Goal: Obtain resource: Download file/media

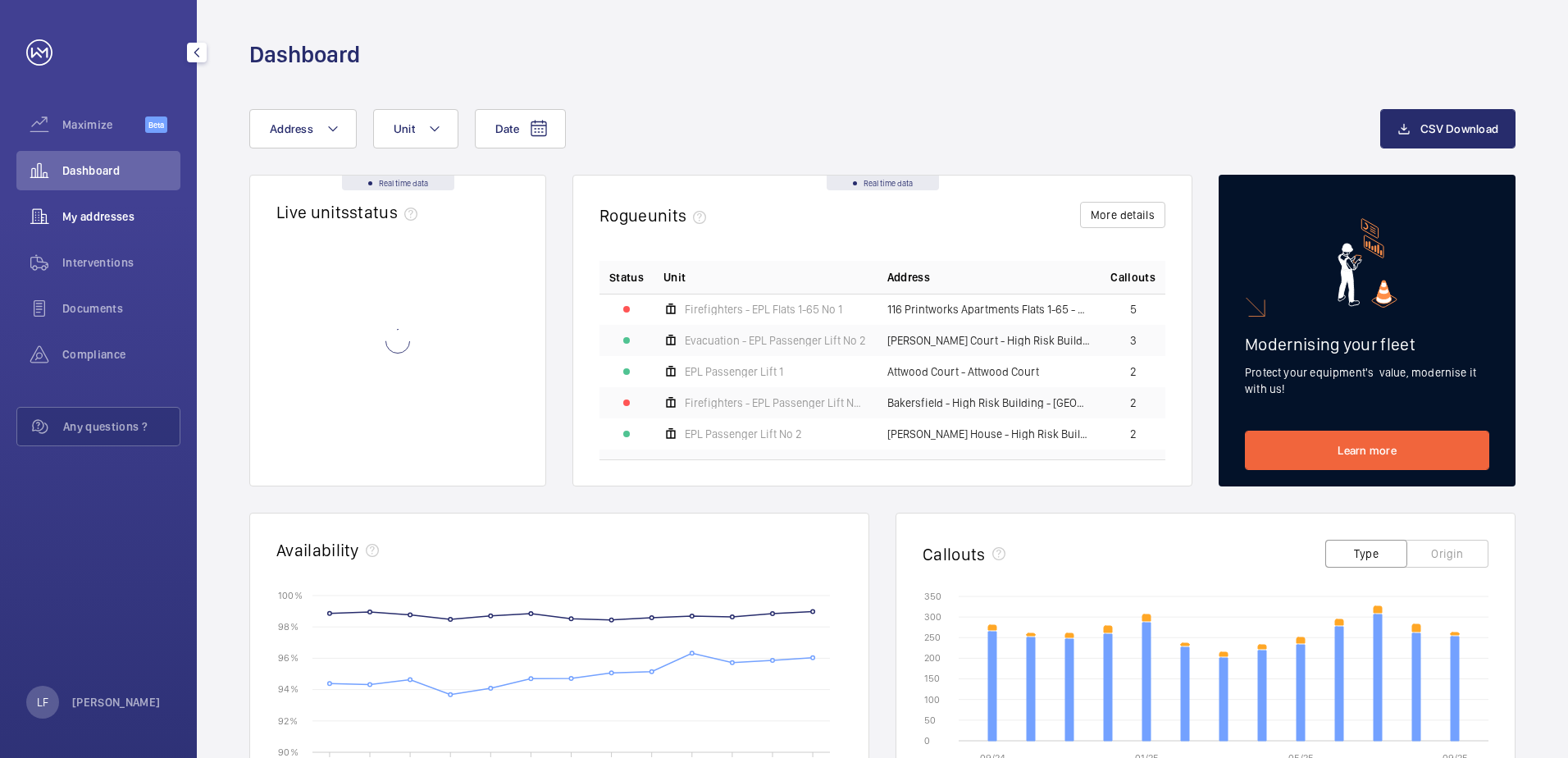
click at [117, 209] on span "My addresses" at bounding box center [122, 217] width 118 height 17
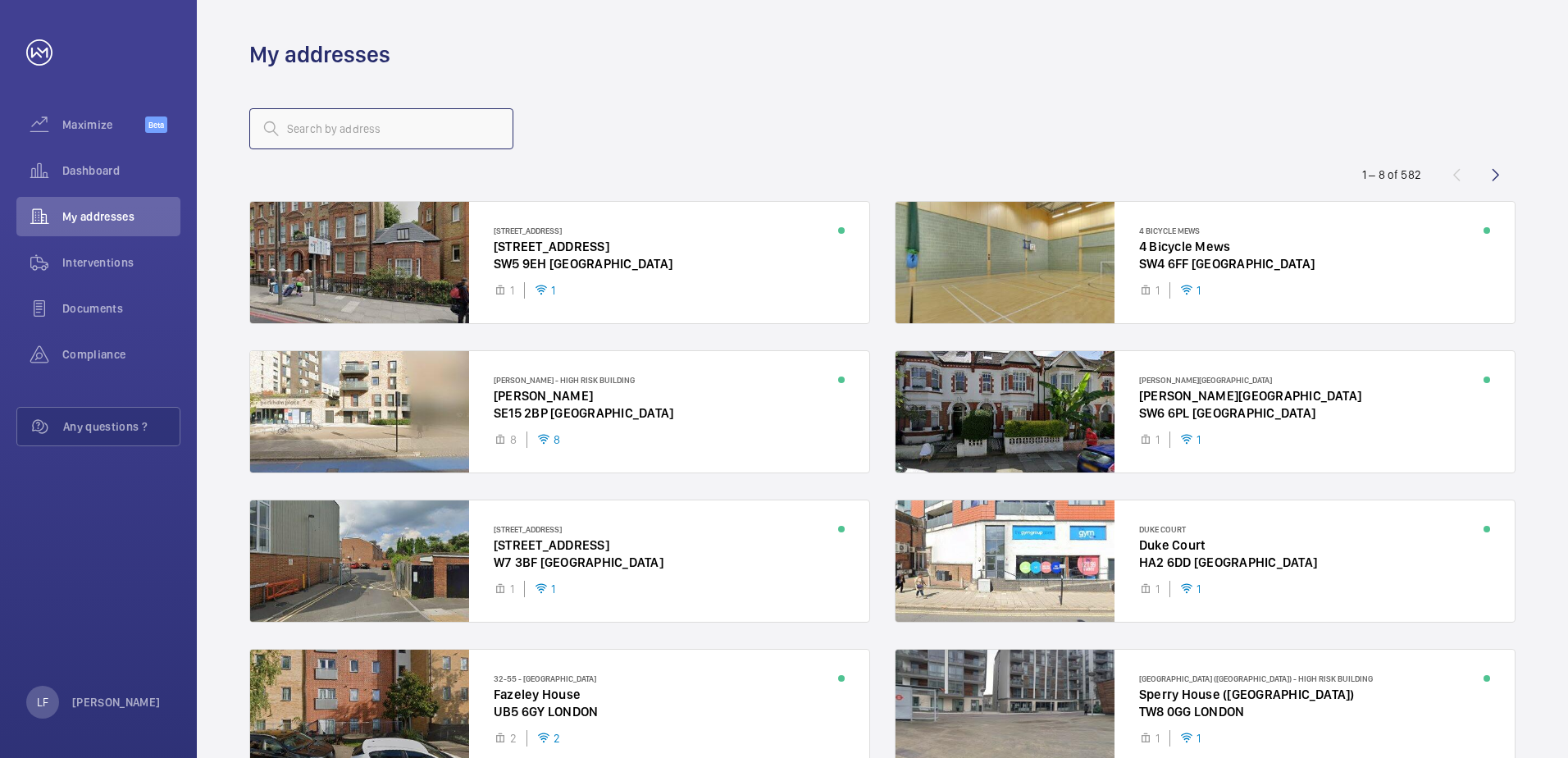
click at [310, 137] on input "text" at bounding box center [381, 129] width 264 height 41
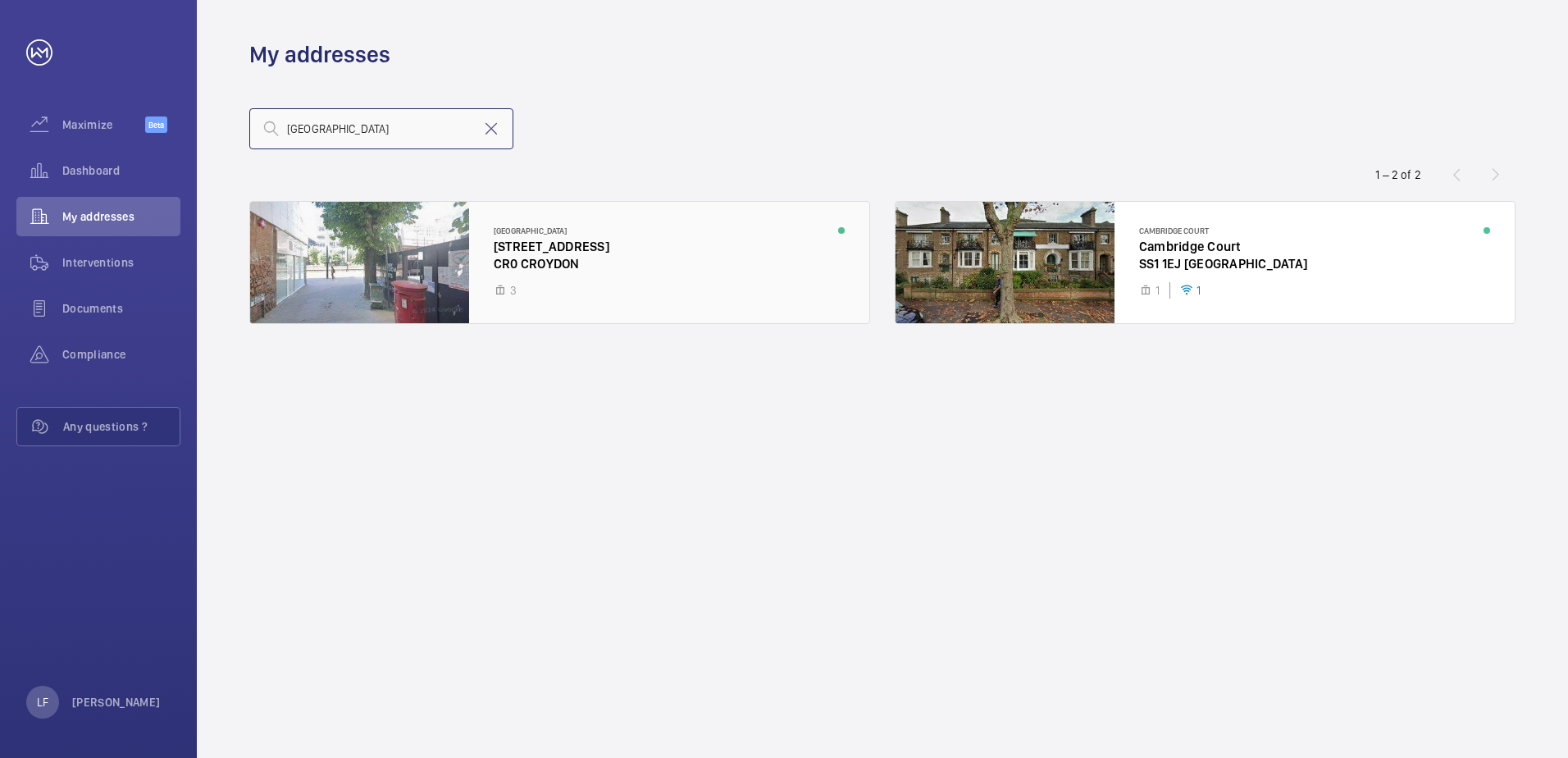
type input "[GEOGRAPHIC_DATA]"
click at [521, 244] on div at bounding box center [560, 263] width 619 height 122
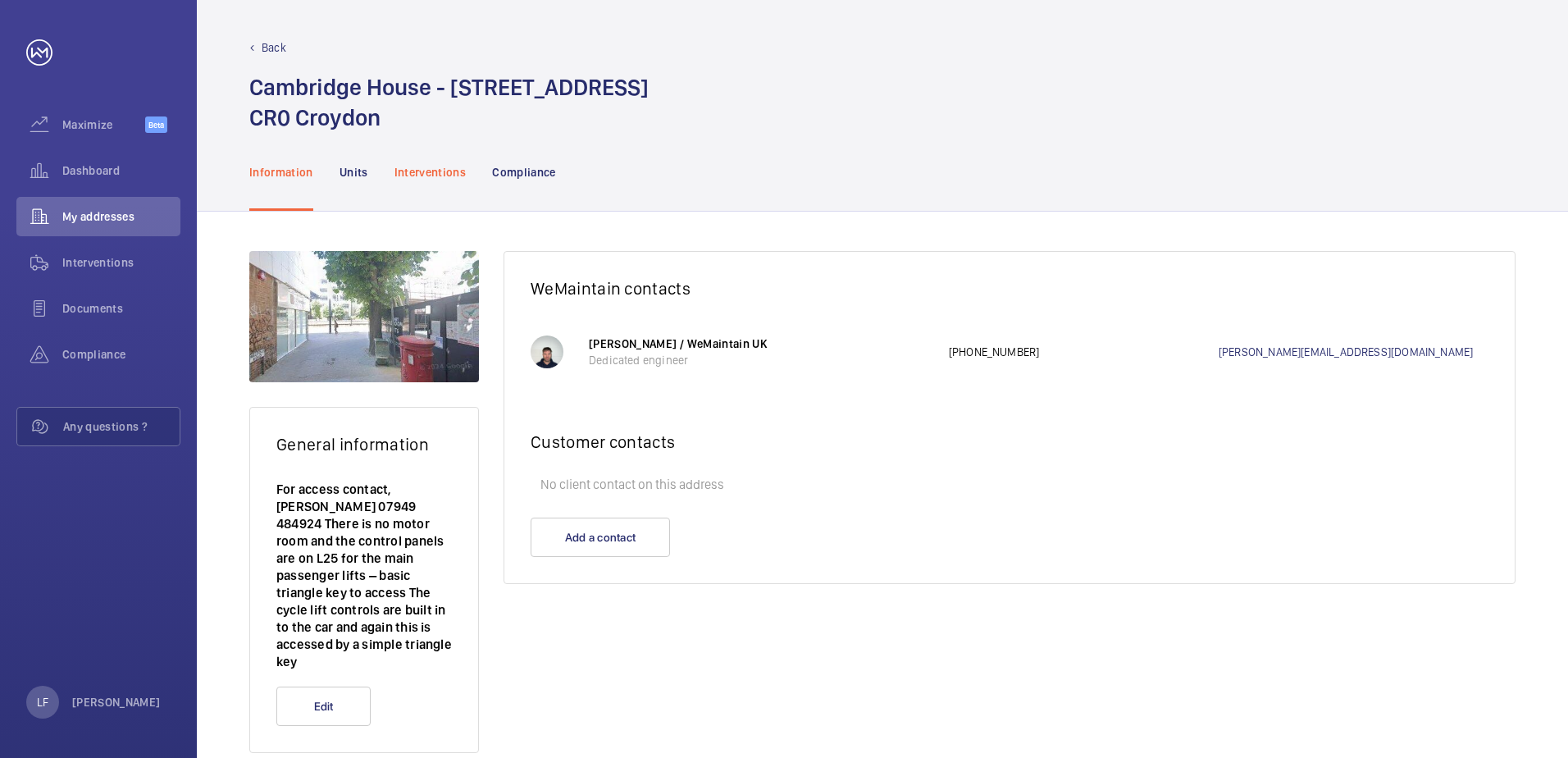
click at [444, 172] on p "Interventions" at bounding box center [430, 172] width 72 height 17
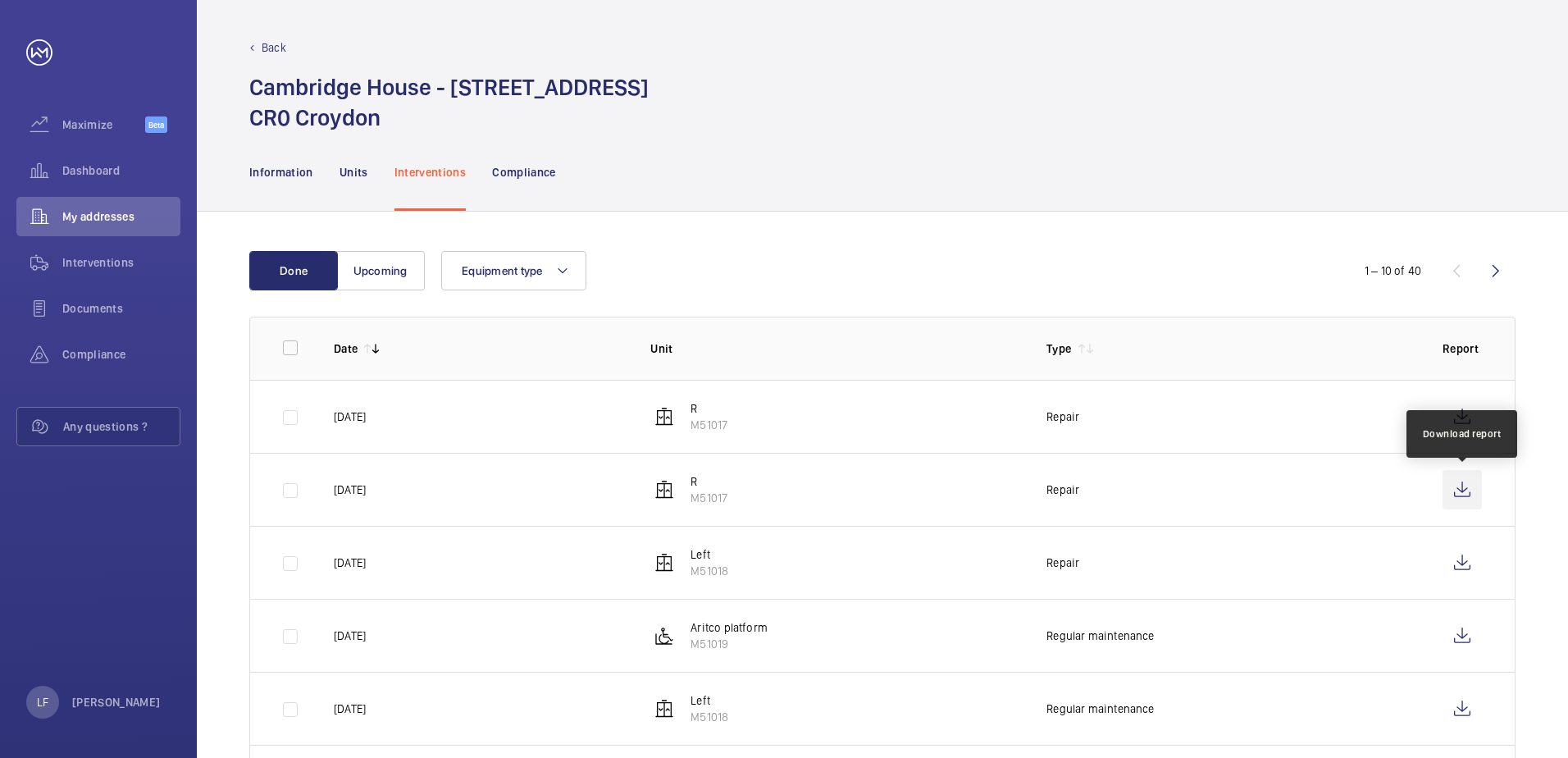
click at [1457, 489] on wm-front-icon-button at bounding box center [1462, 490] width 39 height 39
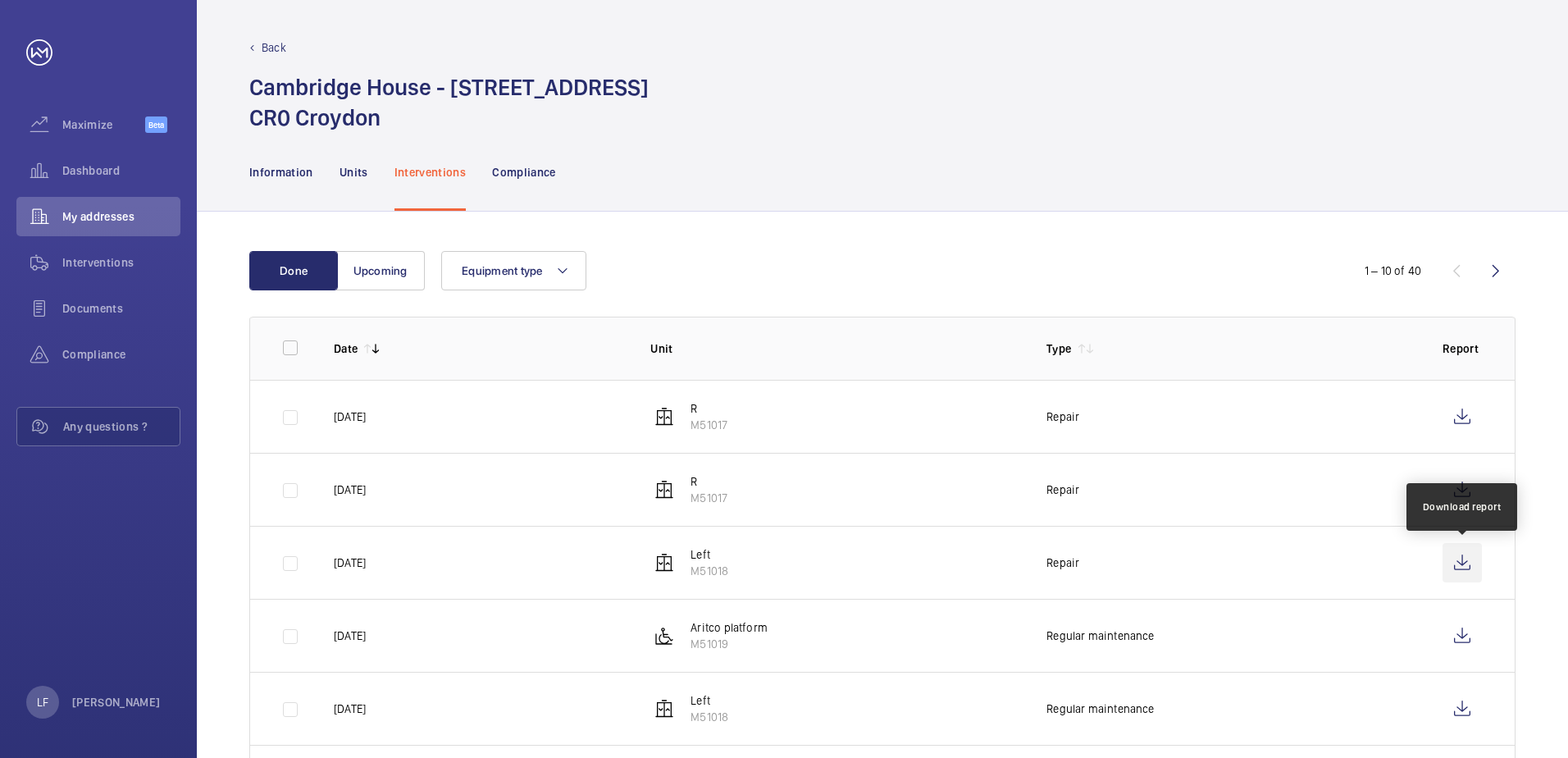
click at [1453, 561] on wm-front-icon-button at bounding box center [1462, 563] width 39 height 39
click at [1465, 561] on wm-front-icon-button at bounding box center [1462, 563] width 39 height 39
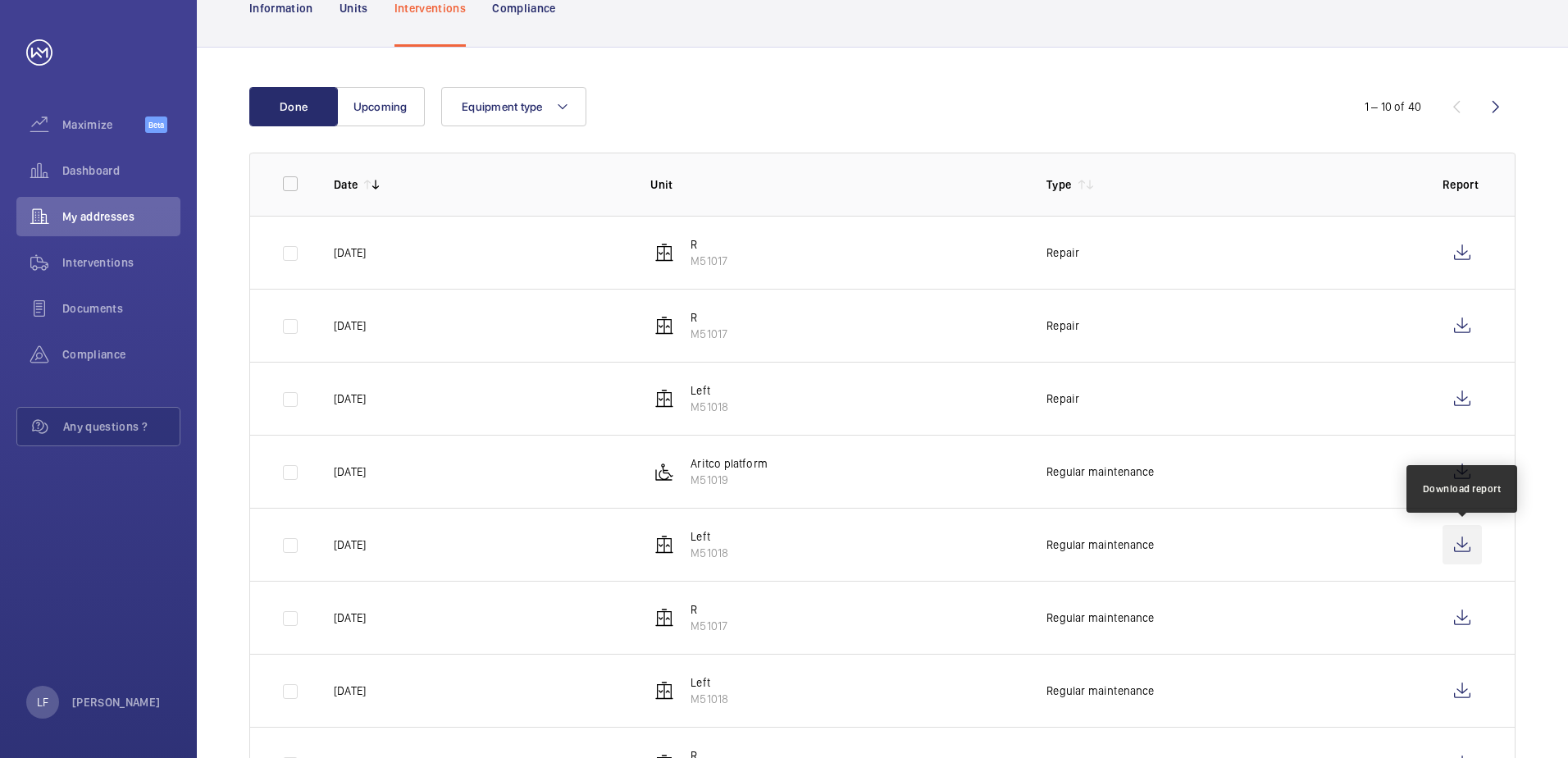
click at [1457, 544] on wm-front-icon-button at bounding box center [1462, 544] width 39 height 39
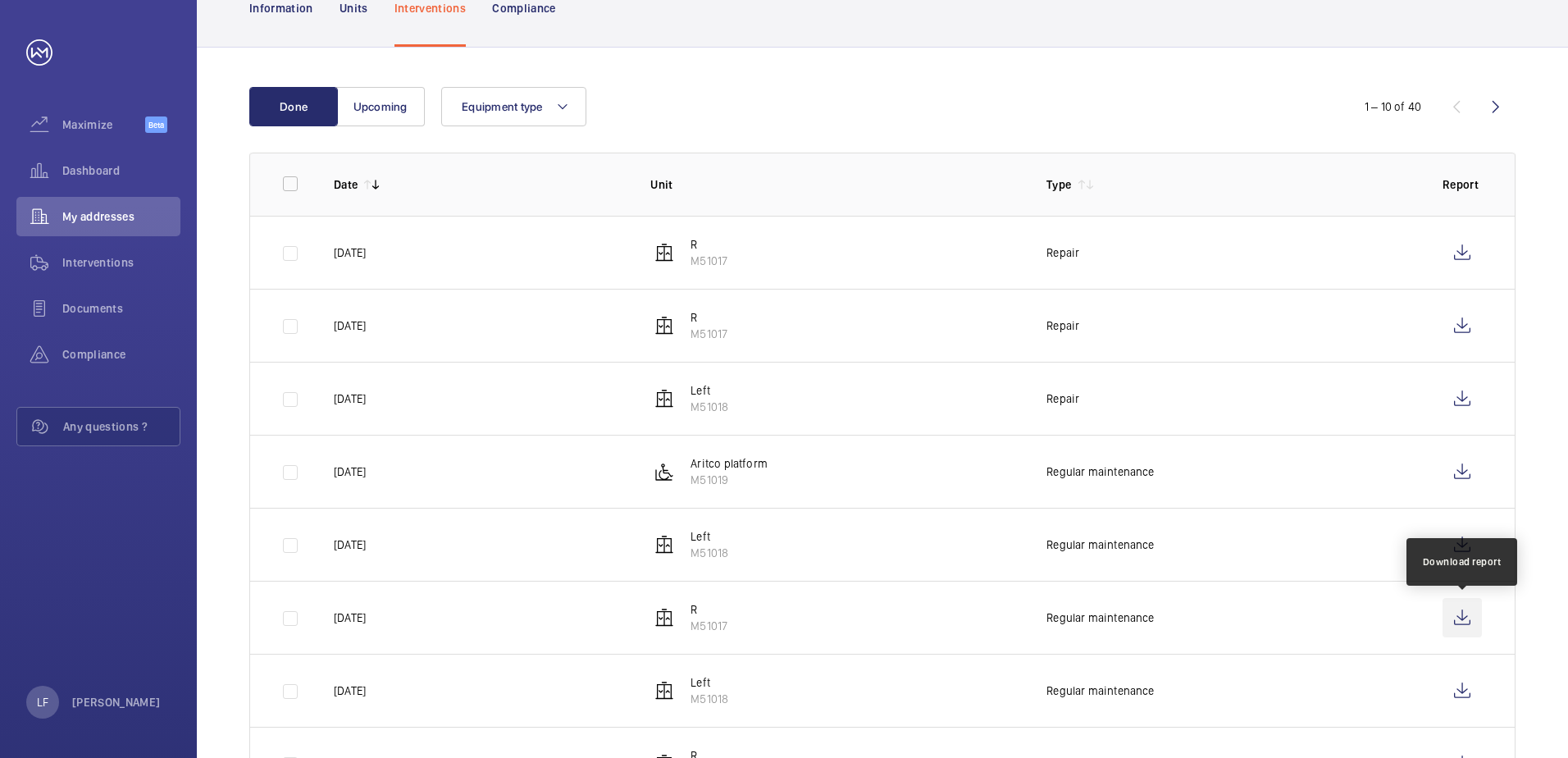
click at [1460, 608] on wm-front-icon-button at bounding box center [1462, 618] width 39 height 39
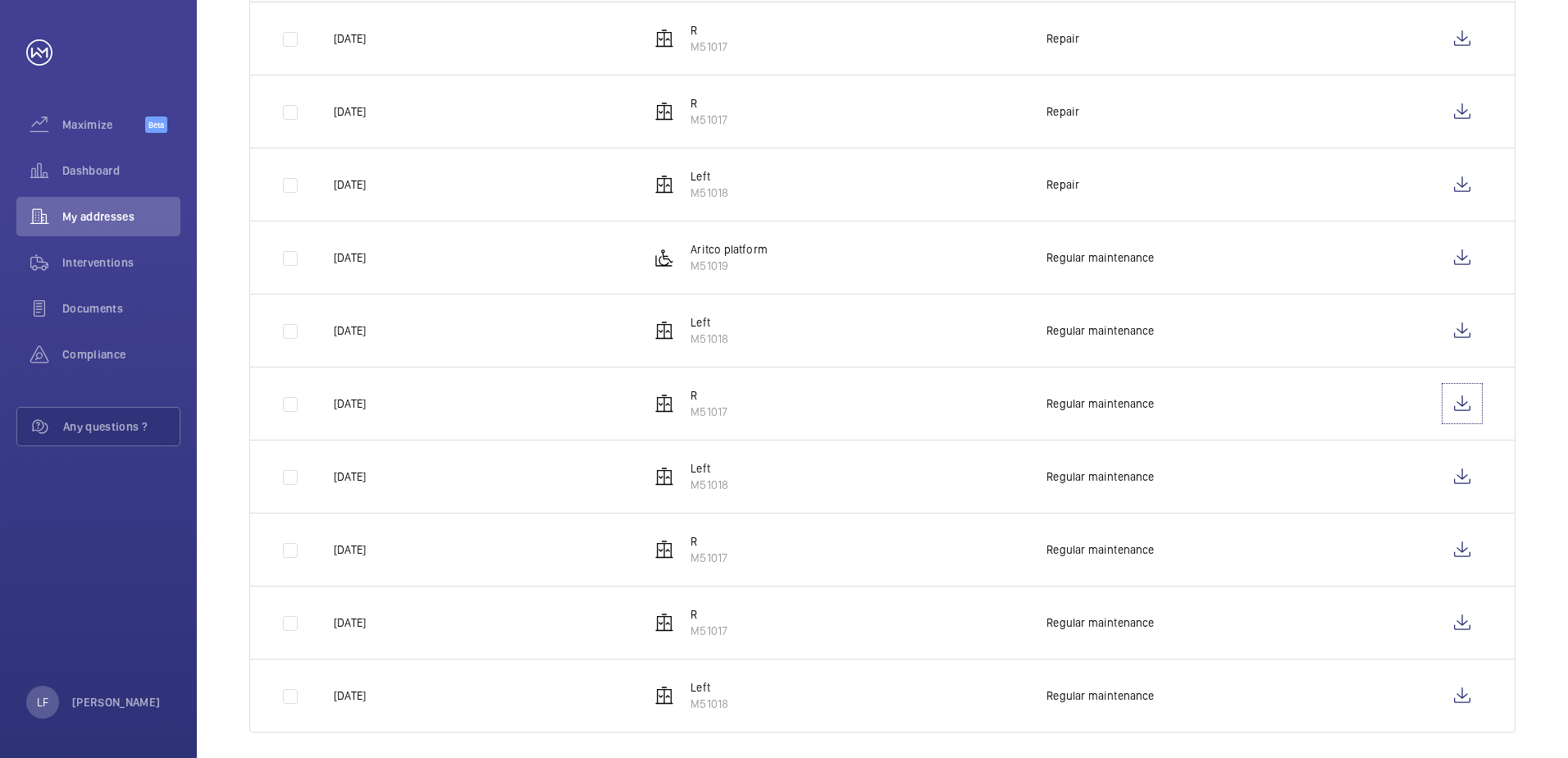
scroll to position [392, 0]
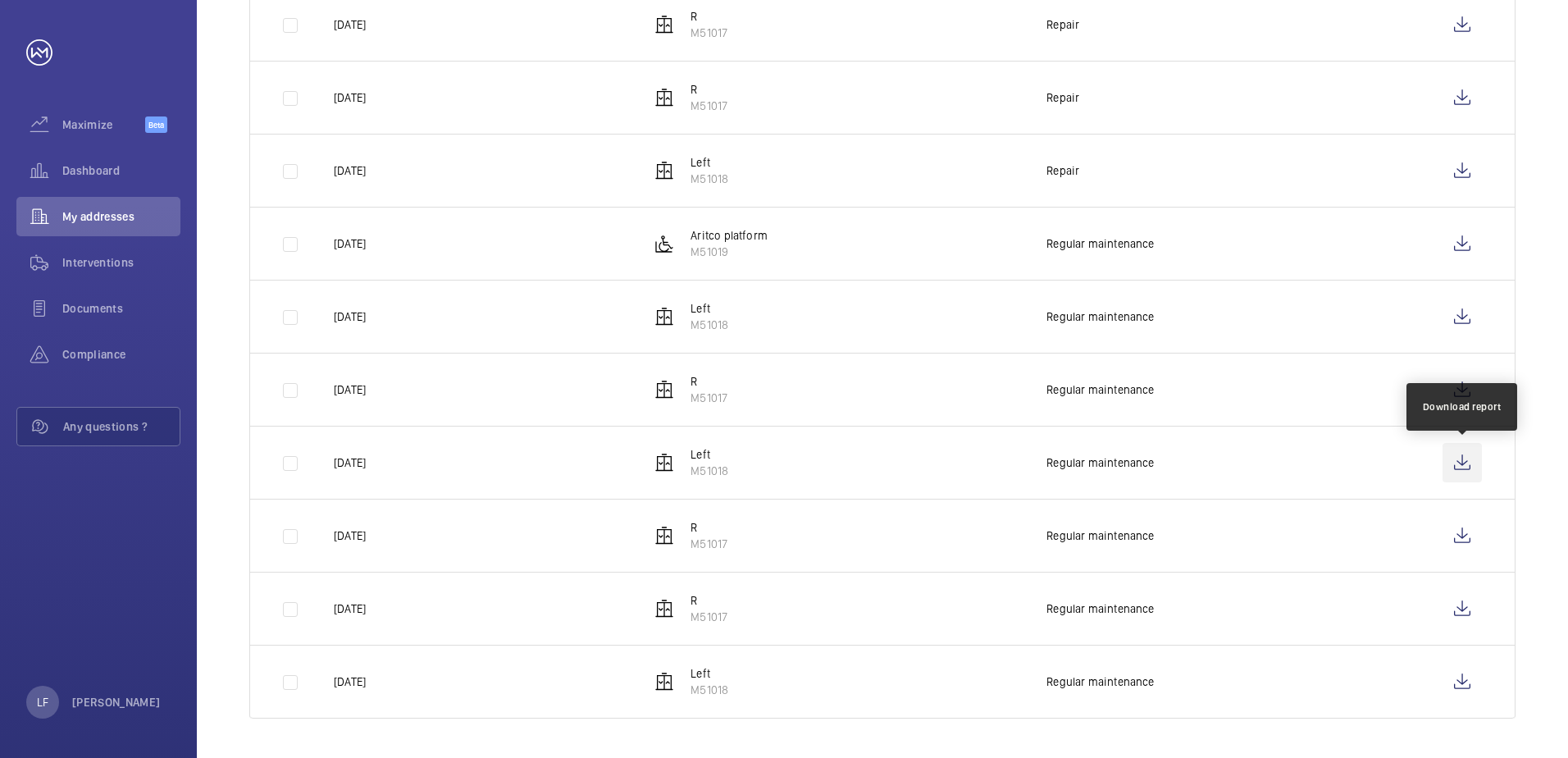
click at [1459, 471] on wm-front-icon-button at bounding box center [1462, 463] width 39 height 39
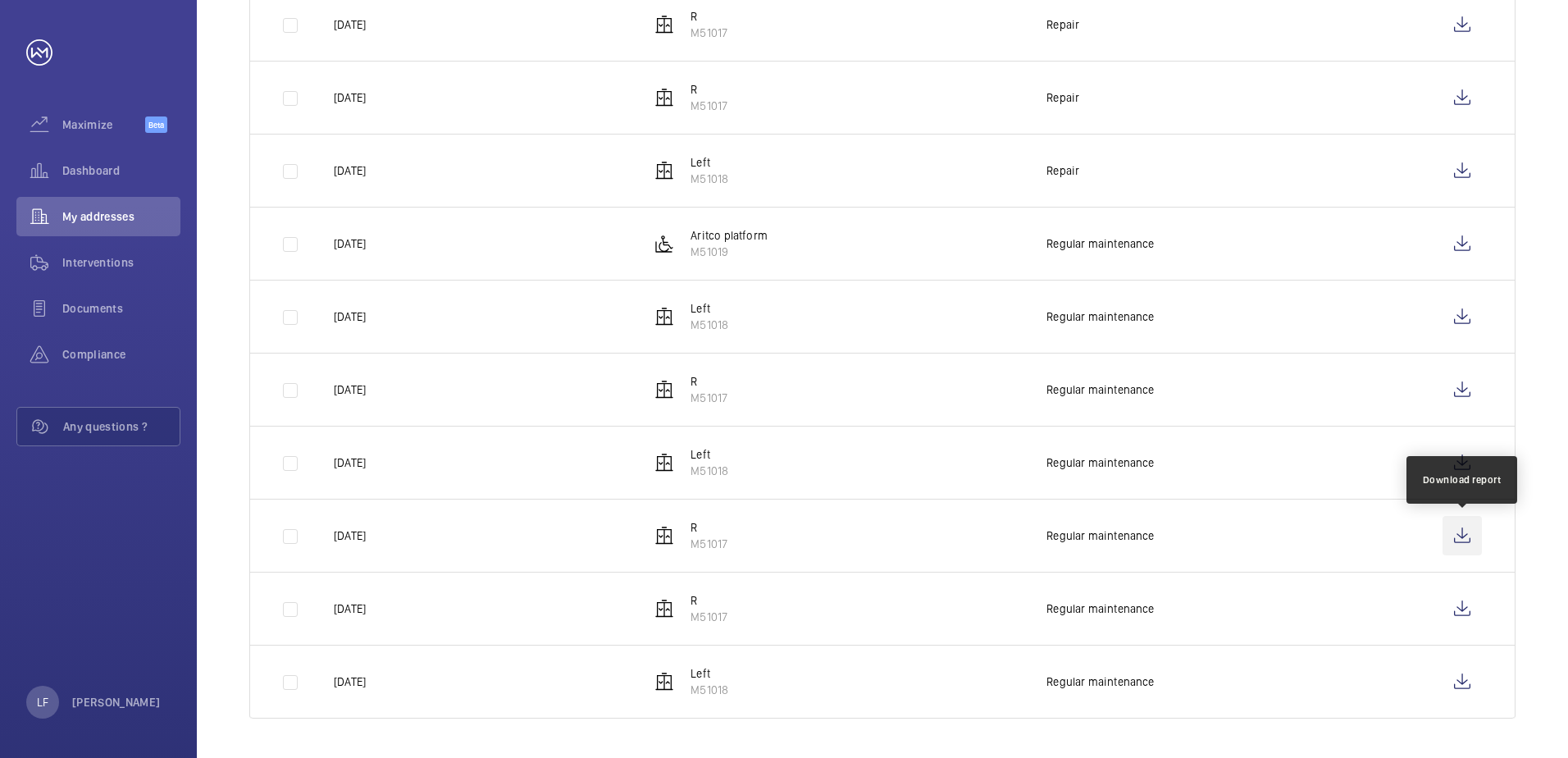
click at [1460, 544] on wm-front-icon-button at bounding box center [1462, 536] width 39 height 39
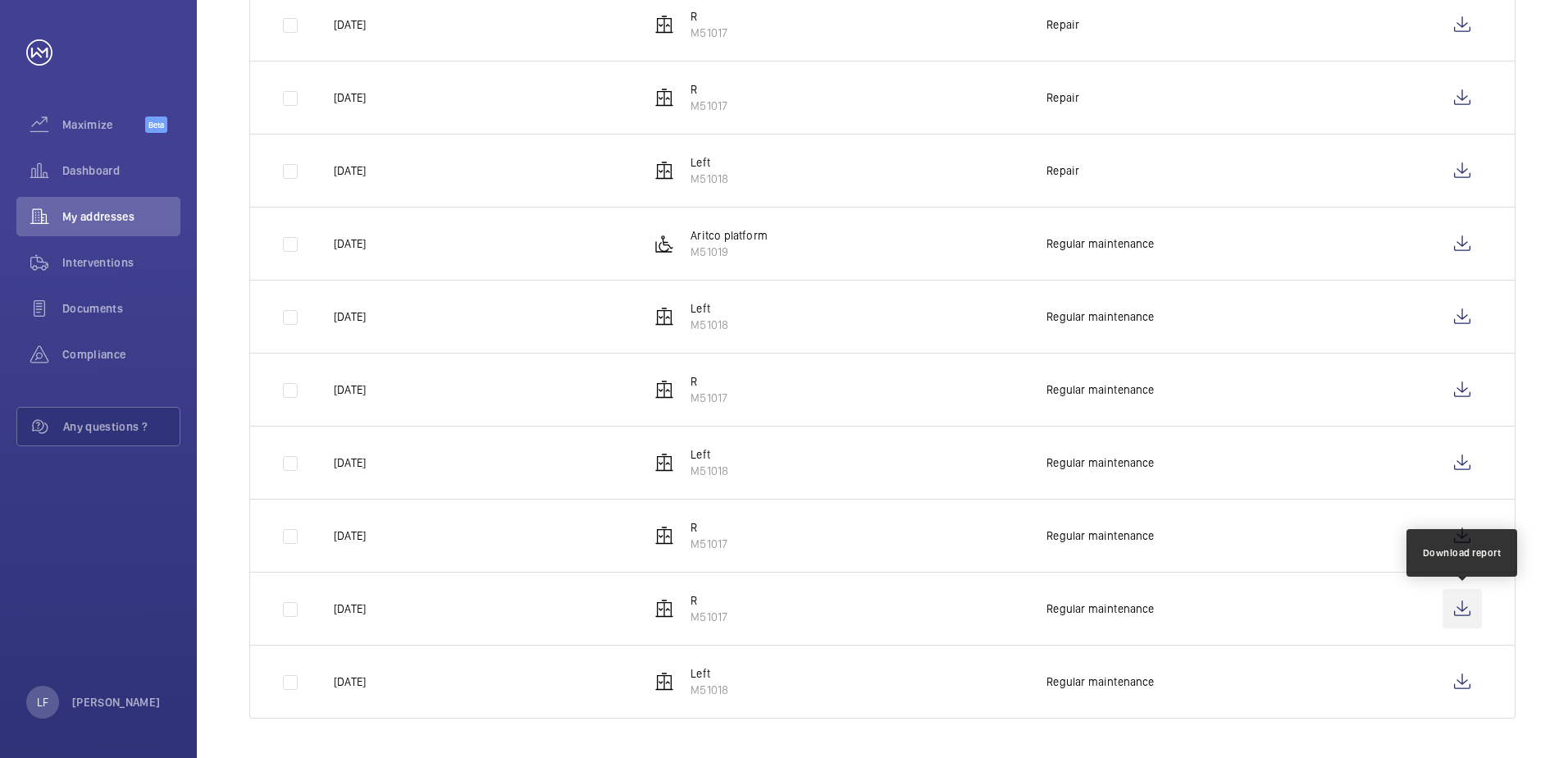
click at [1472, 607] on wm-front-icon-button at bounding box center [1462, 608] width 39 height 39
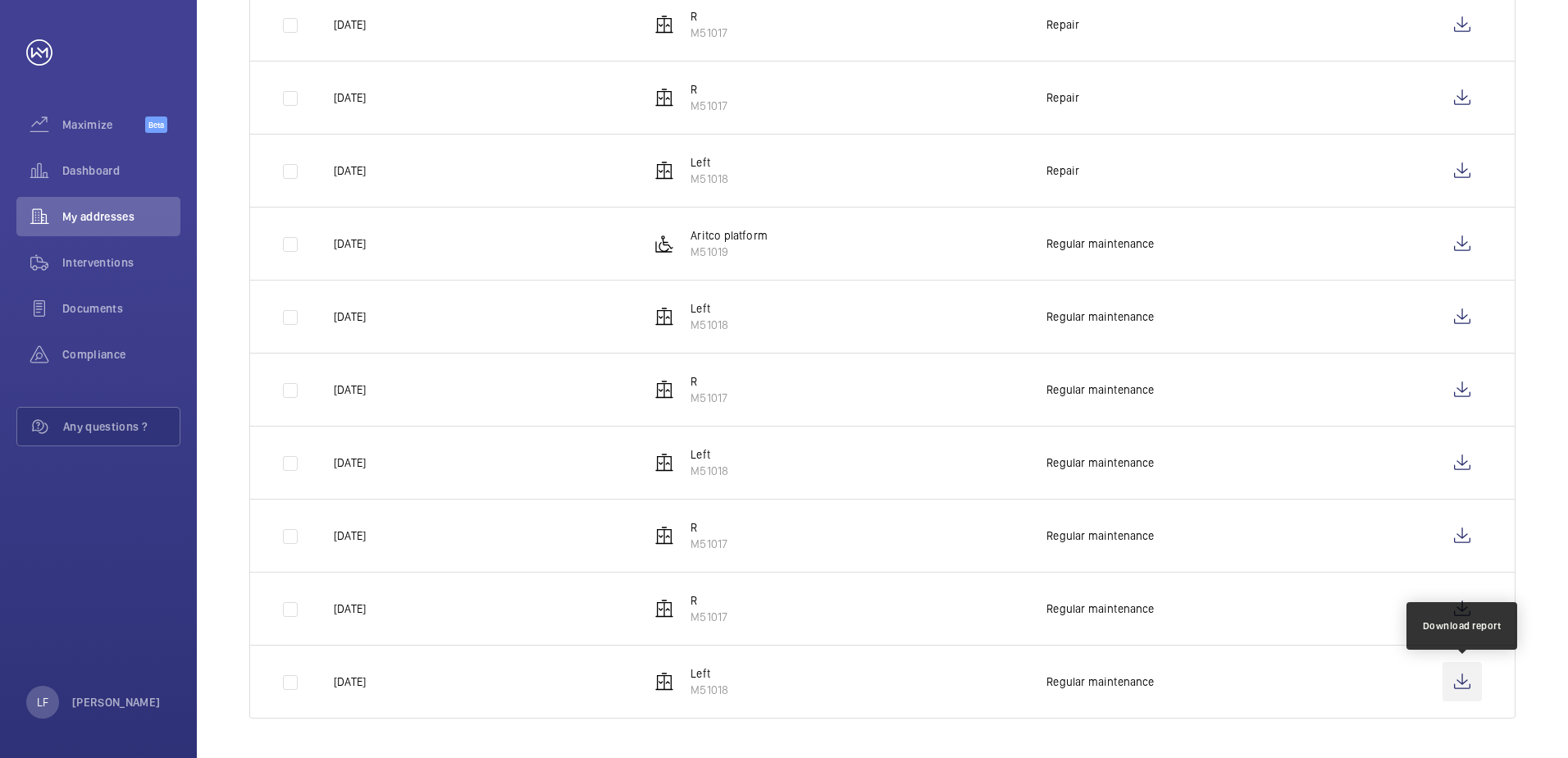
click at [1463, 676] on wm-front-icon-button at bounding box center [1462, 681] width 39 height 39
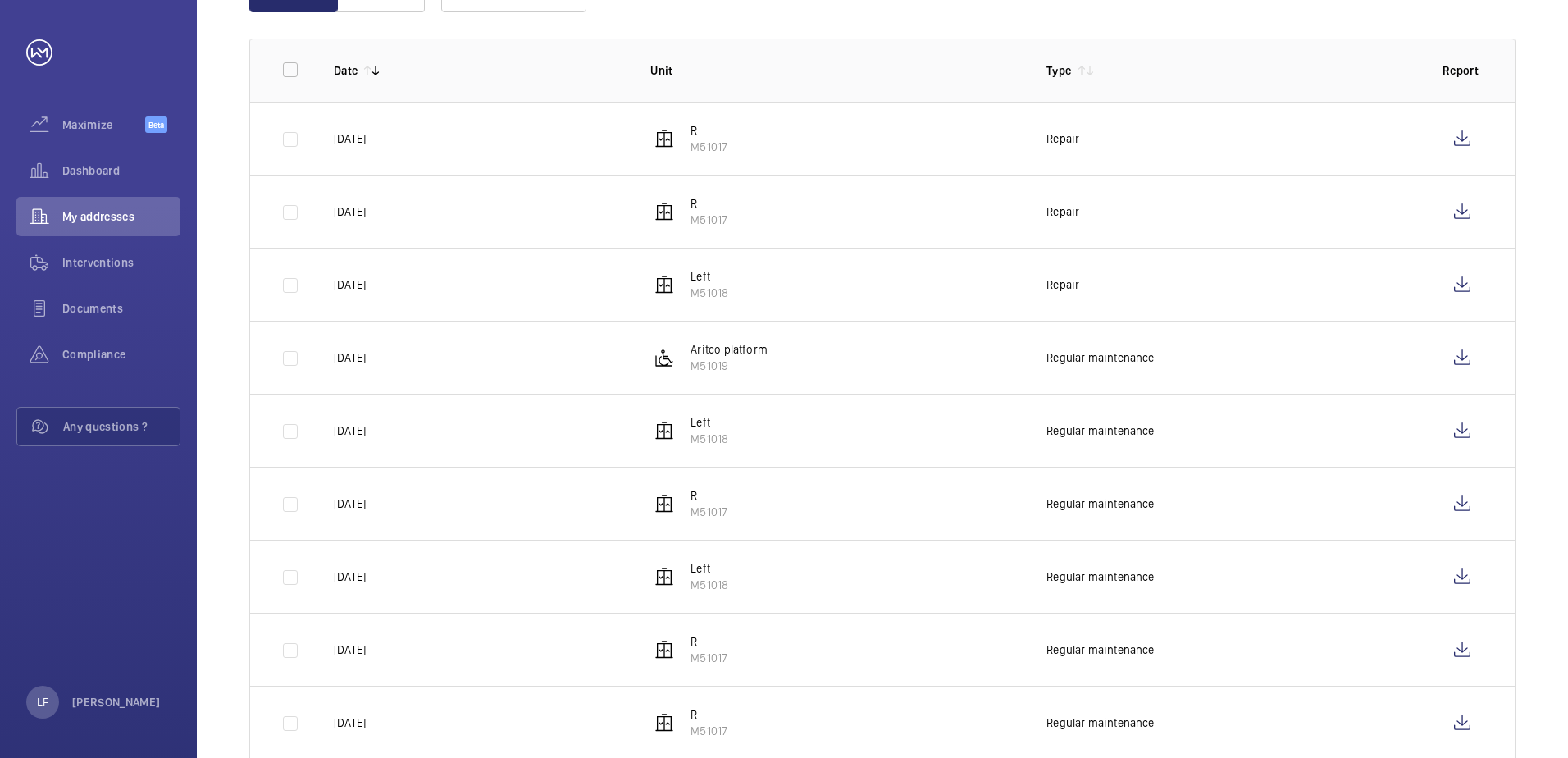
scroll to position [146, 0]
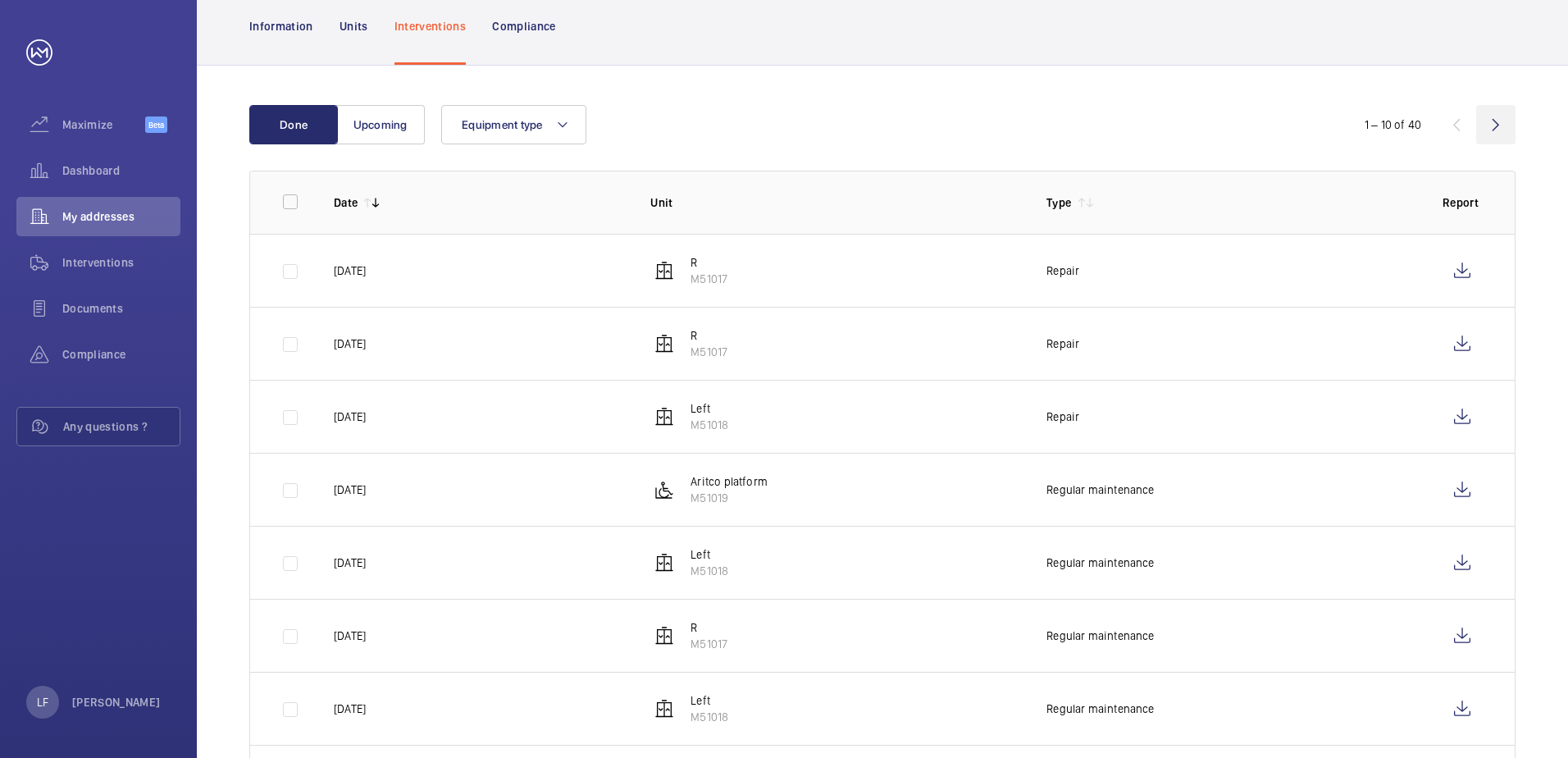
click at [1503, 124] on wm-front-icon-button at bounding box center [1496, 124] width 39 height 39
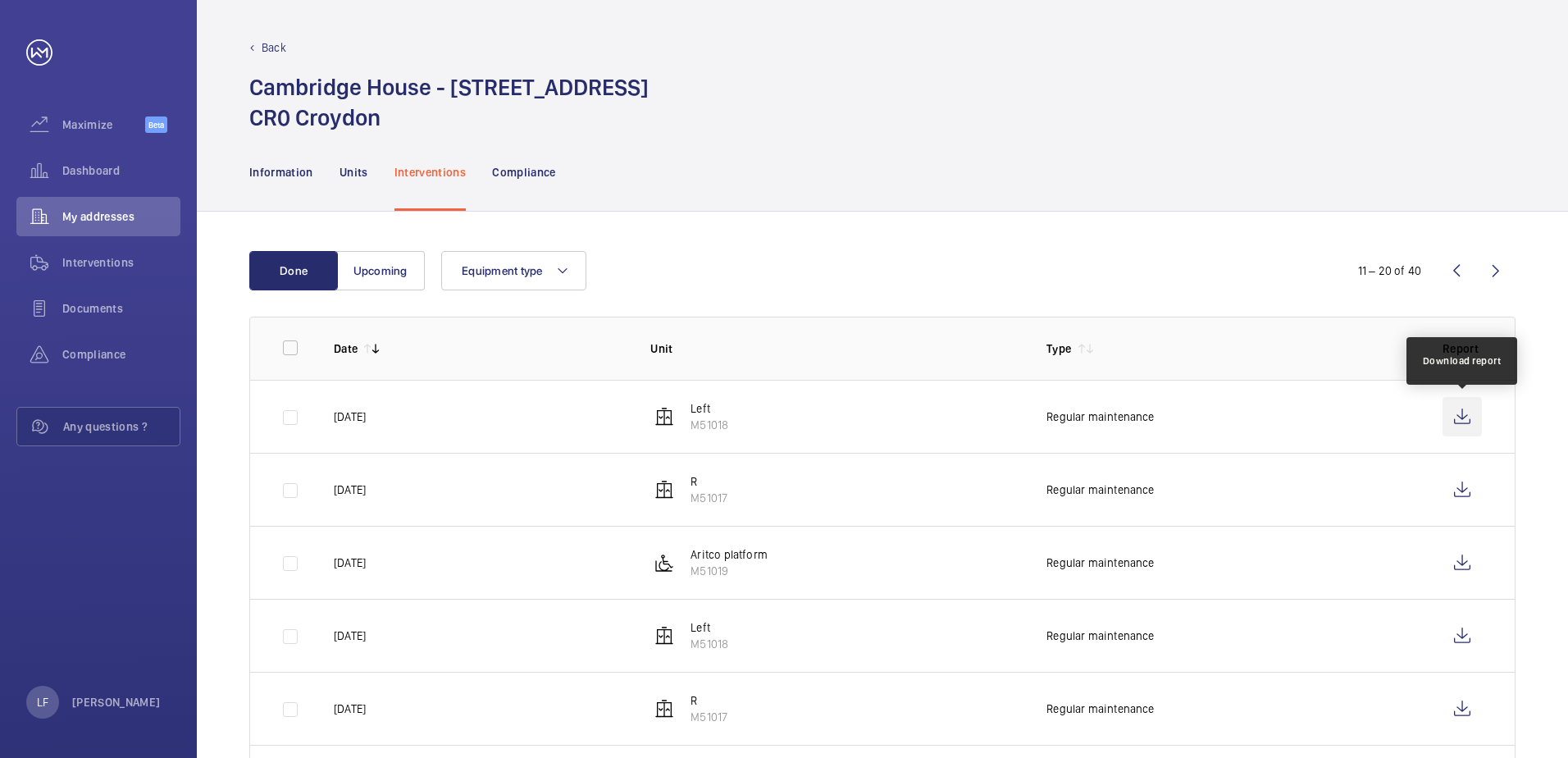
click at [1444, 418] on wm-front-icon-button at bounding box center [1462, 417] width 39 height 39
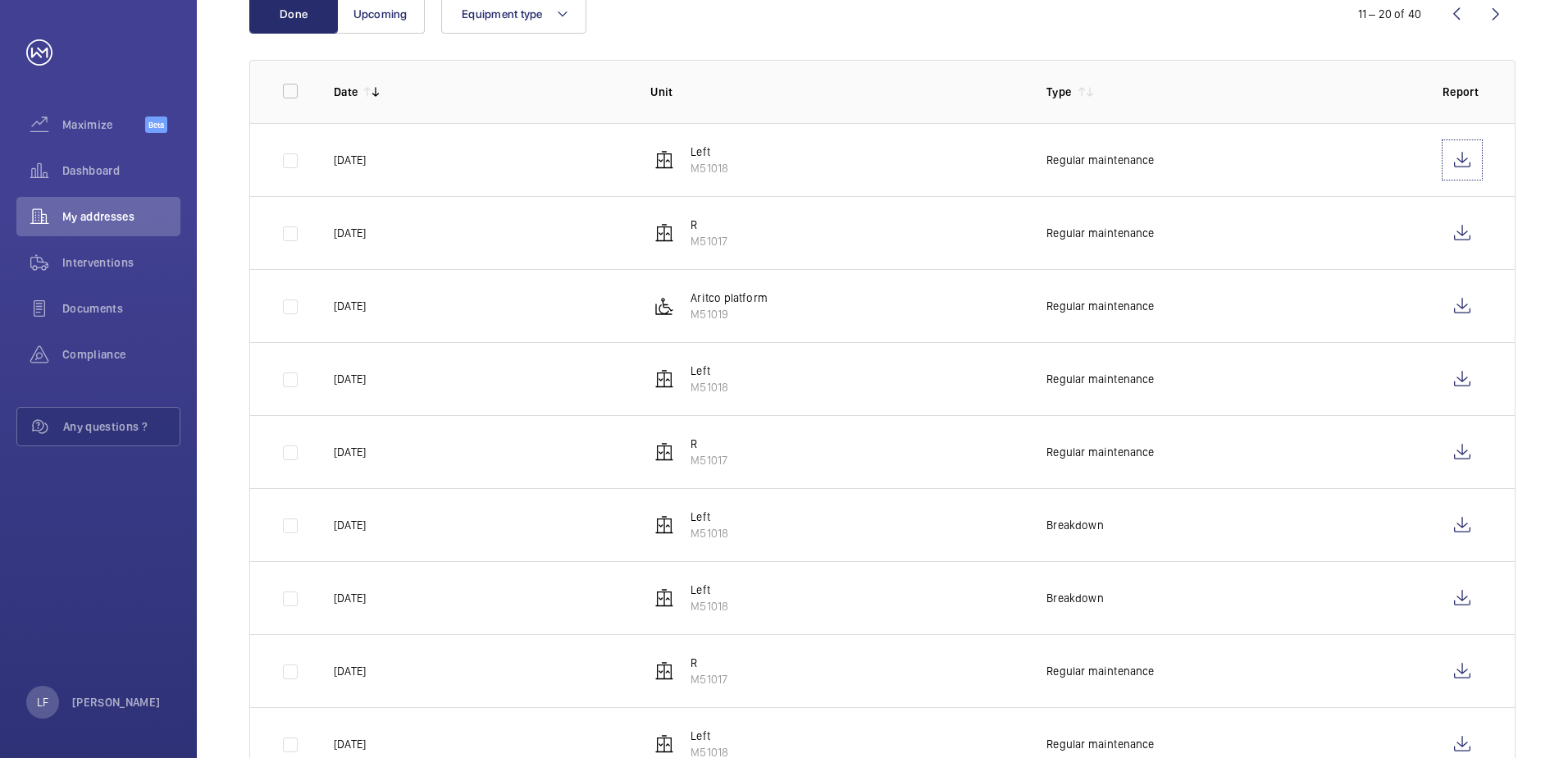
scroll to position [228, 0]
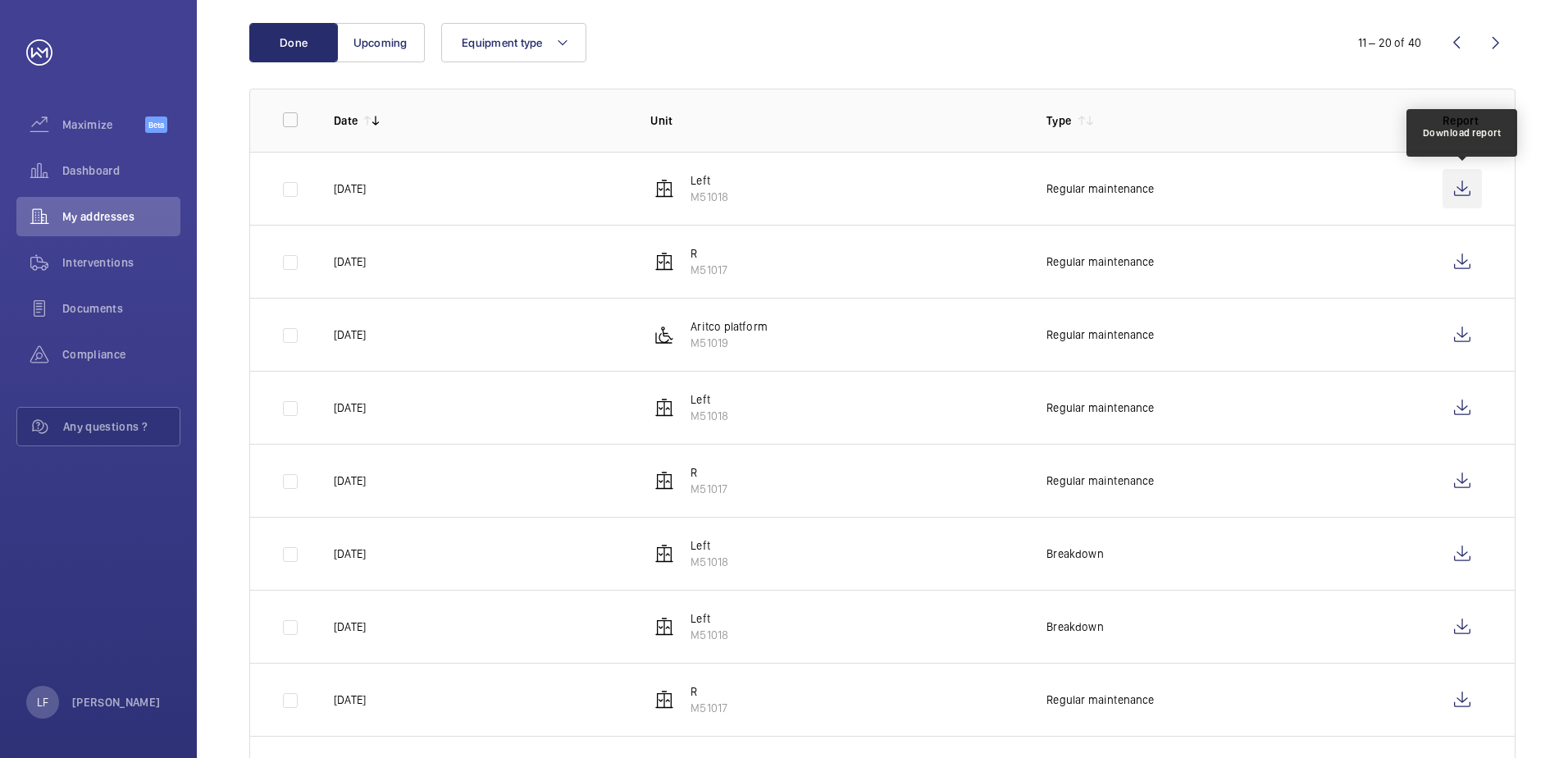
click at [1461, 189] on wm-front-icon-button at bounding box center [1462, 189] width 39 height 39
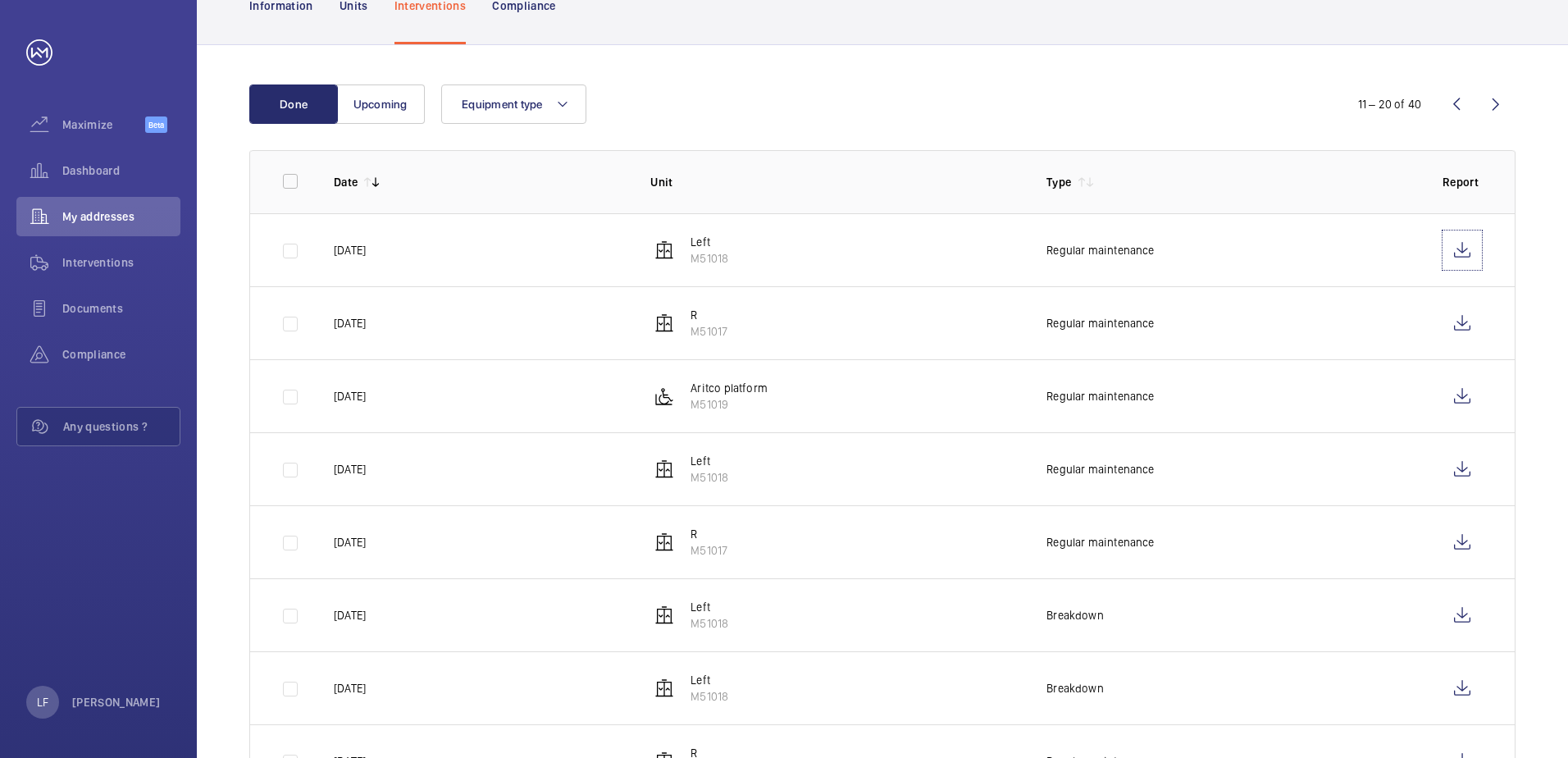
scroll to position [0, 0]
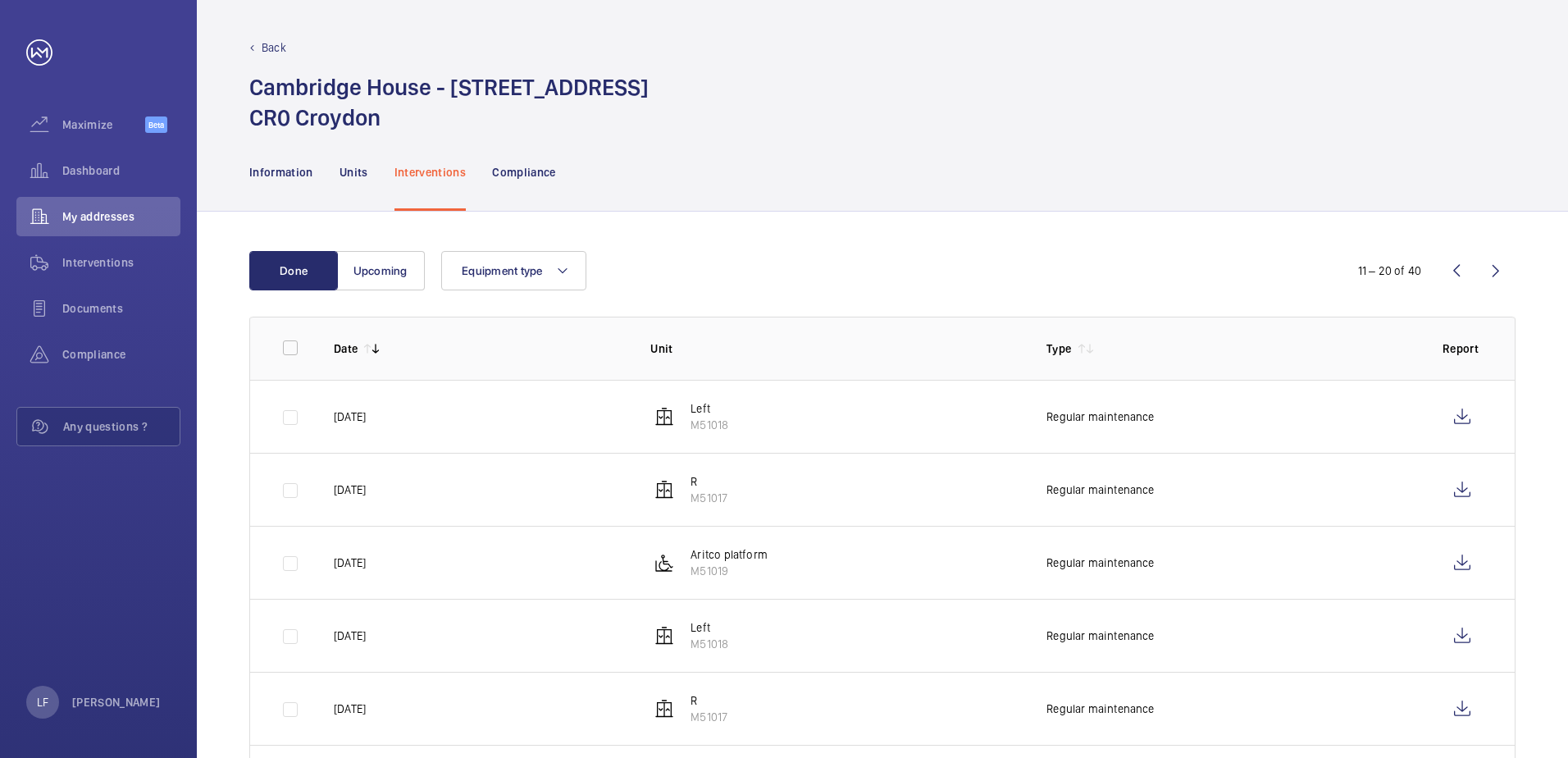
click at [562, 110] on h1 "[GEOGRAPHIC_DATA] - [STREET_ADDRESS]" at bounding box center [449, 102] width 399 height 61
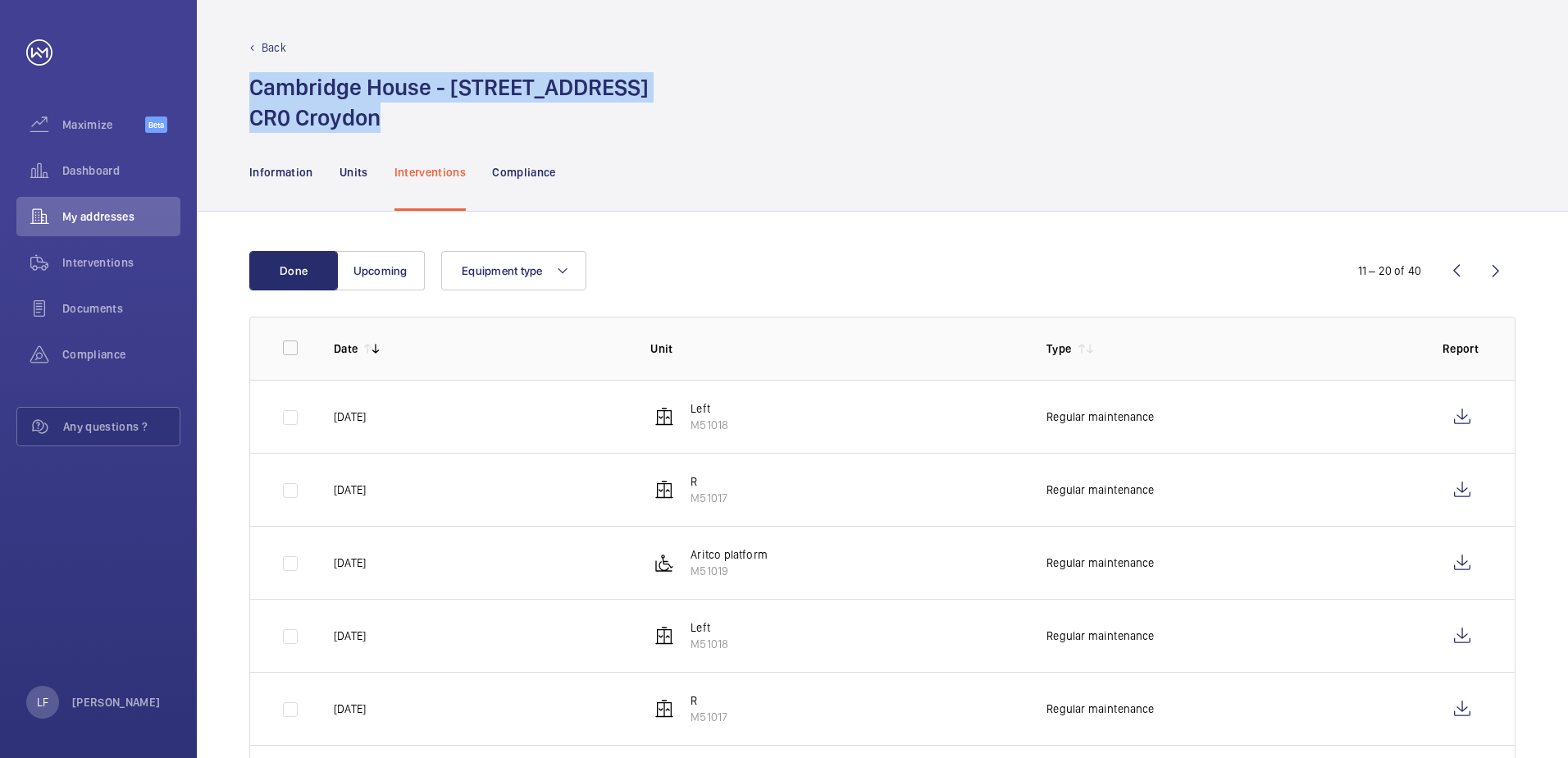
drag, startPoint x: 389, startPoint y: 117, endPoint x: 246, endPoint y: 90, distance: 145.5
click at [246, 90] on div "Back [GEOGRAPHIC_DATA] - [STREET_ADDRESS]" at bounding box center [883, 66] width 1372 height 133
copy h1 "[GEOGRAPHIC_DATA] - [STREET_ADDRESS]"
click at [109, 178] on span "Dashboard" at bounding box center [122, 171] width 118 height 17
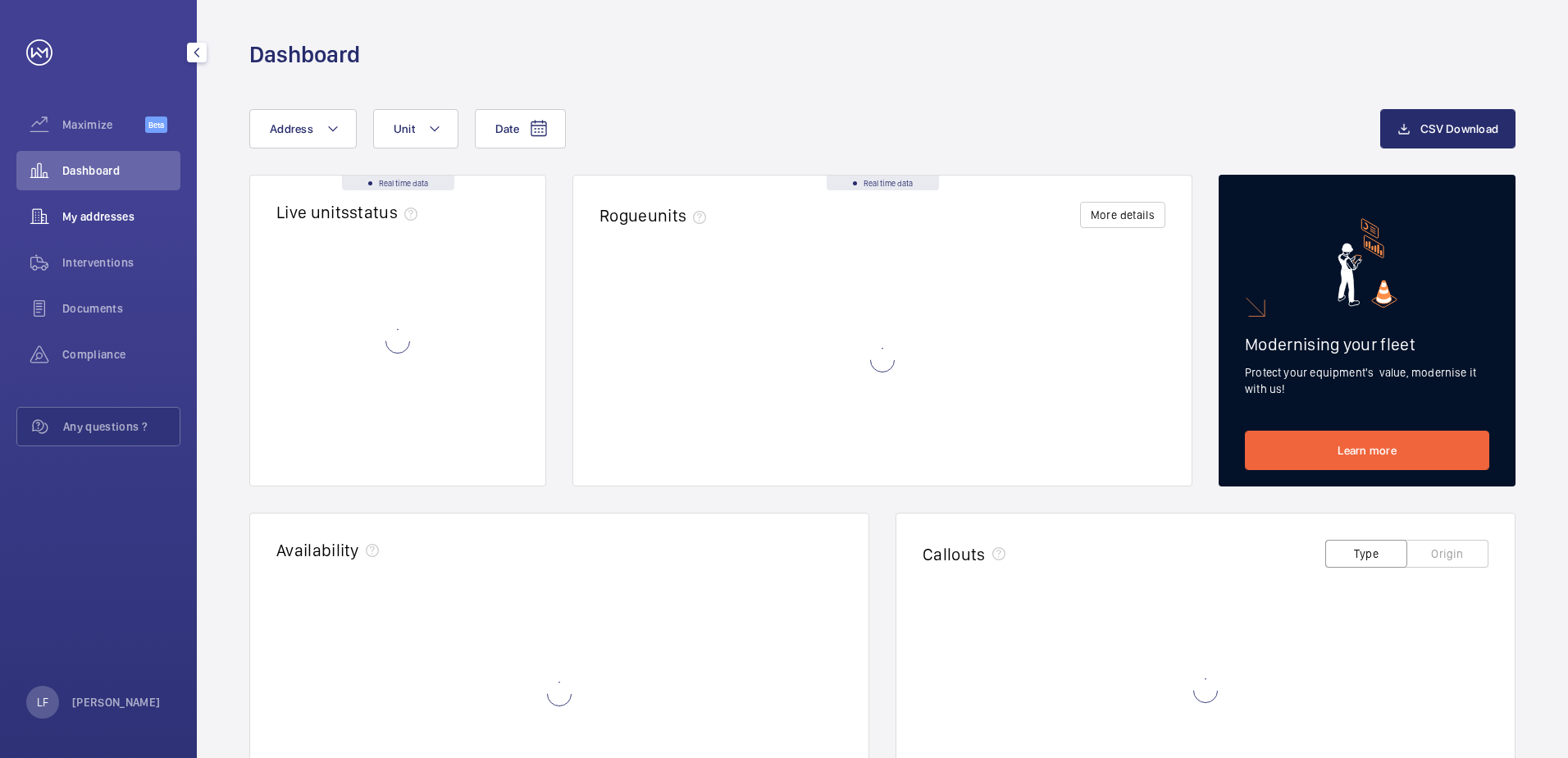
click at [119, 226] on div "My addresses" at bounding box center [98, 217] width 164 height 39
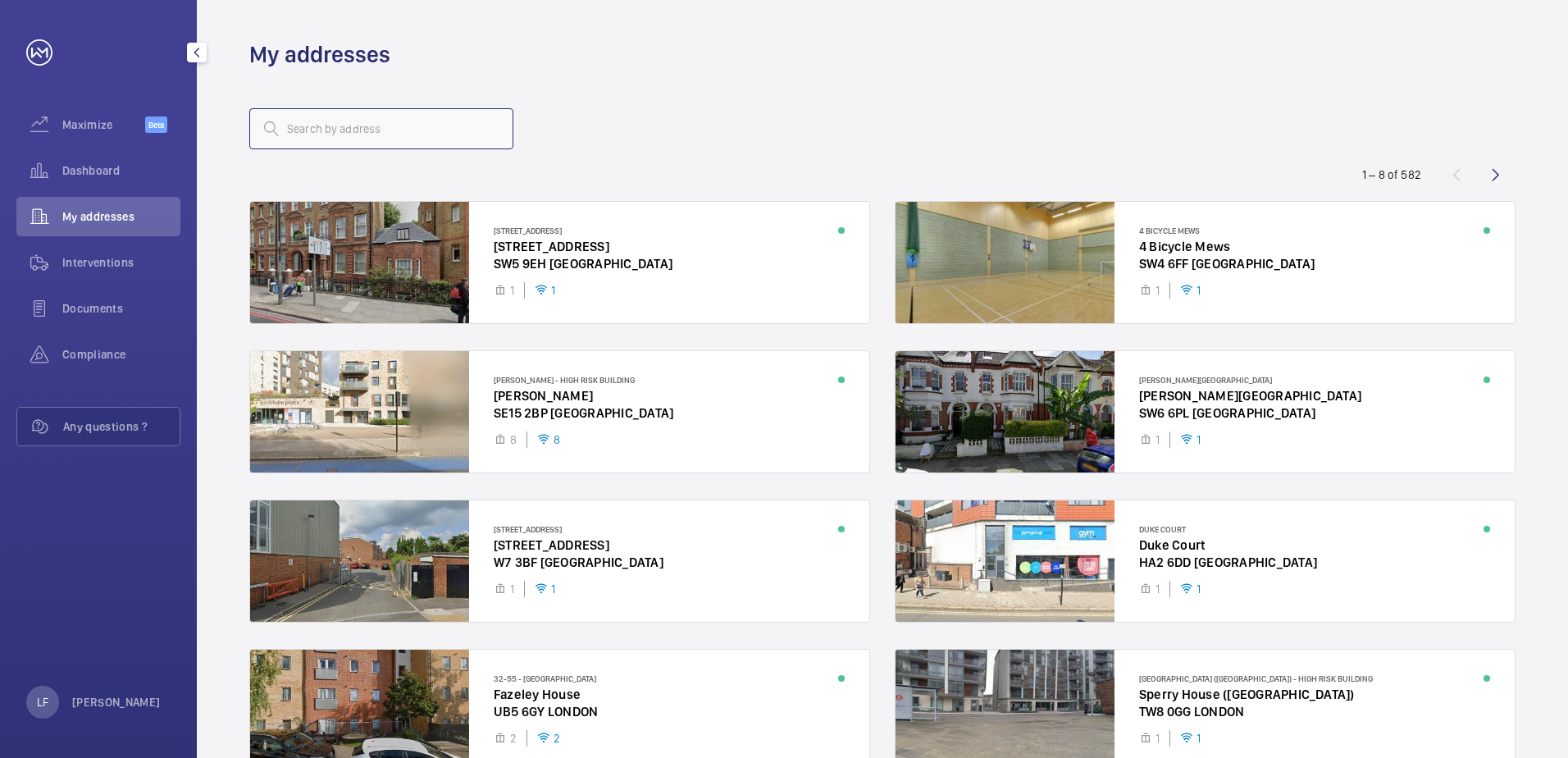
click at [335, 124] on input "text" at bounding box center [381, 129] width 264 height 41
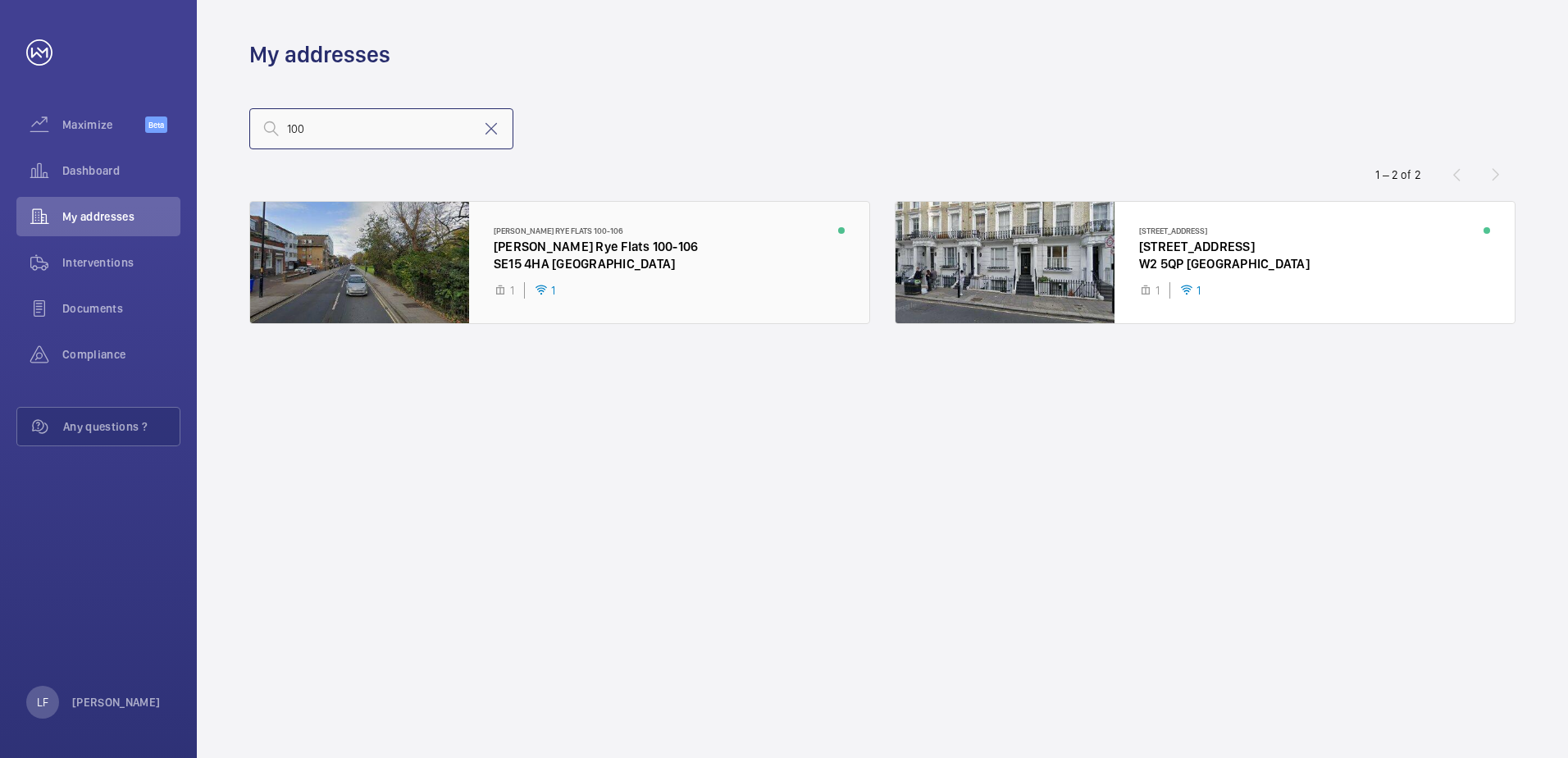
type input "100"
click at [539, 253] on div at bounding box center [560, 263] width 619 height 122
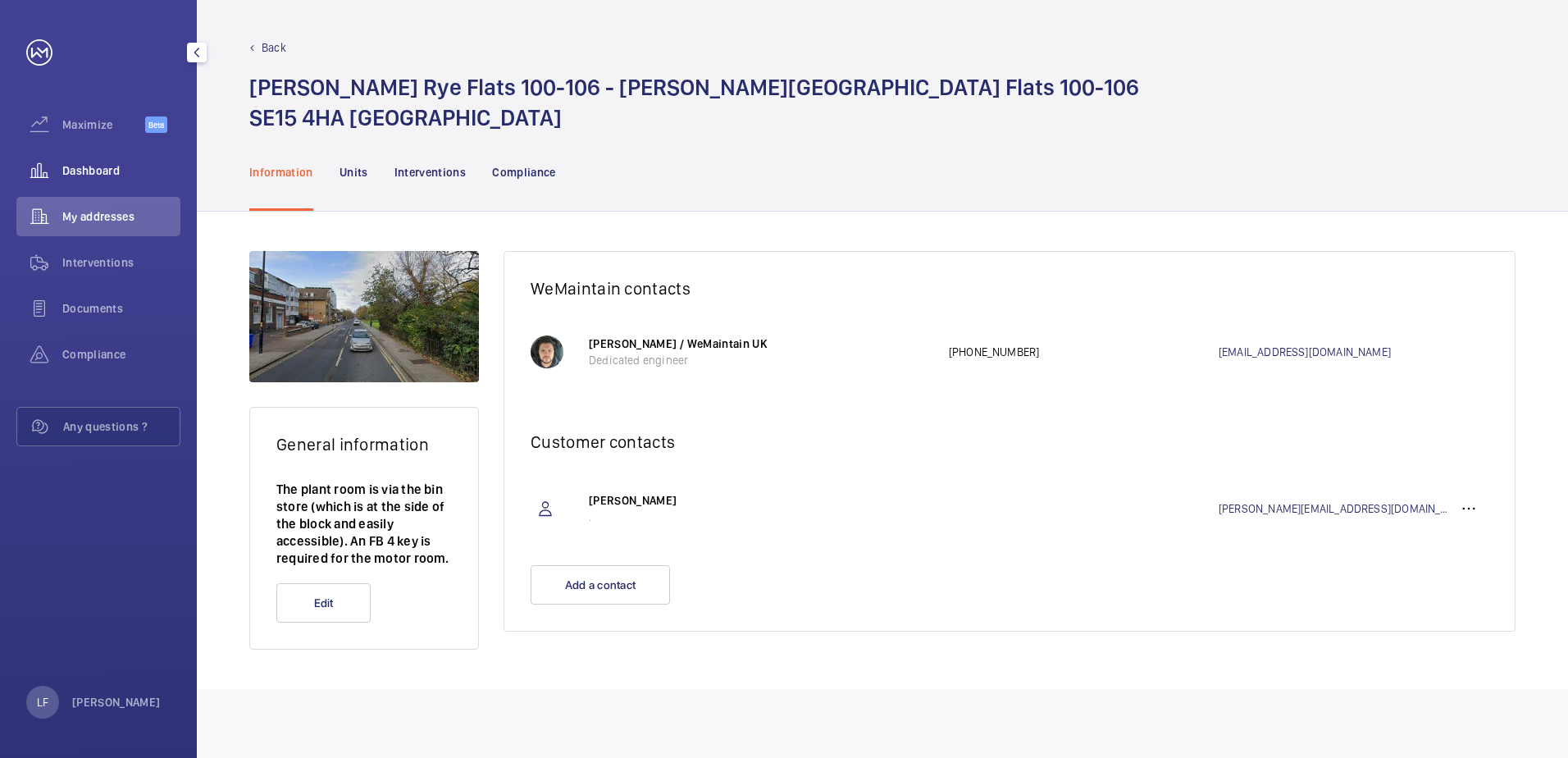
click at [101, 168] on span "Dashboard" at bounding box center [122, 171] width 118 height 17
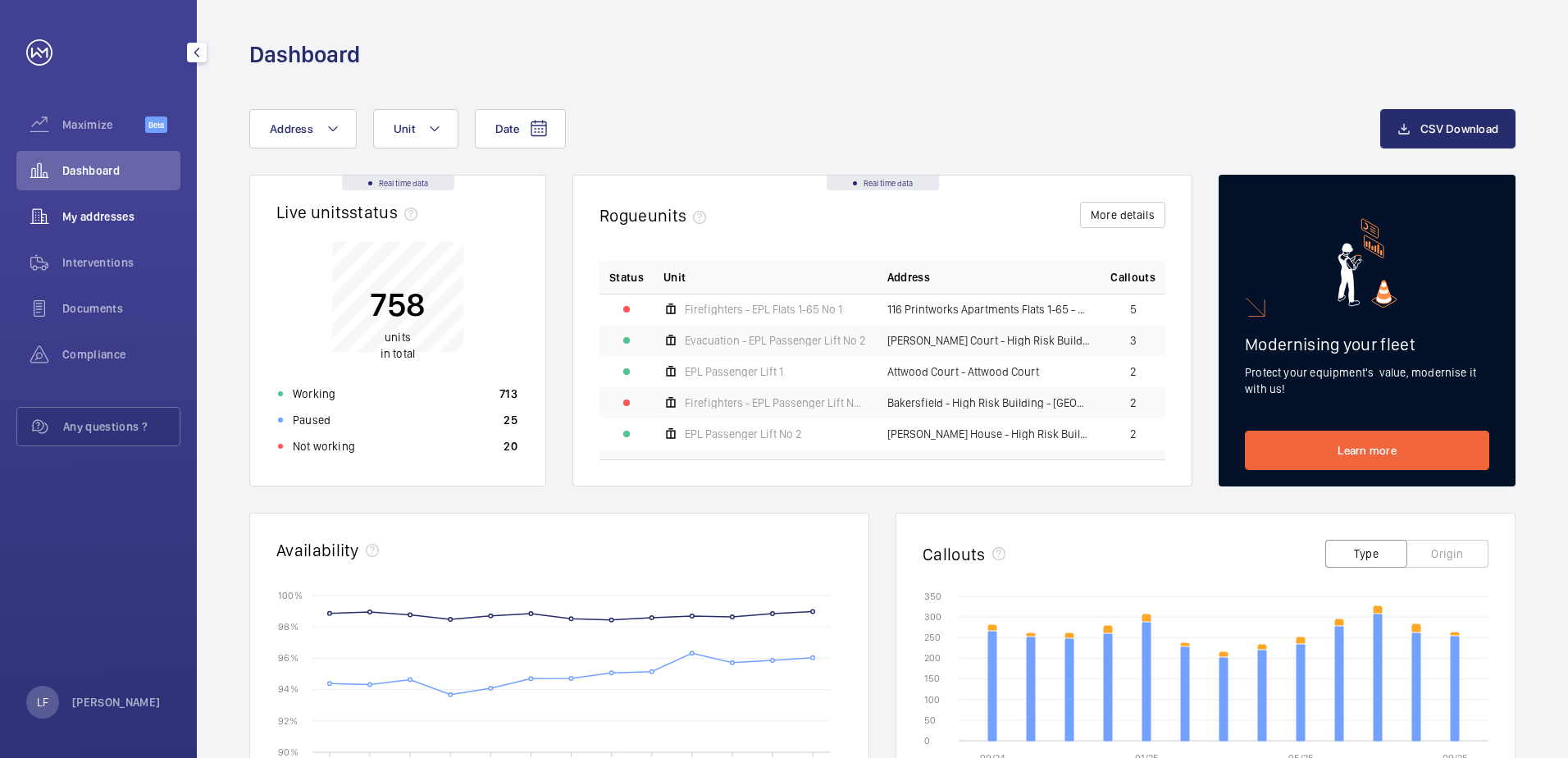
click at [107, 208] on span "My addresses" at bounding box center [122, 217] width 118 height 17
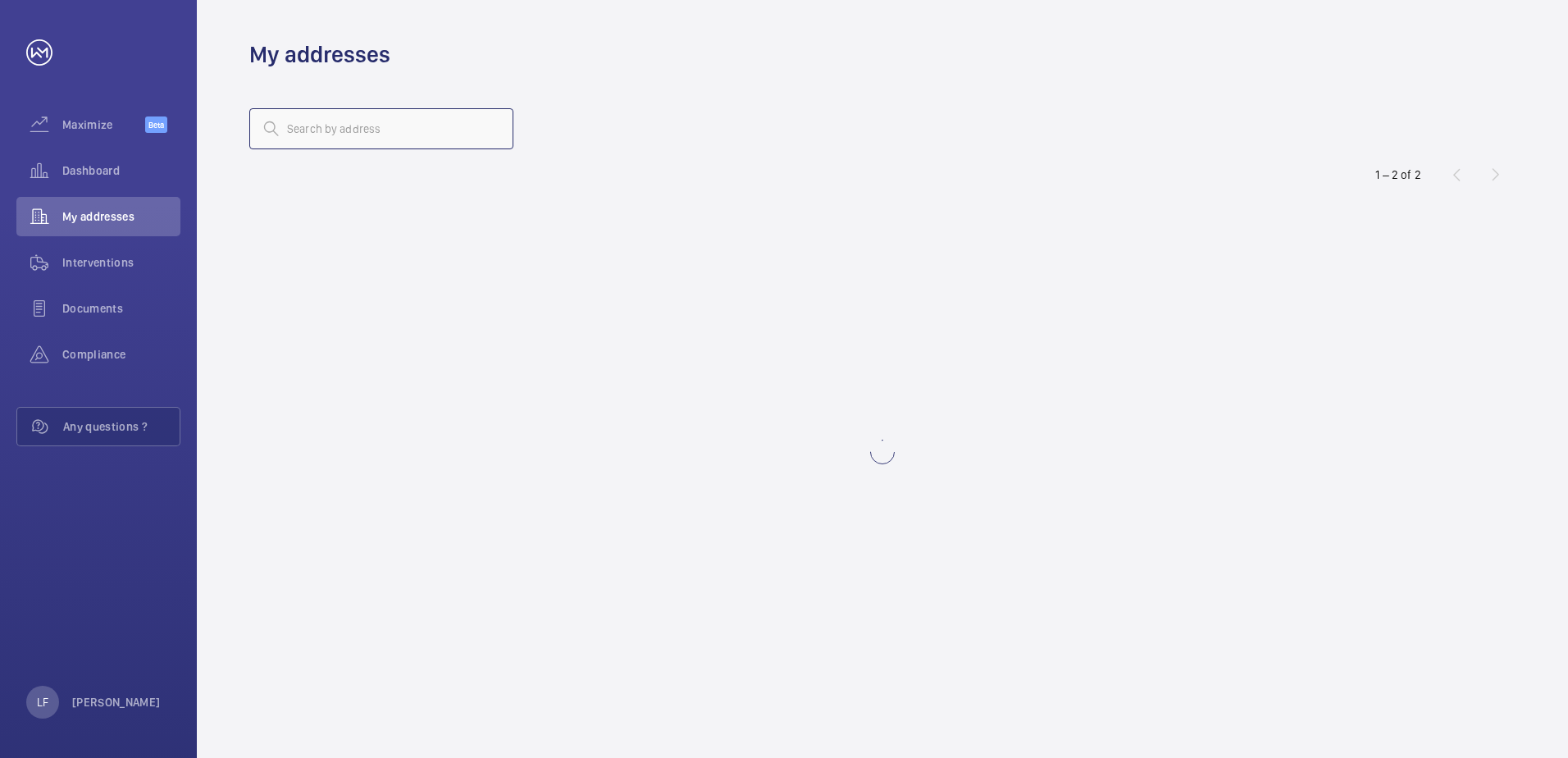
click at [322, 139] on input "text" at bounding box center [381, 129] width 264 height 41
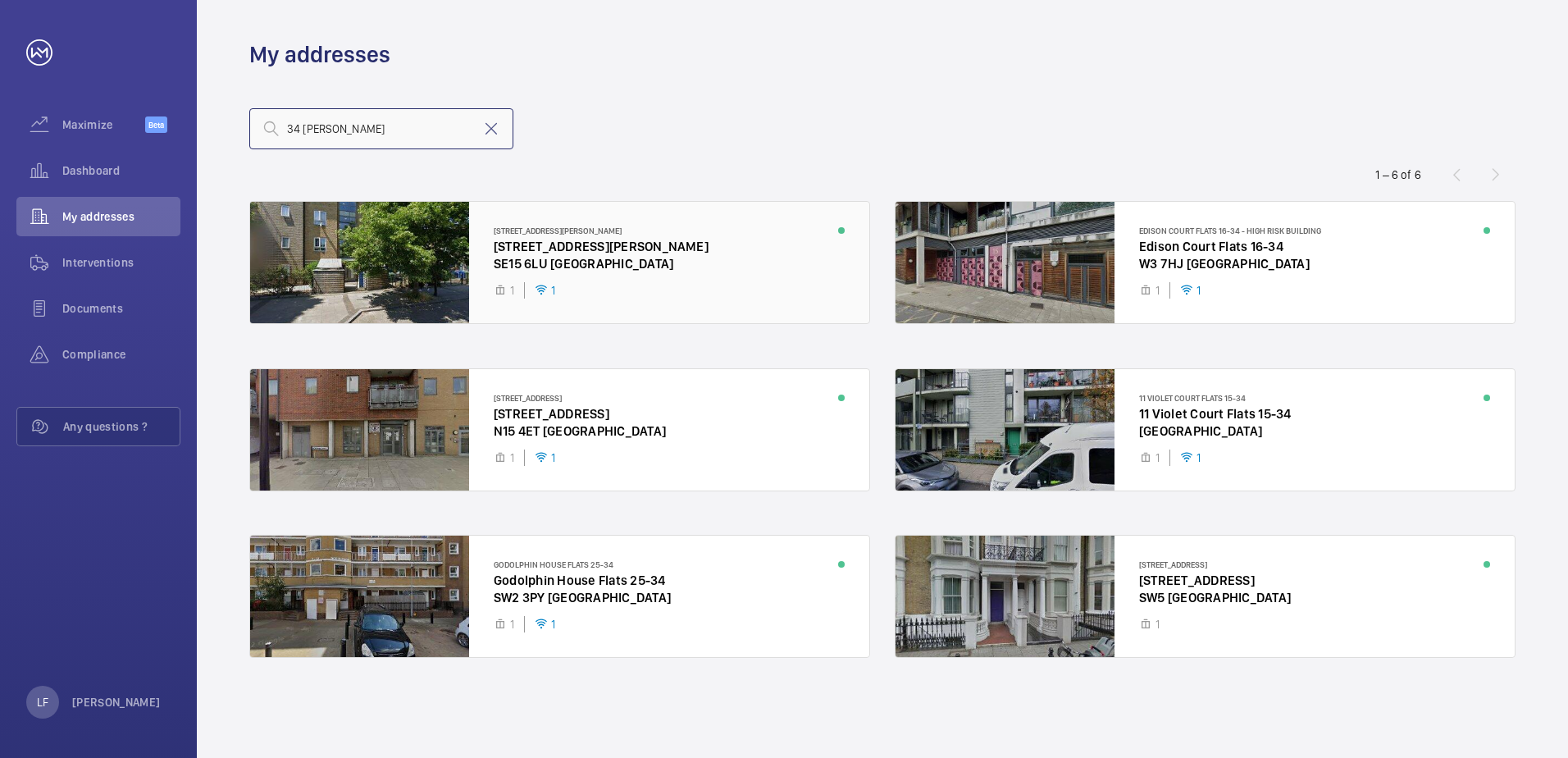
type input "34 [PERSON_NAME]"
click at [499, 264] on div at bounding box center [560, 263] width 619 height 122
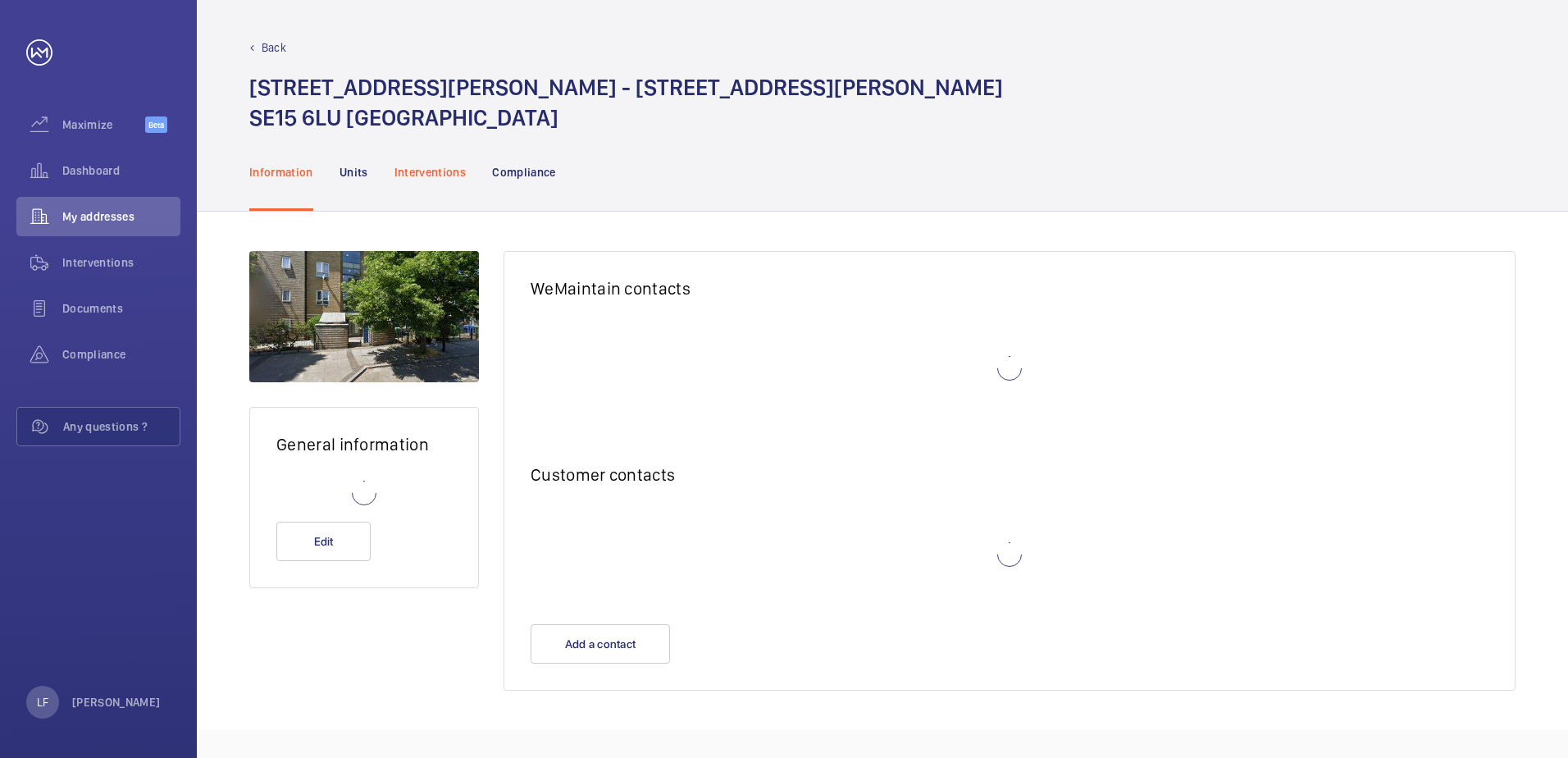
click at [444, 186] on div "Interventions" at bounding box center [430, 171] width 72 height 78
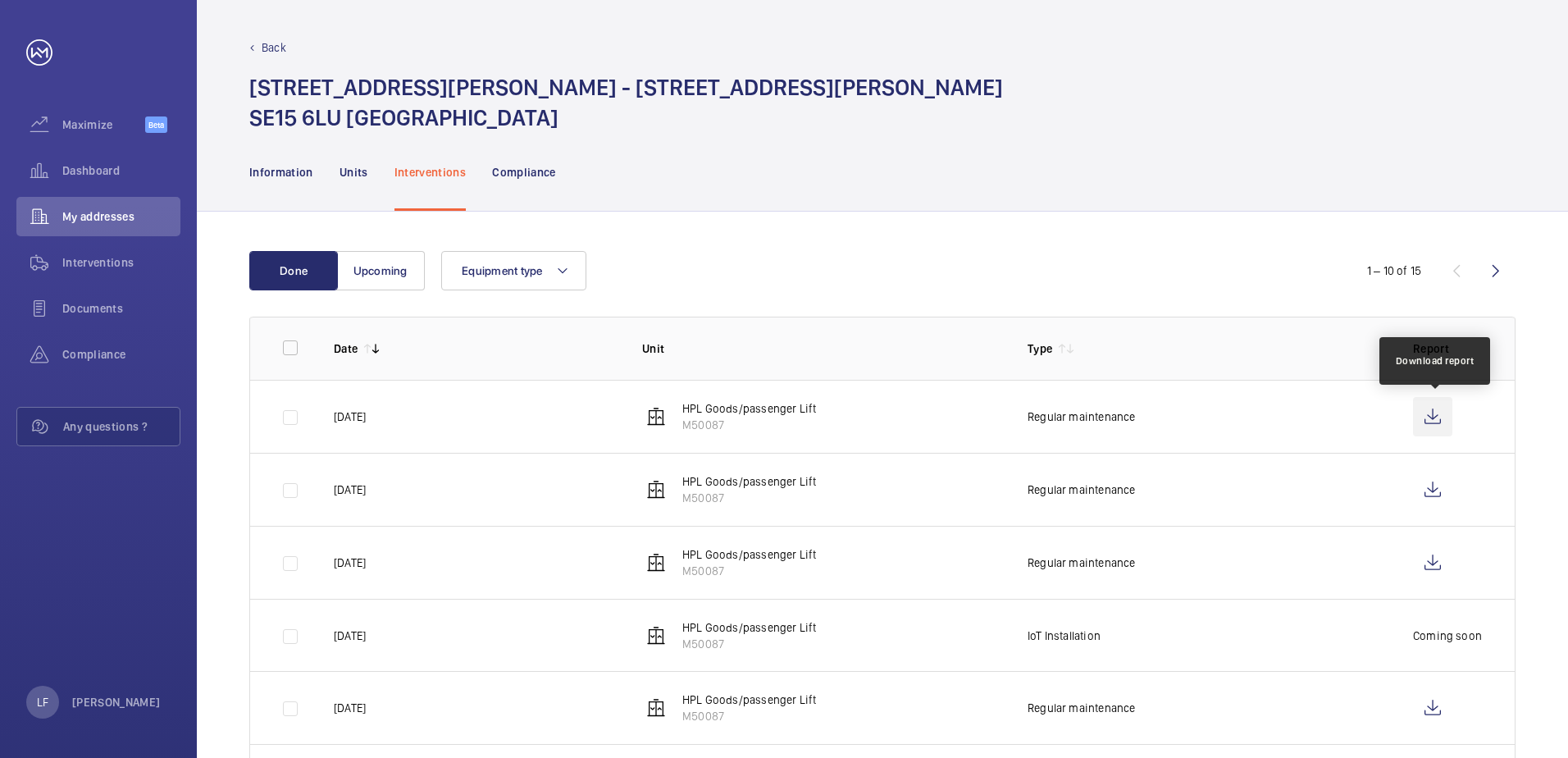
click at [1426, 422] on wm-front-icon-button at bounding box center [1433, 417] width 39 height 39
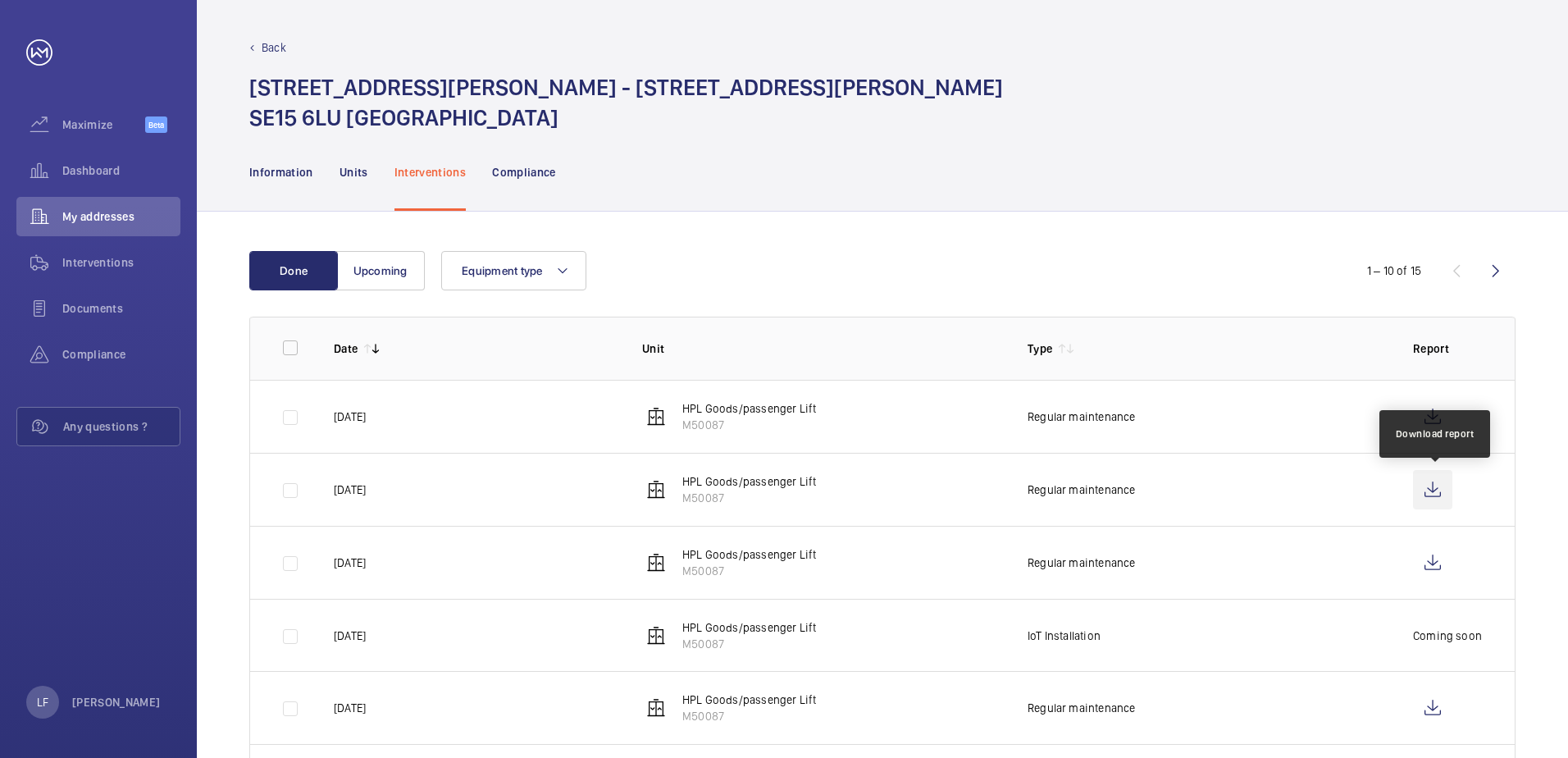
click at [1443, 494] on wm-front-icon-button at bounding box center [1433, 490] width 39 height 39
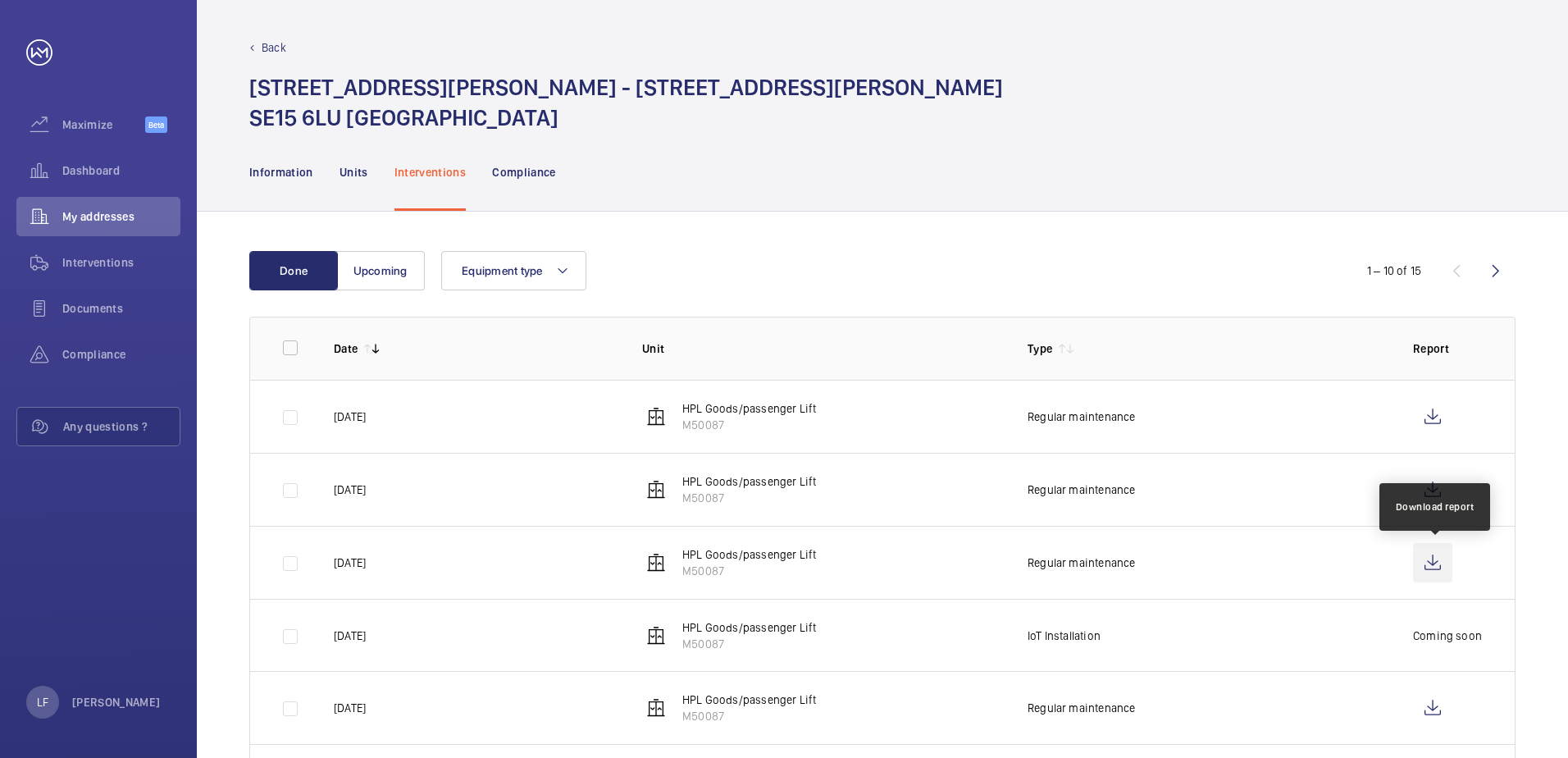
click at [1440, 573] on wm-front-icon-button at bounding box center [1433, 563] width 39 height 39
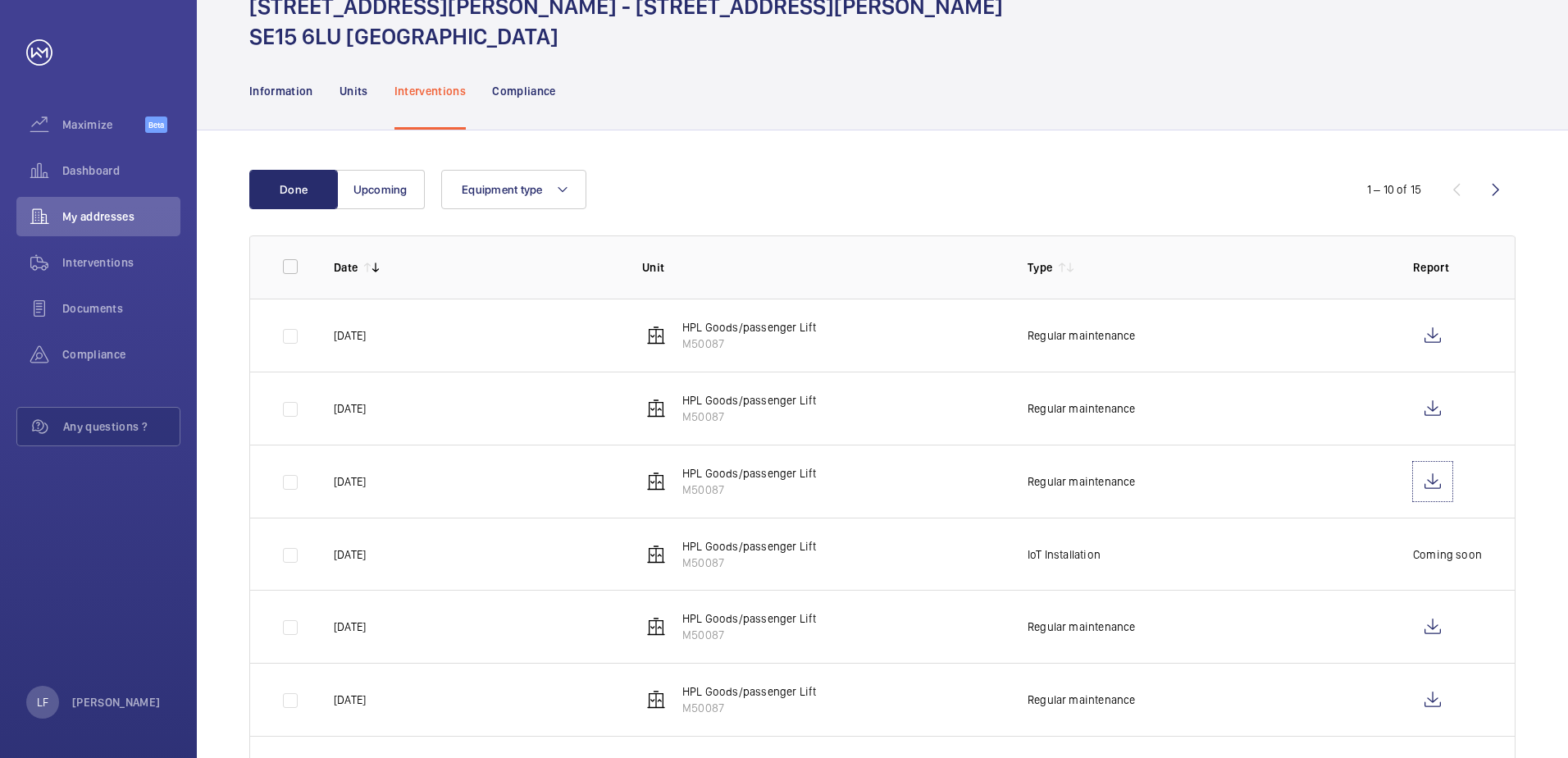
scroll to position [164, 0]
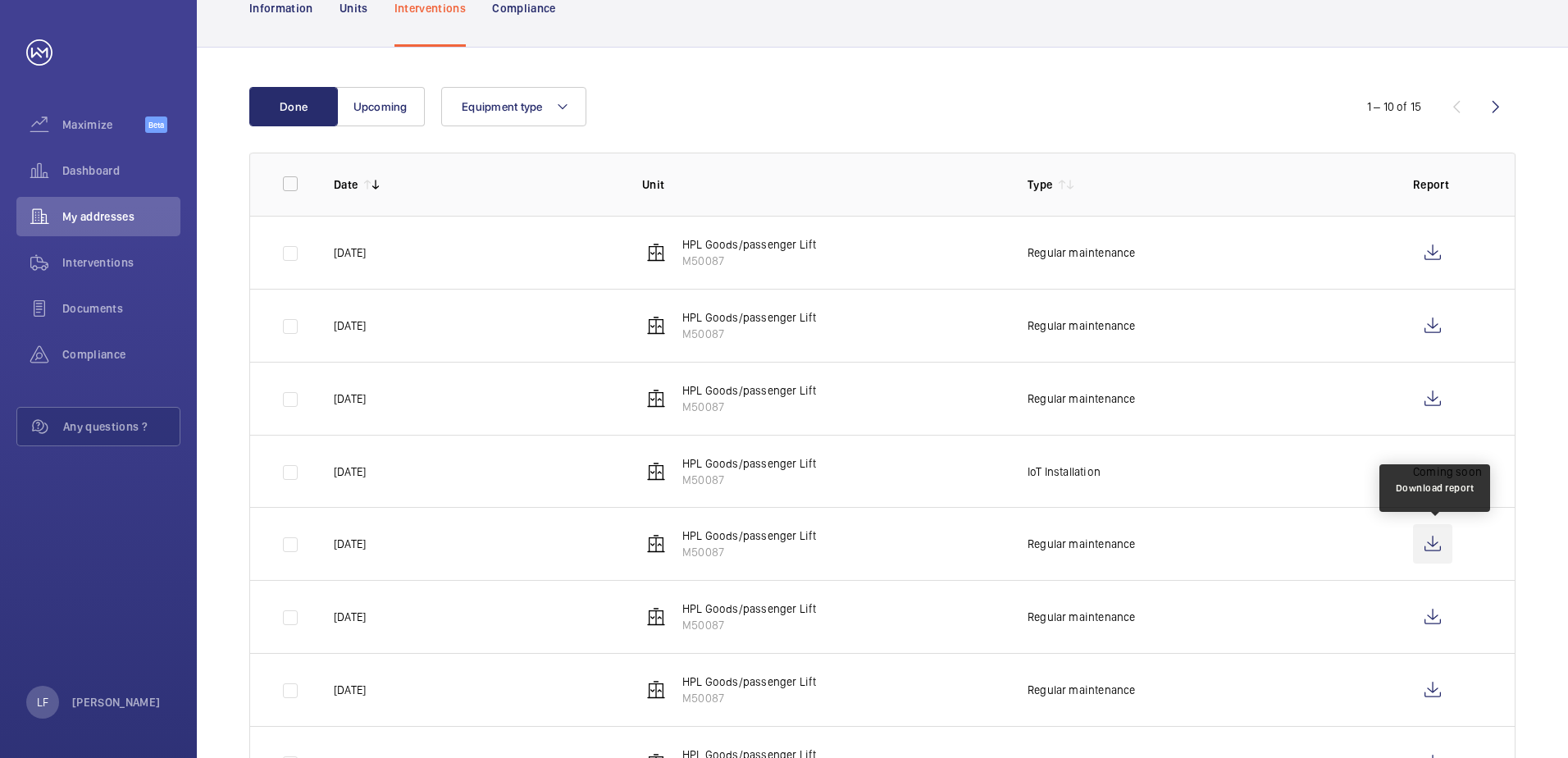
click at [1436, 551] on wm-front-icon-button at bounding box center [1433, 544] width 39 height 39
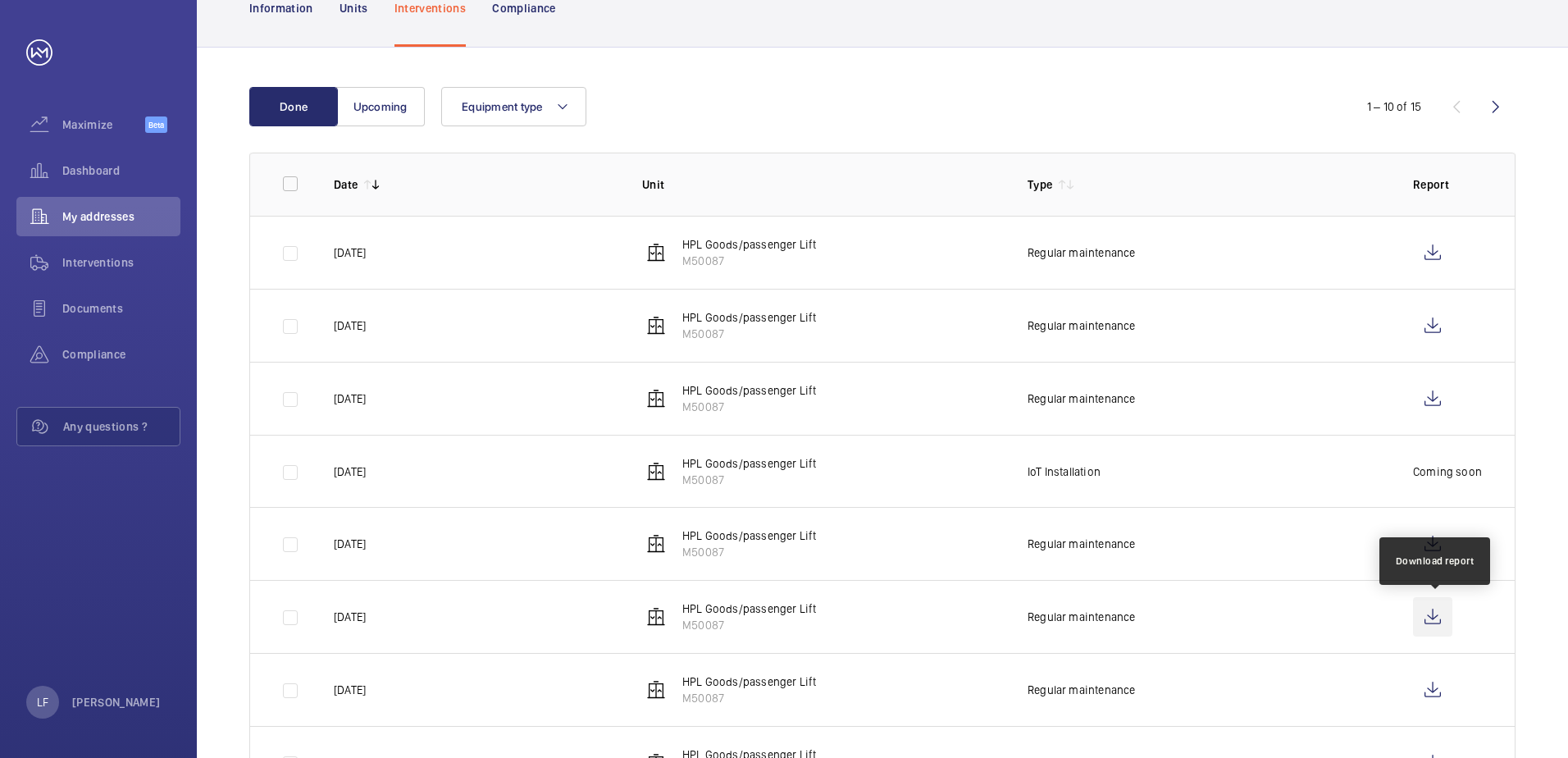
click at [1433, 618] on wm-front-icon-button at bounding box center [1433, 617] width 39 height 39
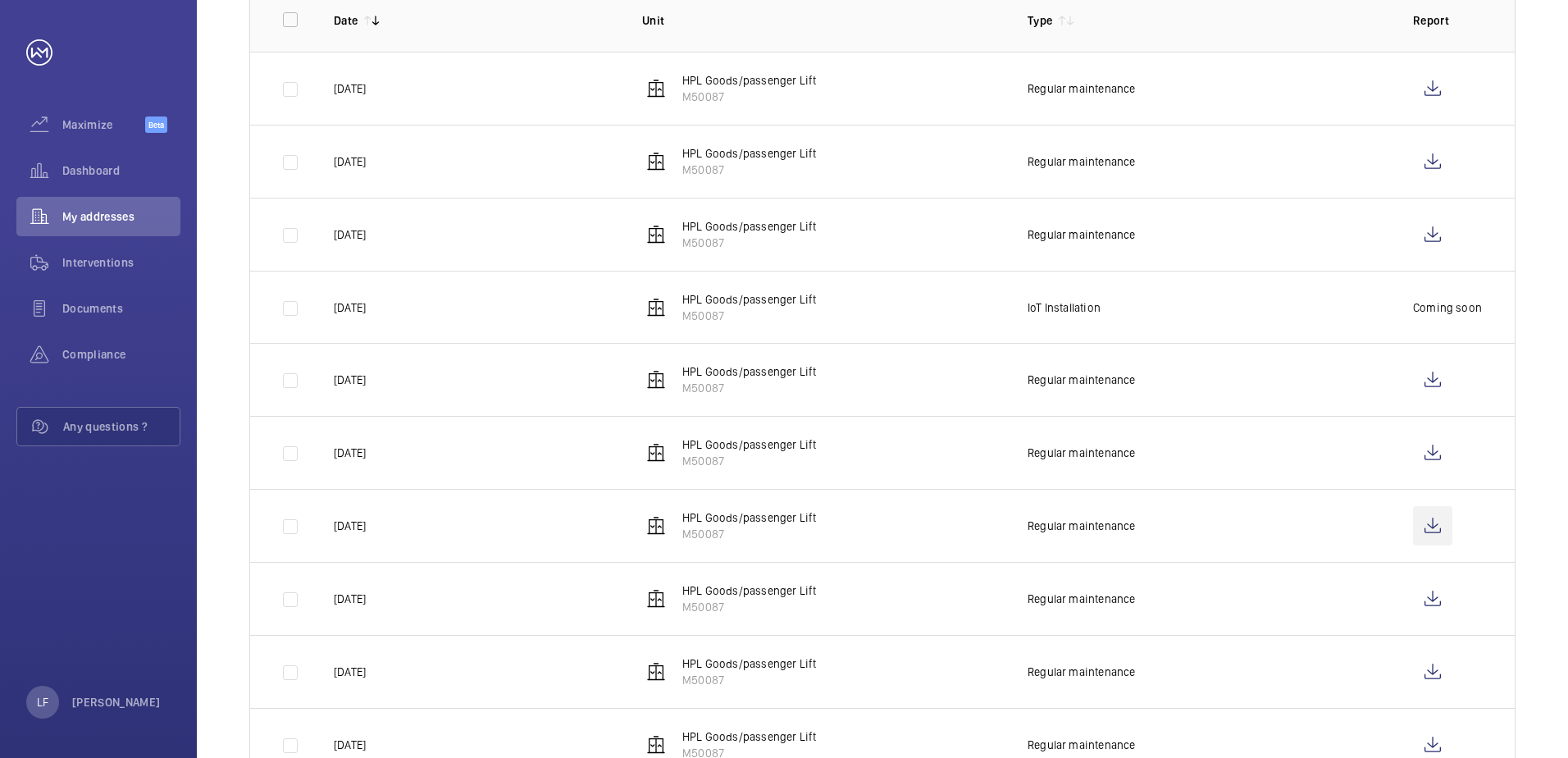
click at [1424, 520] on wm-front-icon-button at bounding box center [1433, 525] width 39 height 39
click at [1427, 596] on wm-front-icon-button at bounding box center [1433, 598] width 39 height 39
click at [1427, 669] on wm-front-icon-button at bounding box center [1433, 671] width 39 height 39
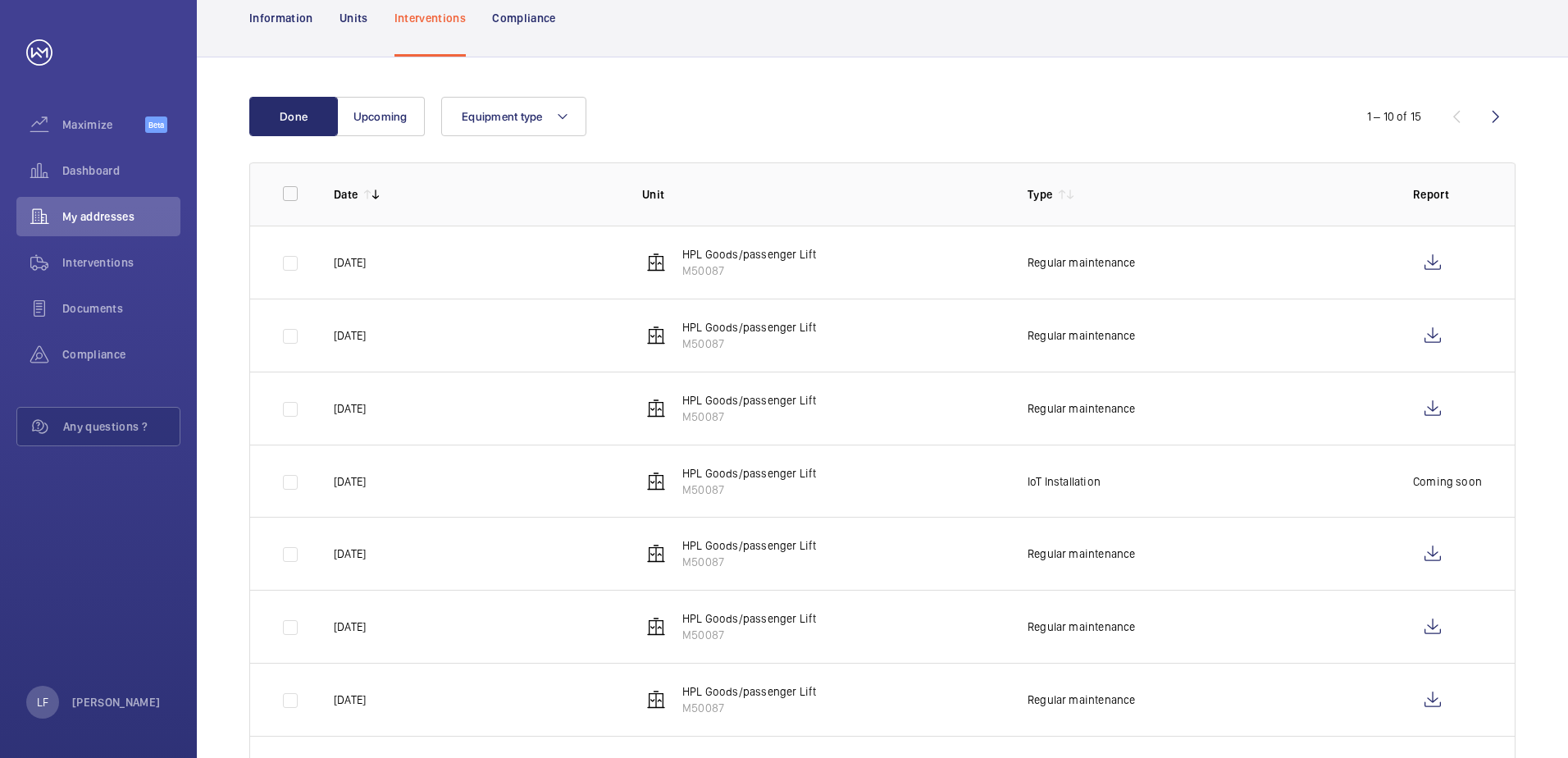
scroll to position [0, 0]
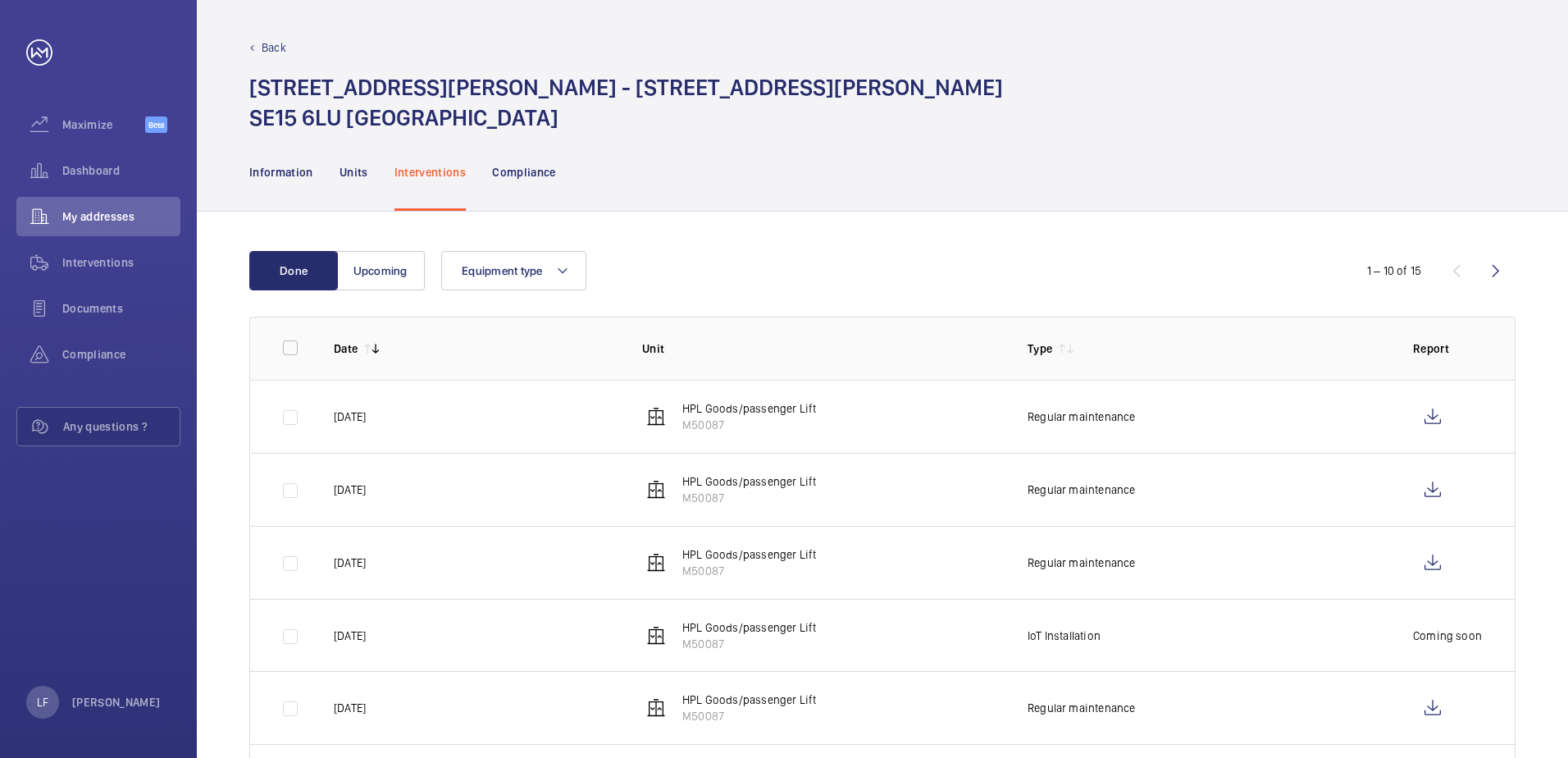
click at [368, 170] on nav "Information Units Interventions Compliance" at bounding box center [403, 171] width 307 height 78
click at [355, 172] on p "Units" at bounding box center [353, 172] width 29 height 17
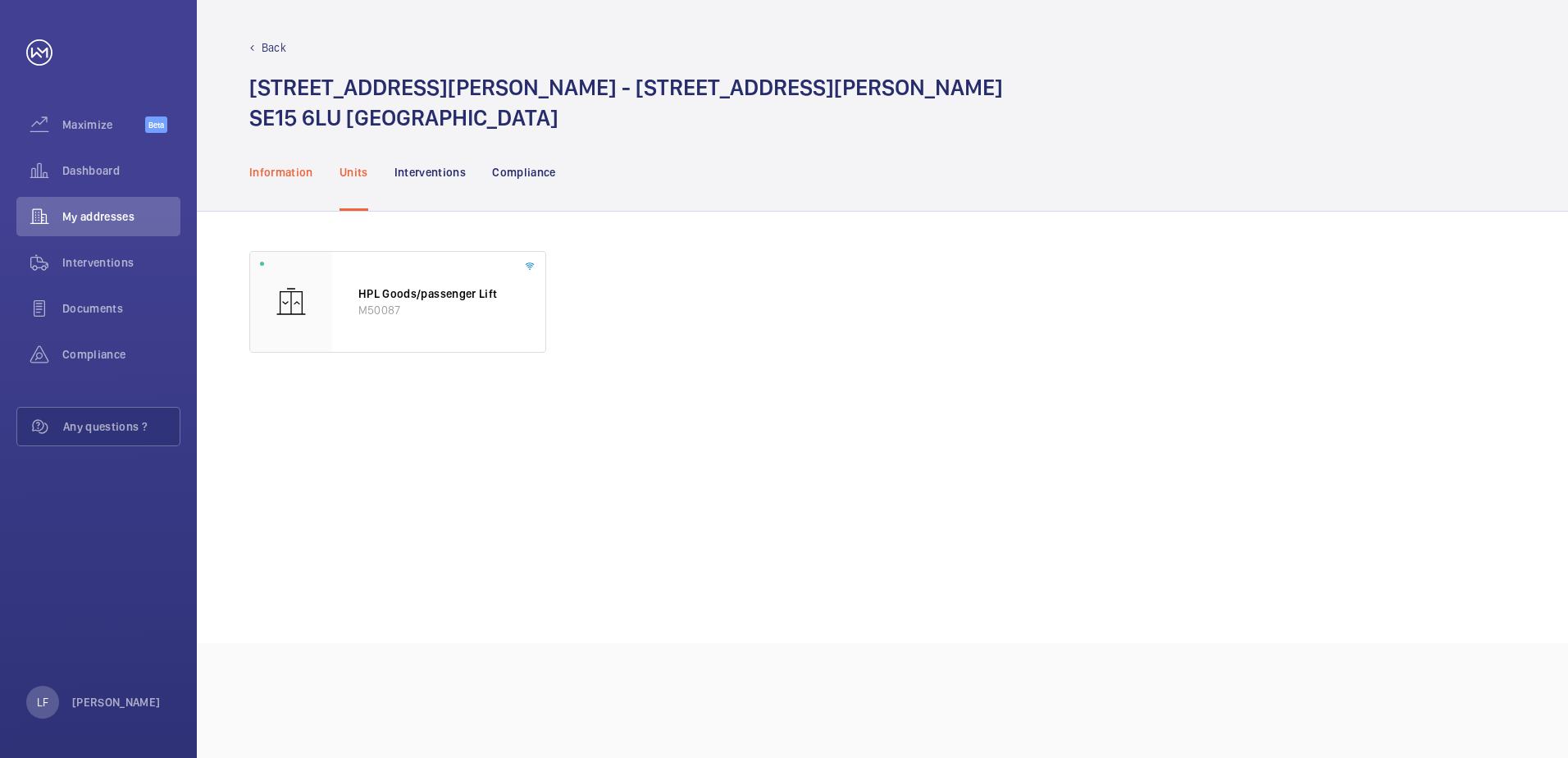
click at [300, 172] on p "Information" at bounding box center [281, 172] width 64 height 17
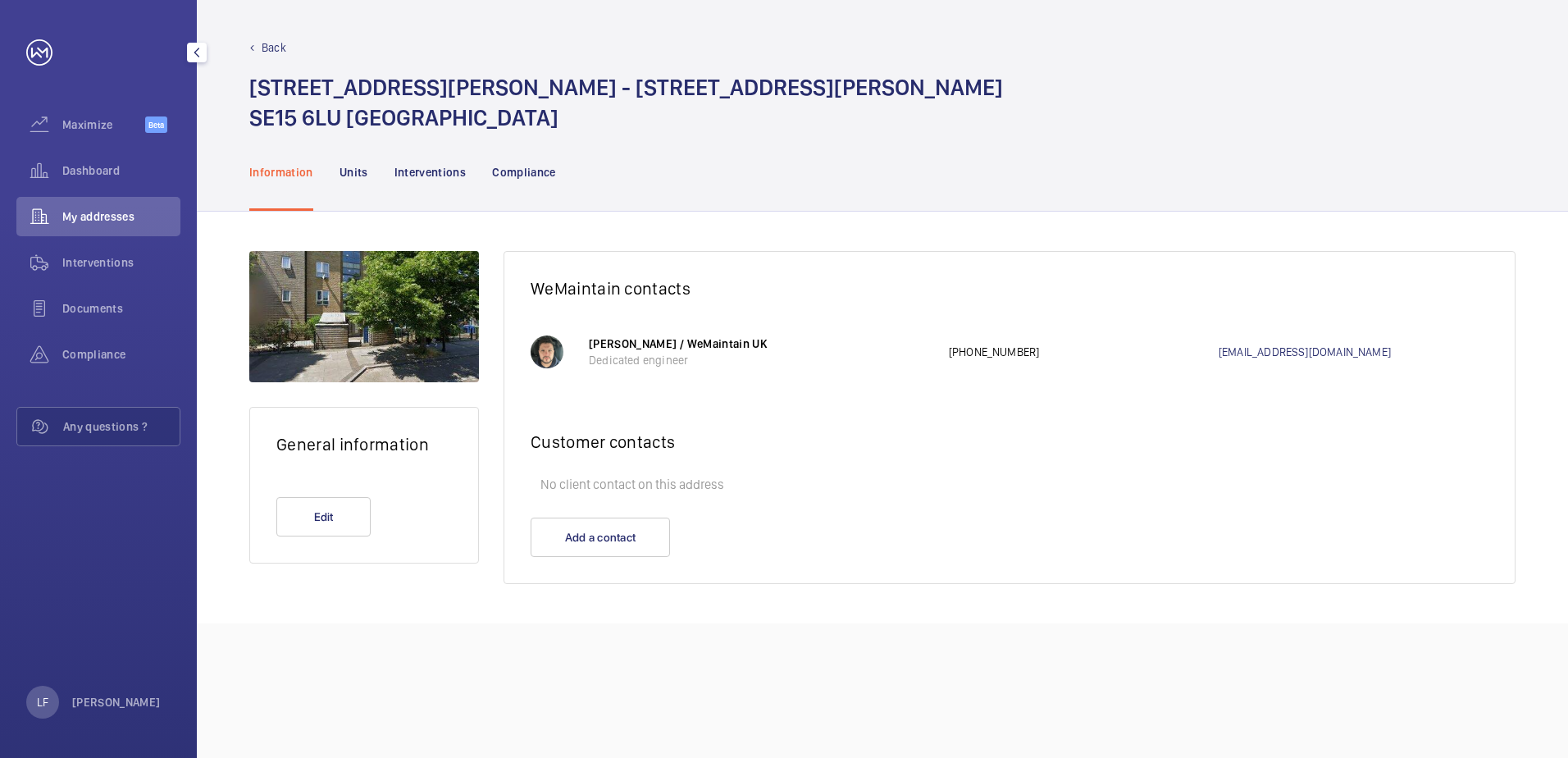
click at [58, 218] on wm-front-icon-button at bounding box center [39, 217] width 46 height 39
click at [97, 169] on span "Dashboard" at bounding box center [122, 171] width 118 height 17
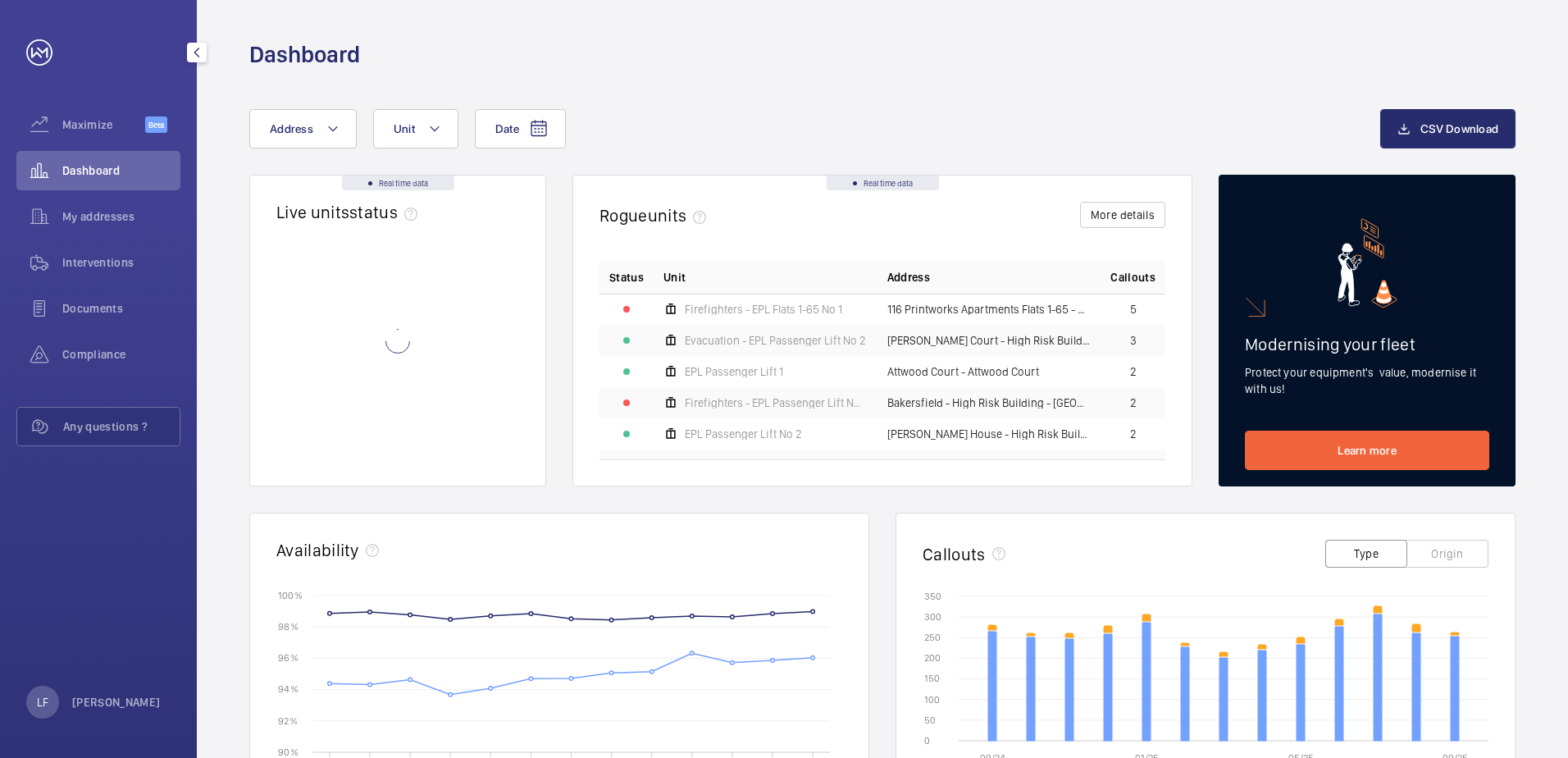
click at [102, 172] on span "Dashboard" at bounding box center [122, 171] width 118 height 17
click at [88, 222] on span "My addresses" at bounding box center [122, 217] width 118 height 17
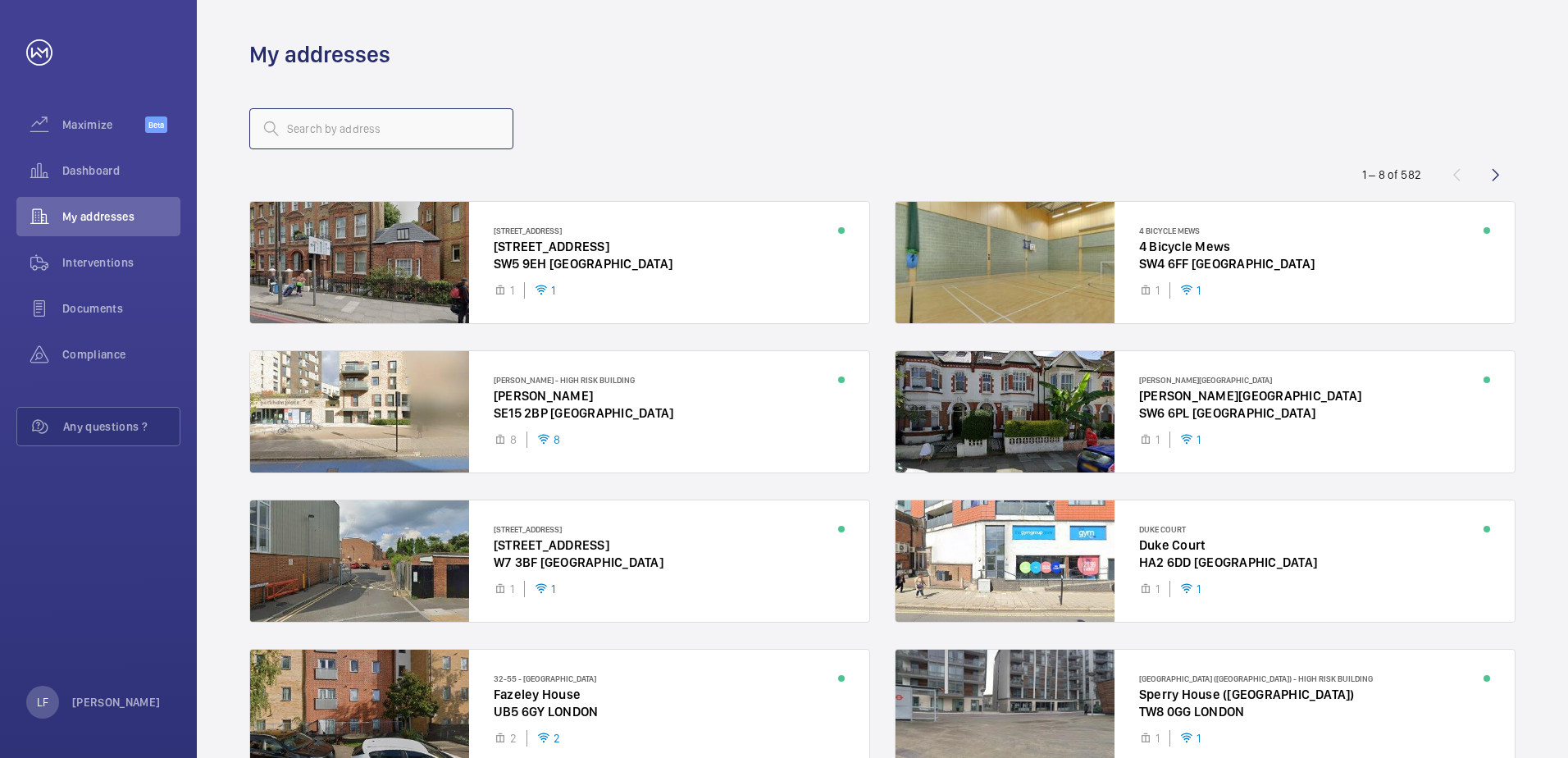
click at [279, 138] on input "text" at bounding box center [381, 129] width 264 height 41
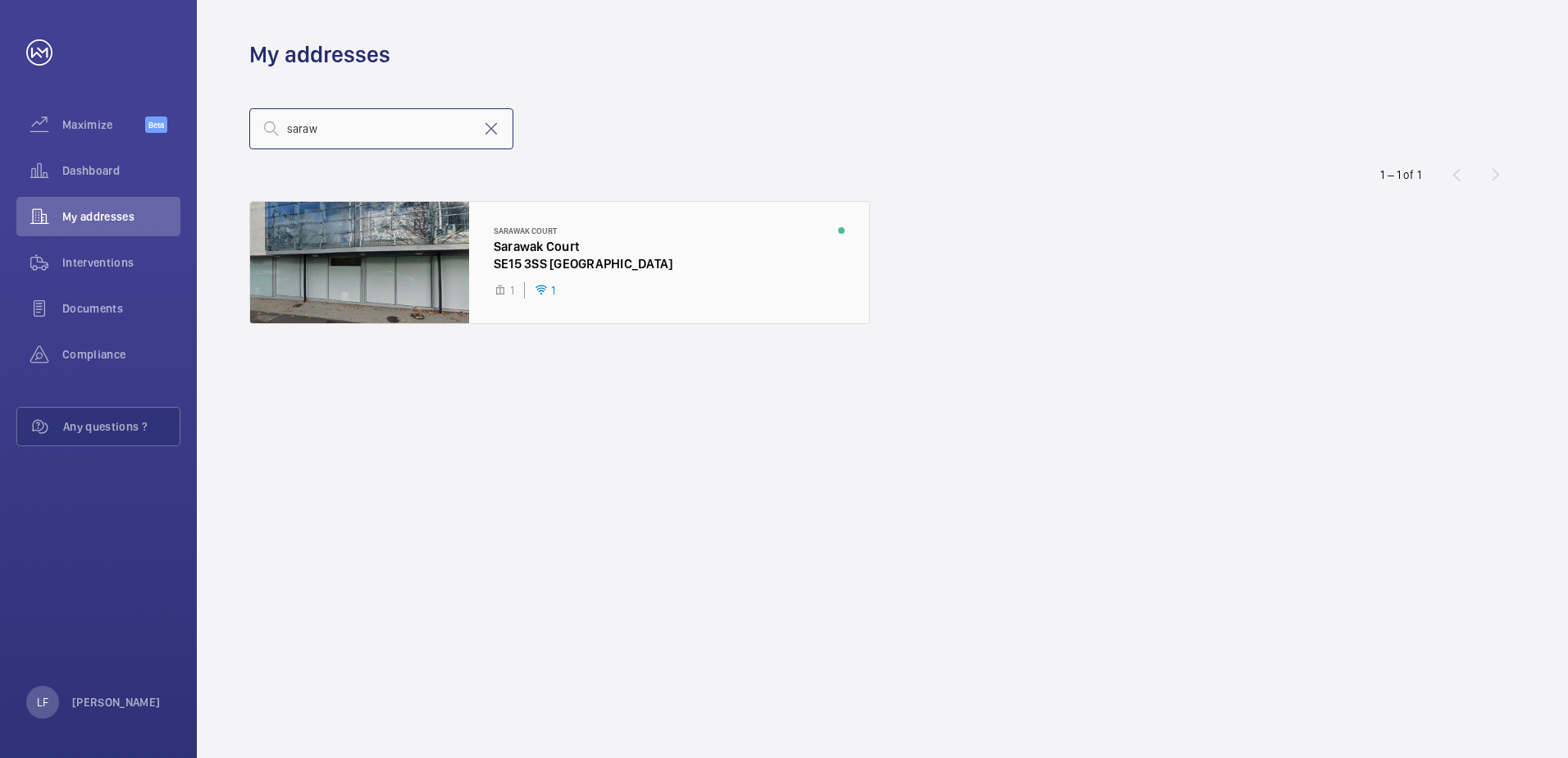
type input "saraw"
click at [529, 246] on div at bounding box center [560, 263] width 619 height 122
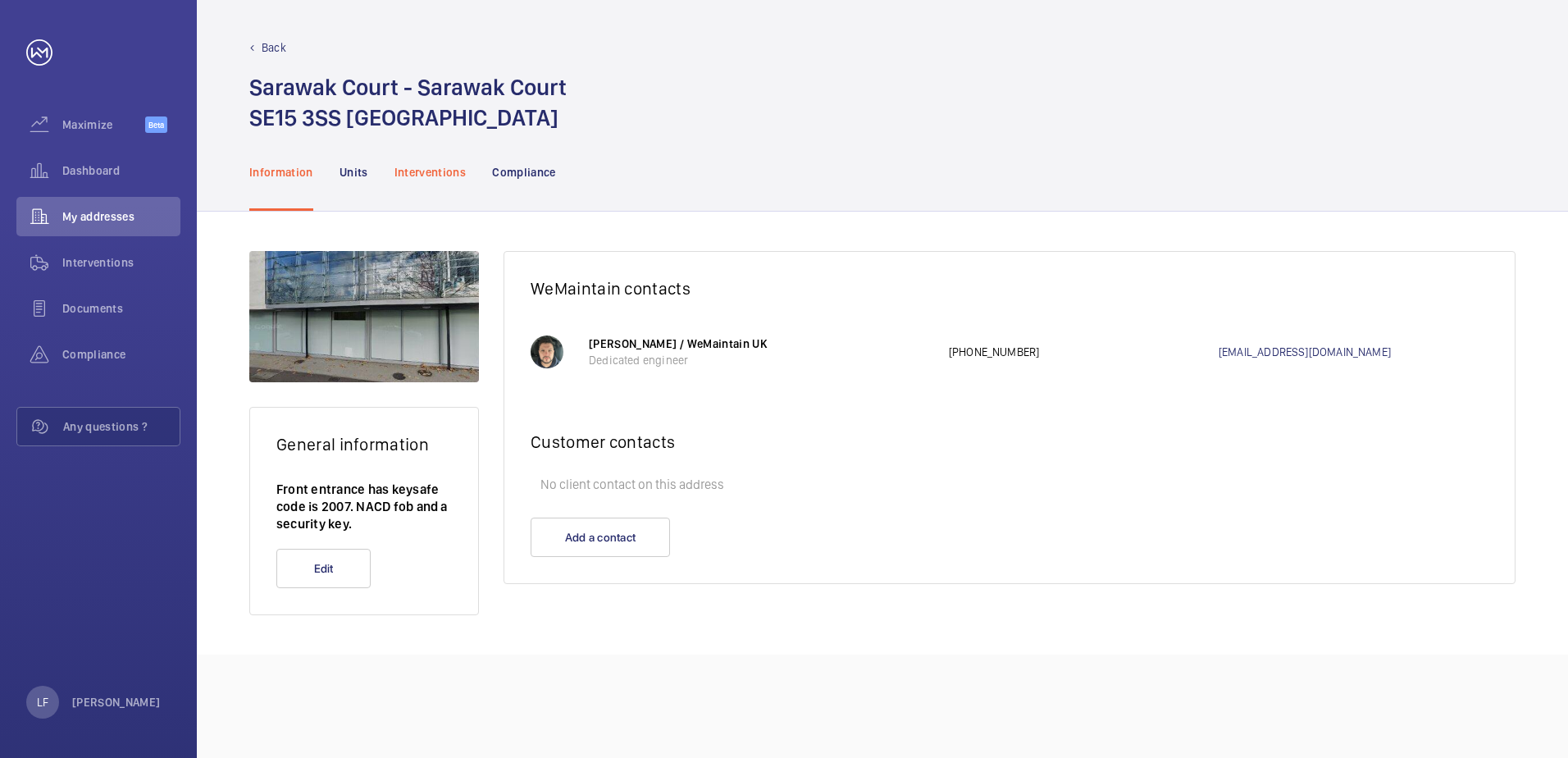
click at [424, 178] on p "Interventions" at bounding box center [430, 172] width 72 height 17
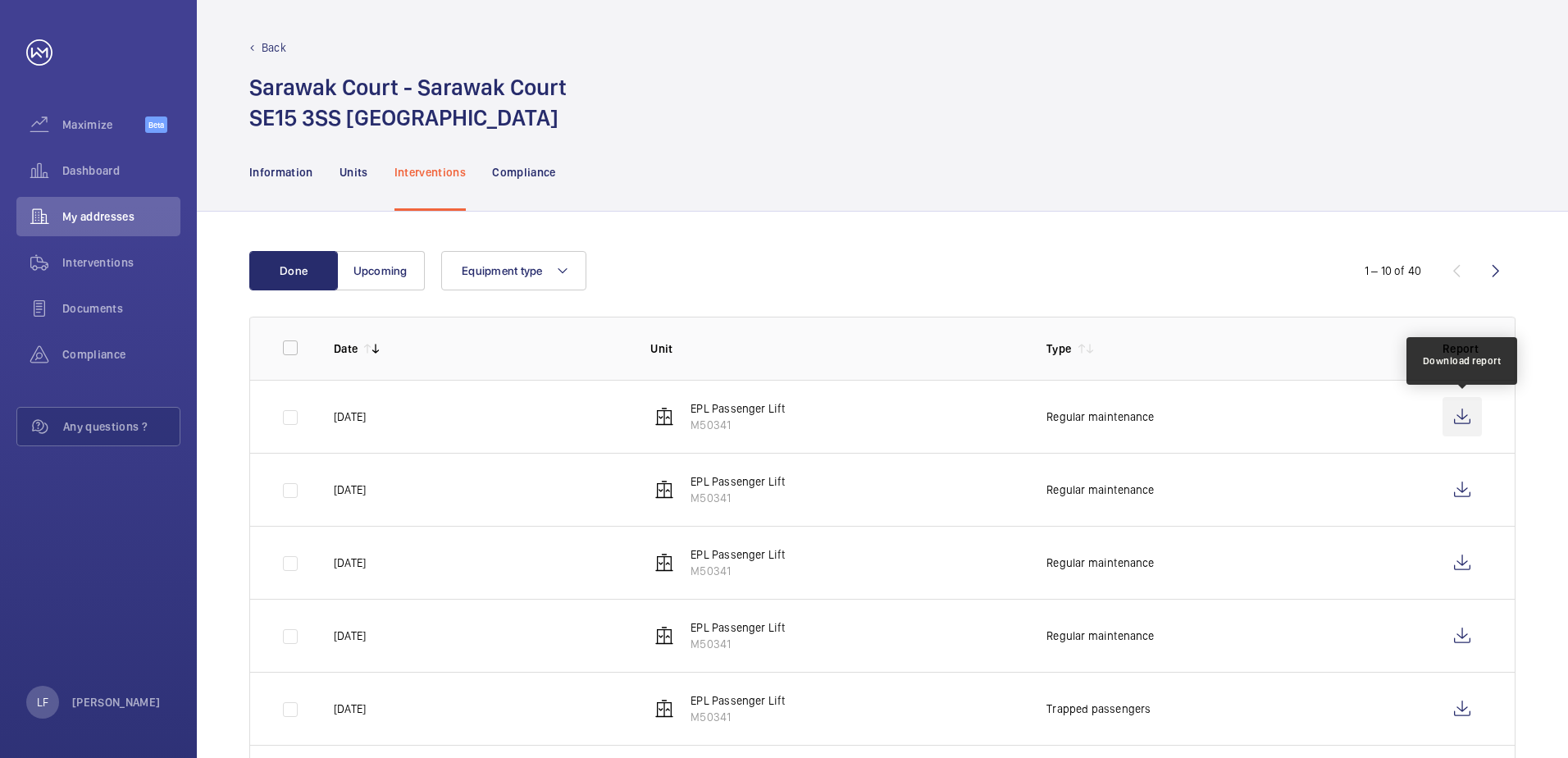
click at [1451, 423] on wm-front-icon-button at bounding box center [1462, 417] width 39 height 39
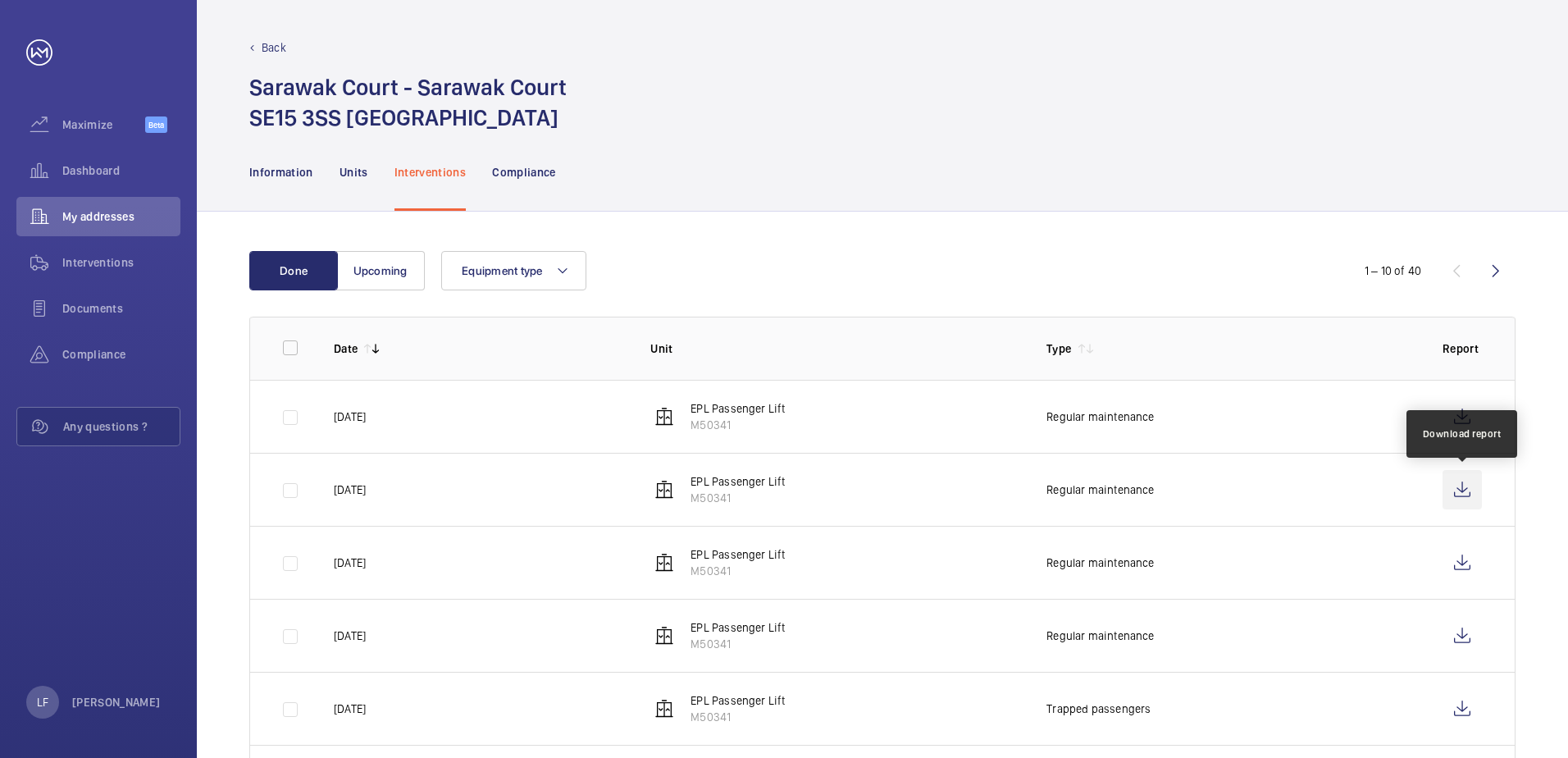
click at [1470, 485] on wm-front-icon-button at bounding box center [1462, 490] width 39 height 39
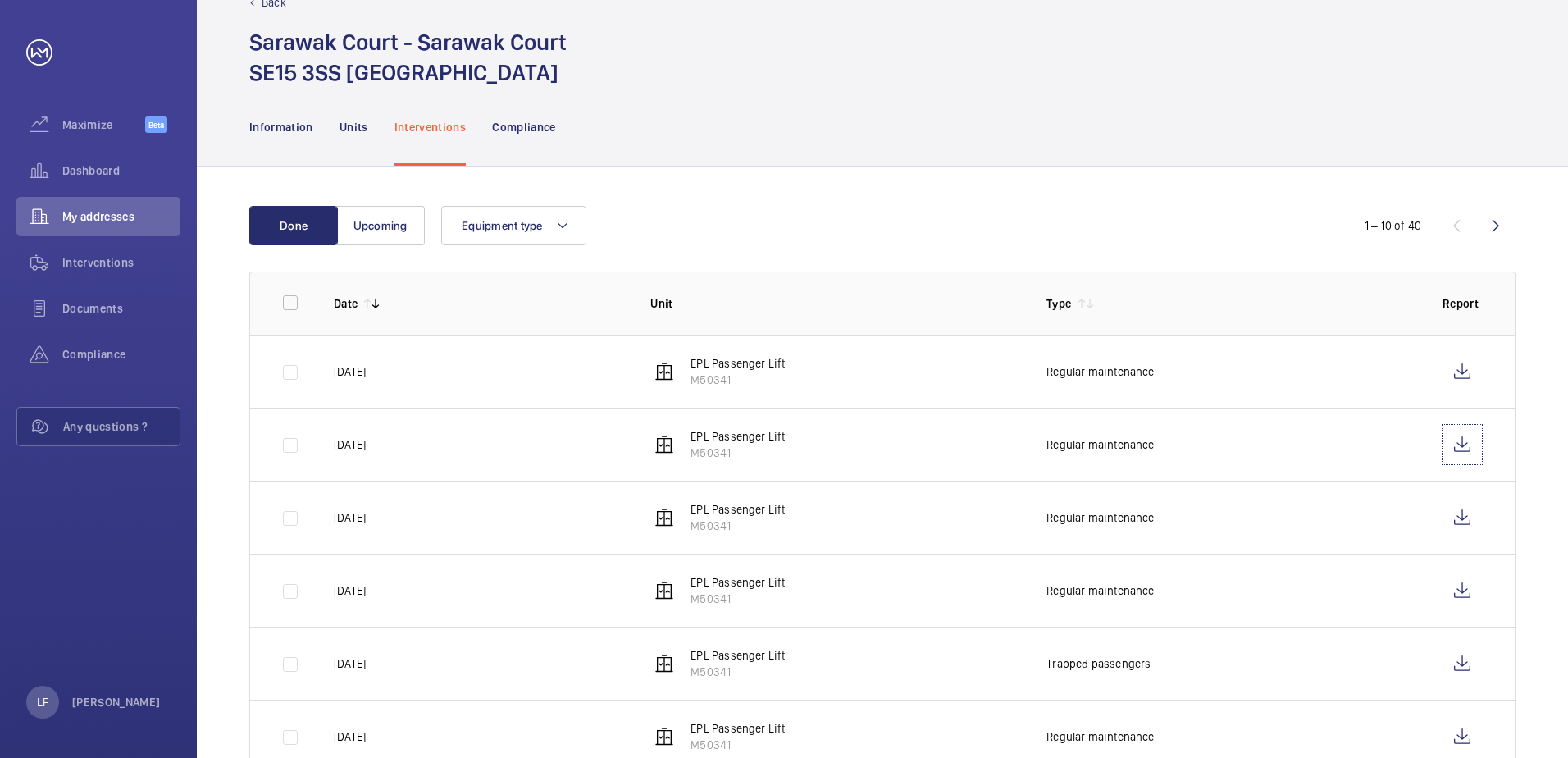
scroll to position [82, 0]
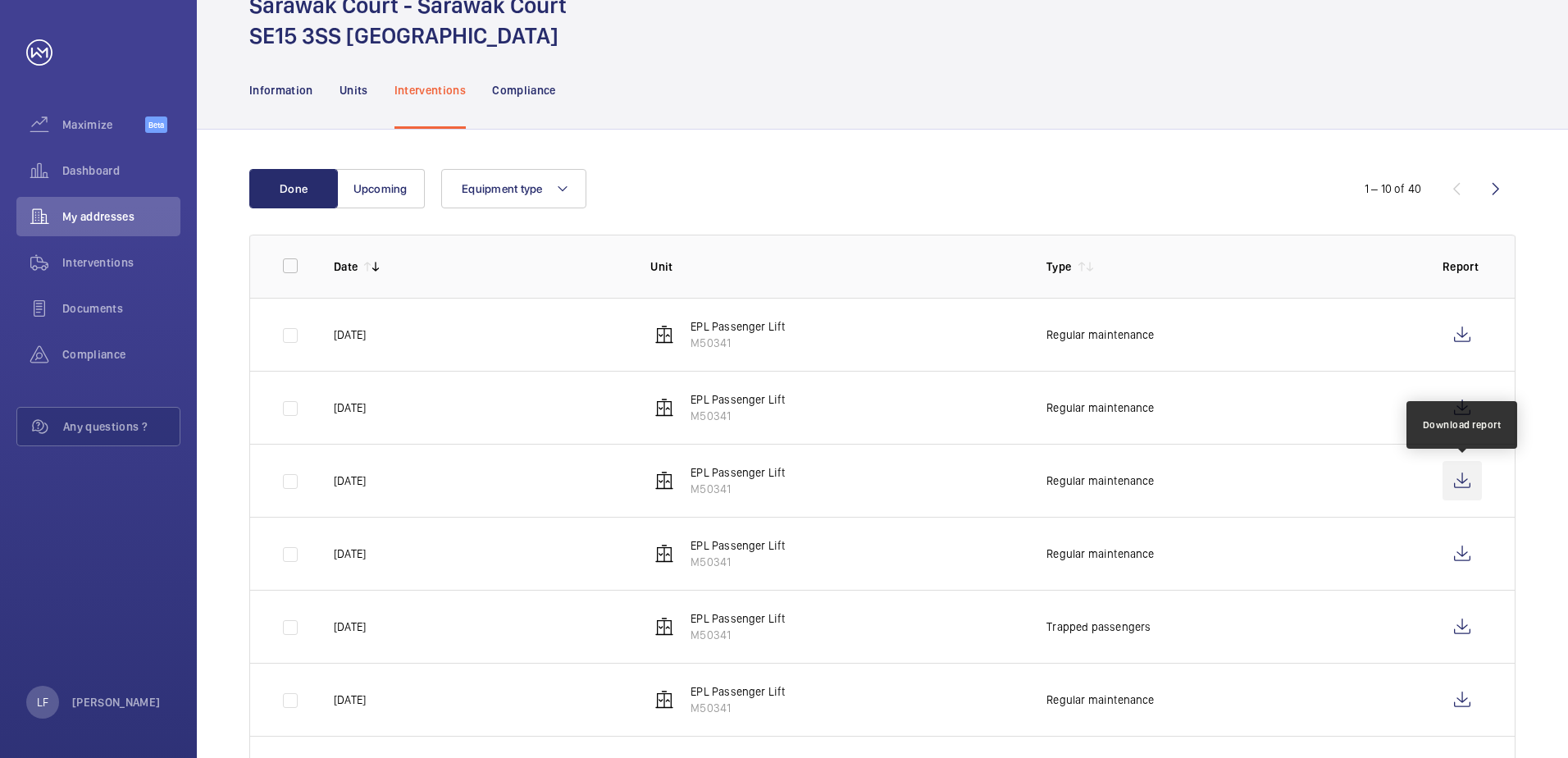
click at [1460, 484] on wm-front-icon-button at bounding box center [1462, 480] width 39 height 39
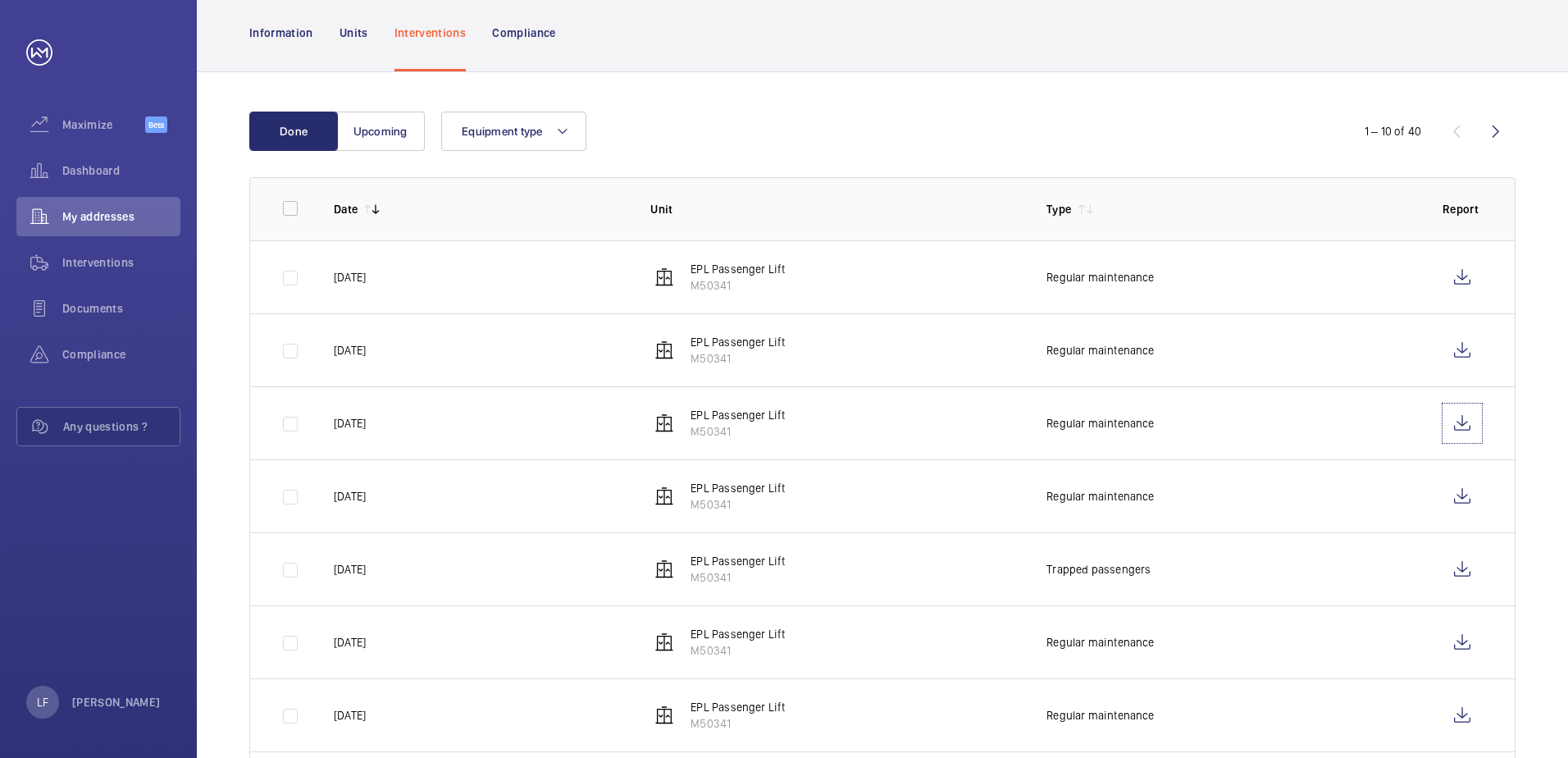
scroll to position [164, 0]
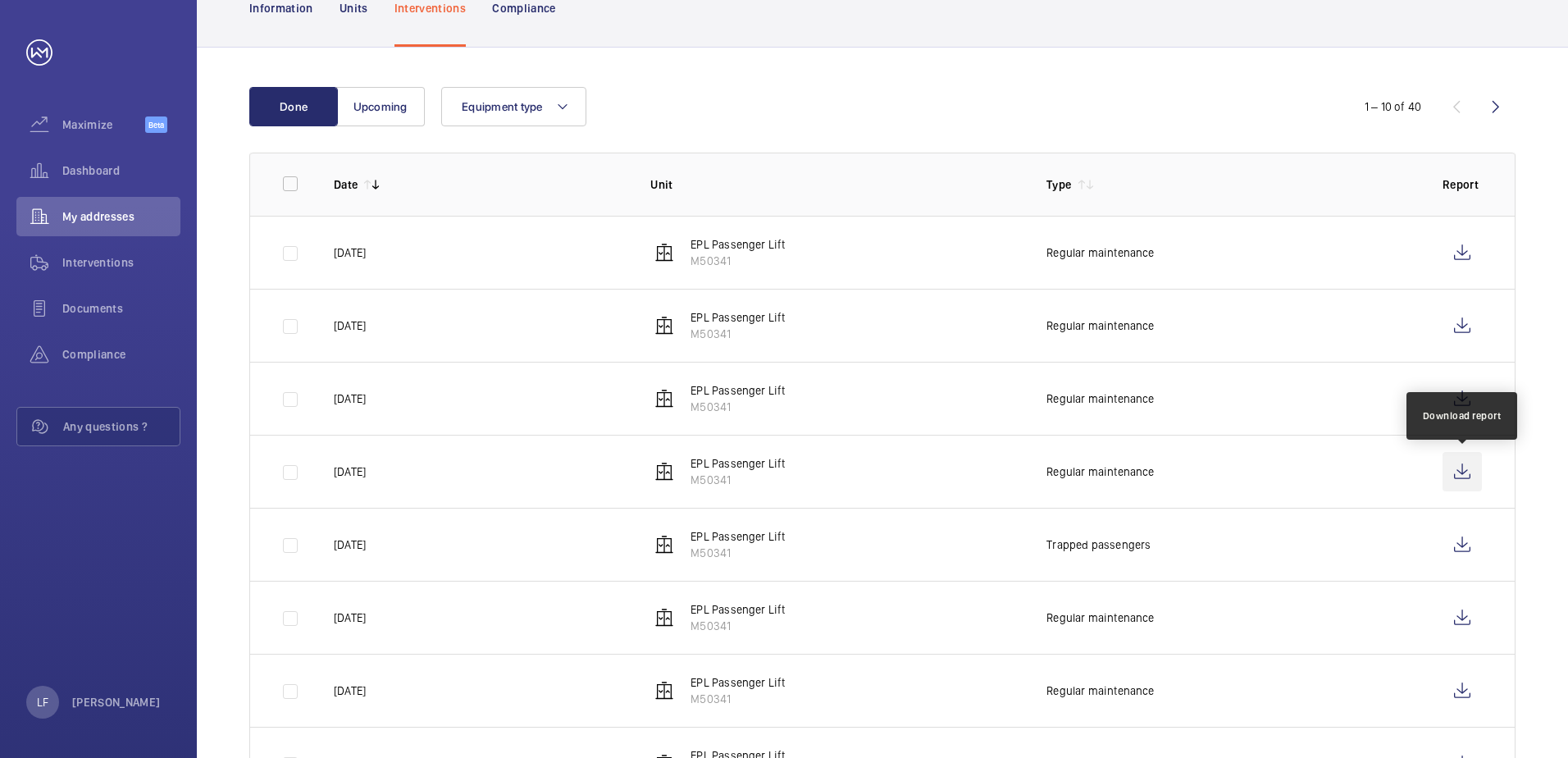
click at [1453, 471] on wm-front-icon-button at bounding box center [1462, 471] width 39 height 39
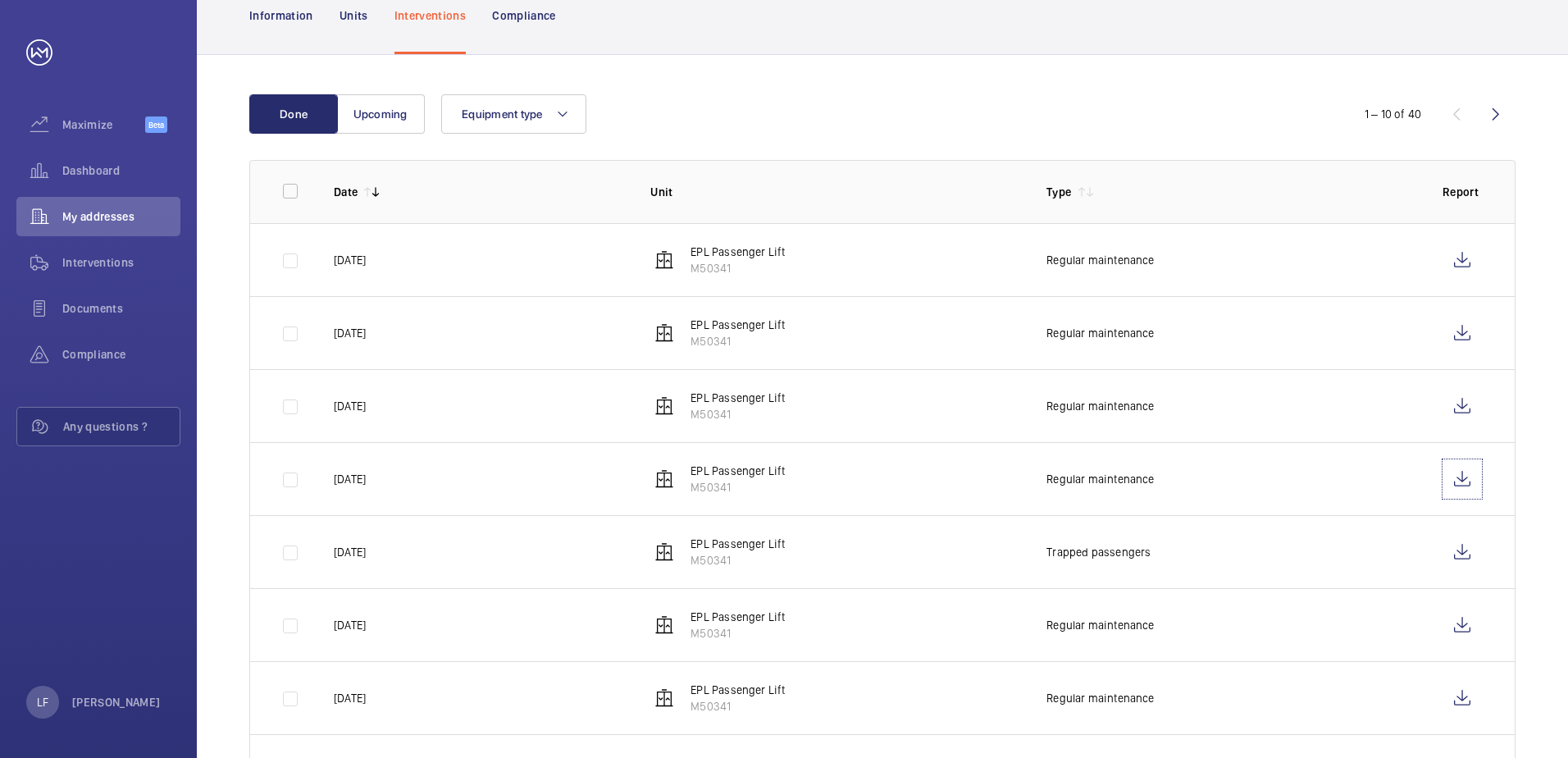
scroll to position [0, 0]
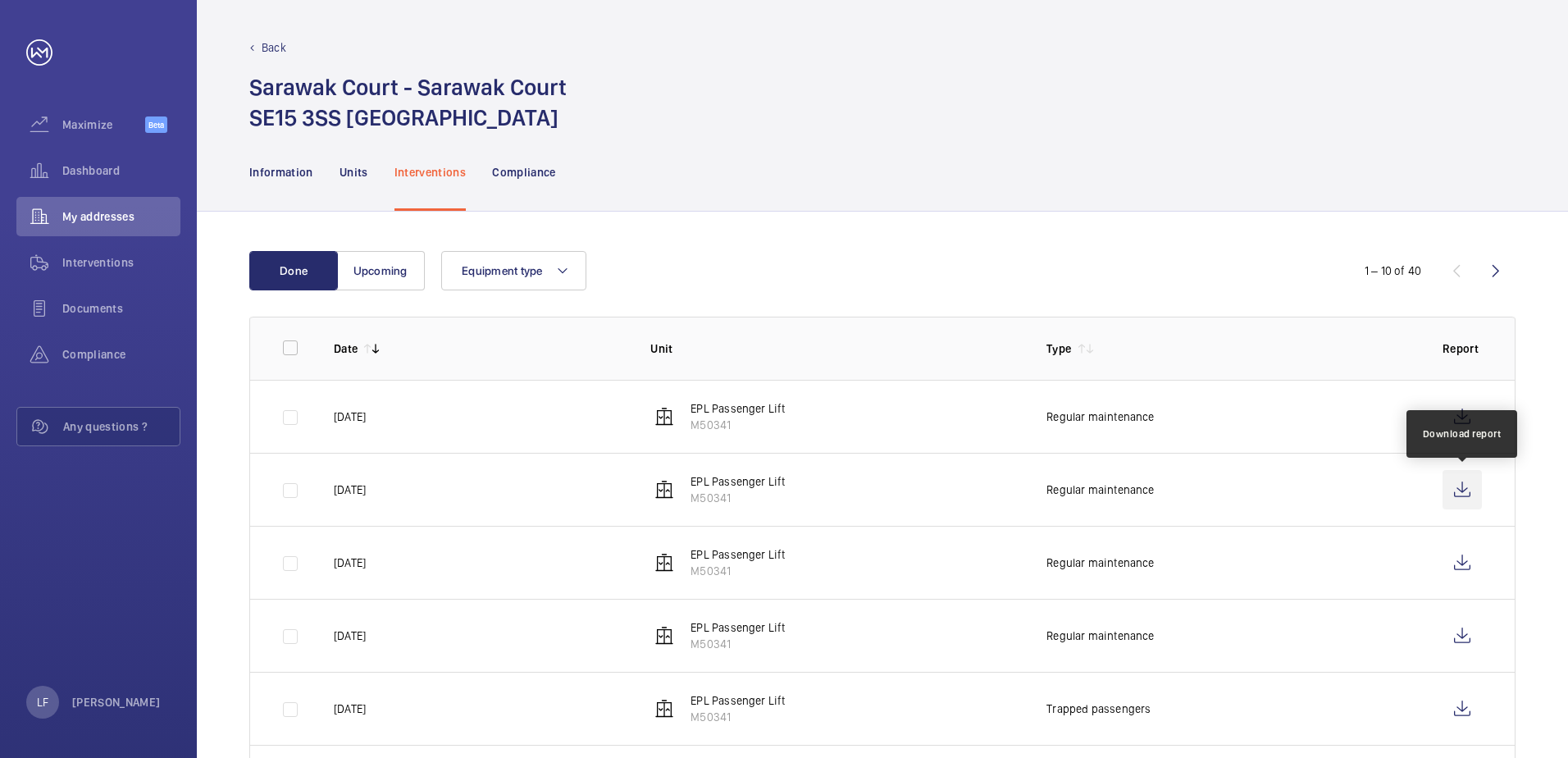
click at [1458, 484] on wm-front-icon-button at bounding box center [1462, 490] width 39 height 39
click at [278, 174] on p "Information" at bounding box center [281, 172] width 64 height 17
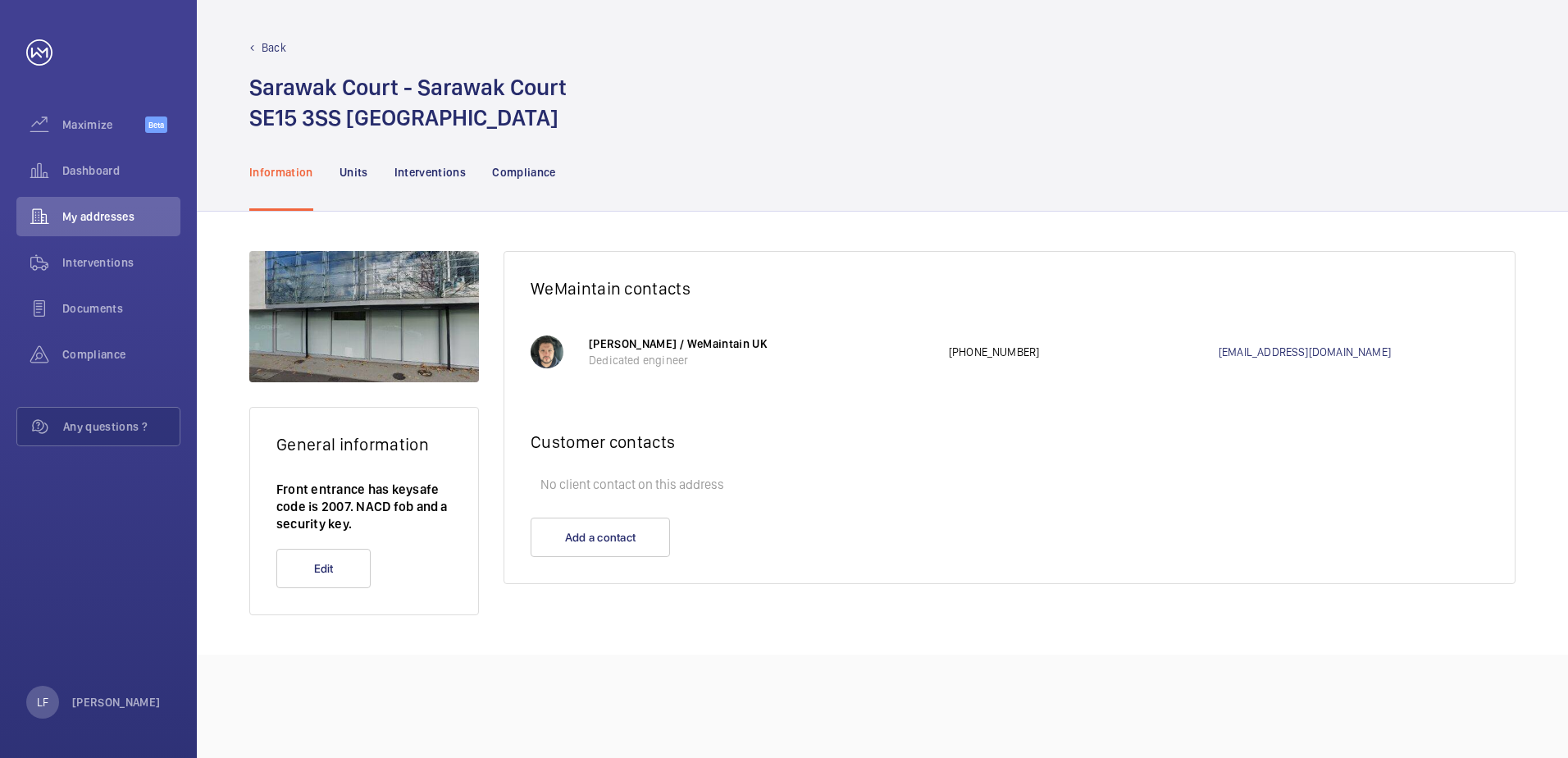
click at [278, 174] on p "Information" at bounding box center [281, 172] width 64 height 17
click at [122, 163] on span "Dashboard" at bounding box center [122, 171] width 118 height 17
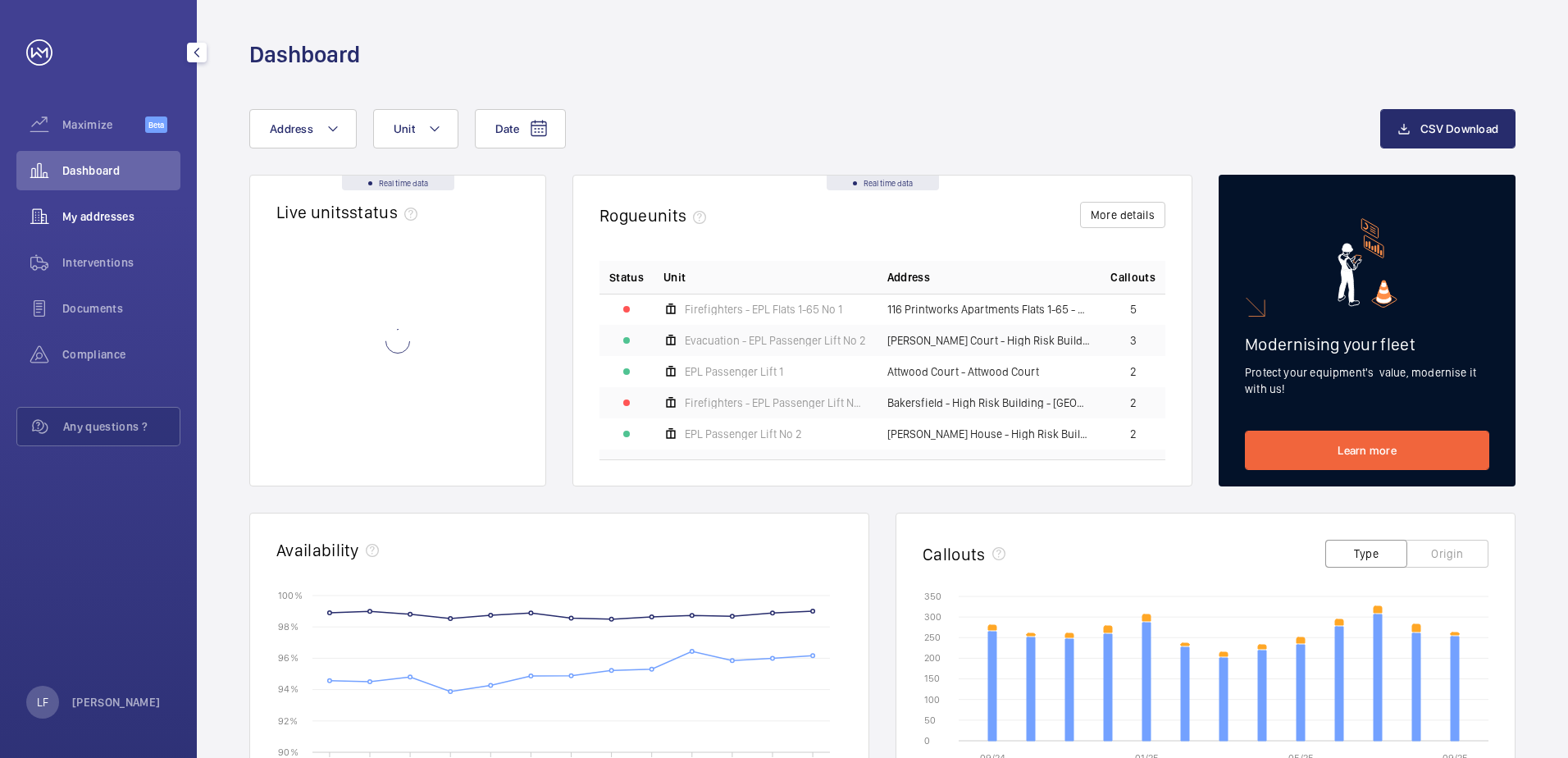
click at [104, 210] on span "My addresses" at bounding box center [122, 217] width 118 height 17
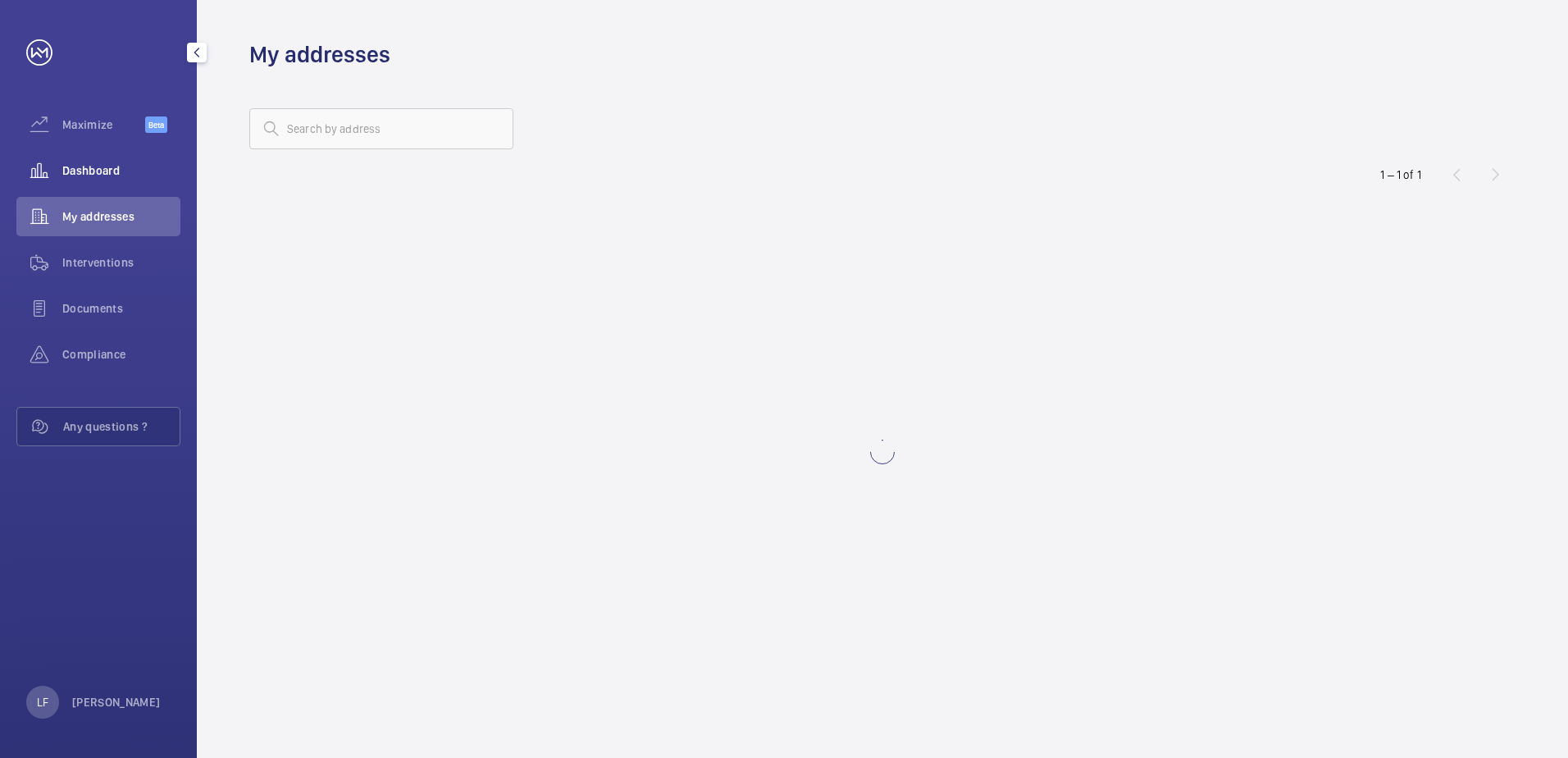
click at [83, 164] on span "Dashboard" at bounding box center [122, 171] width 118 height 17
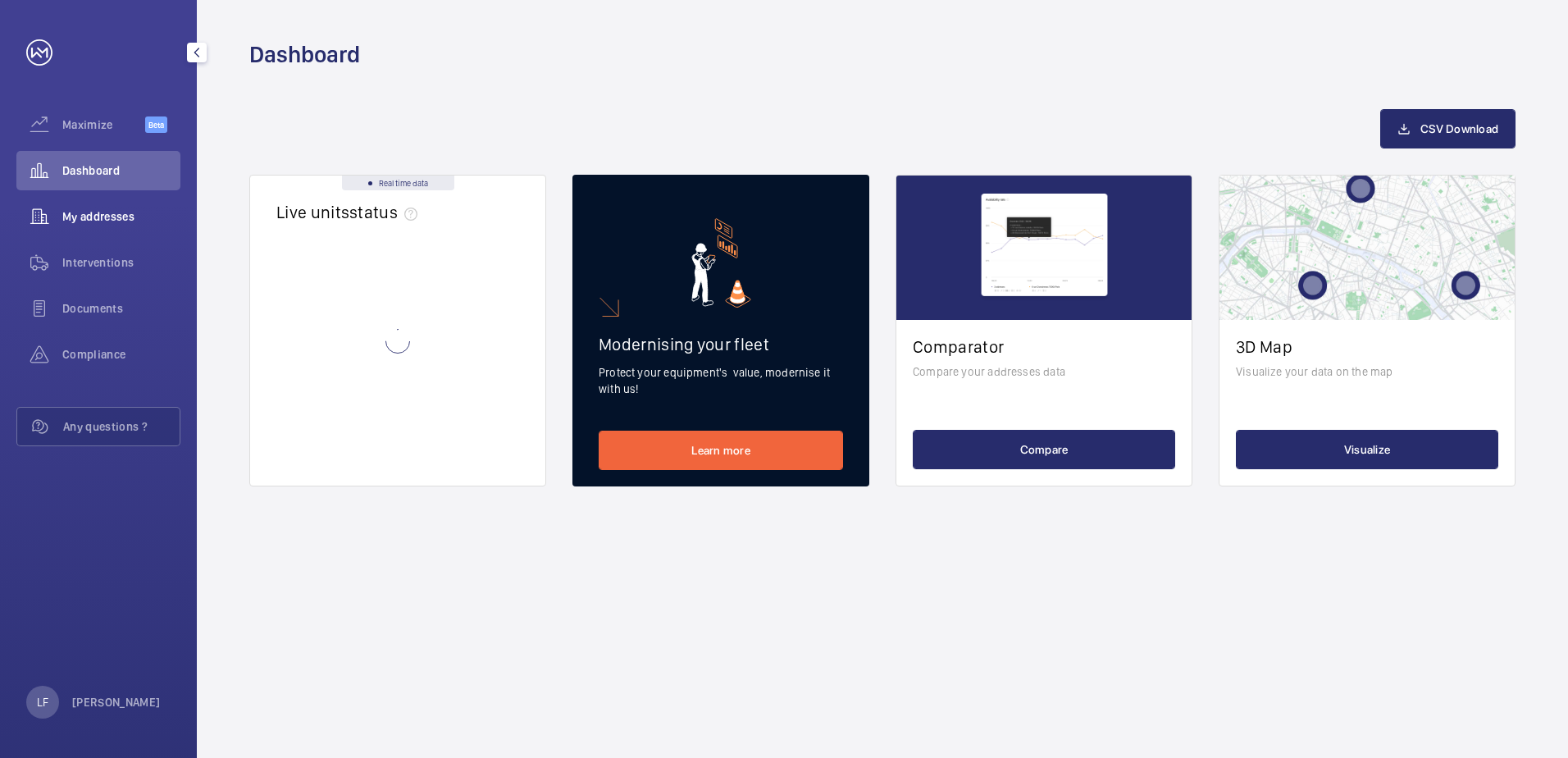
click at [90, 203] on div "My addresses" at bounding box center [98, 217] width 164 height 39
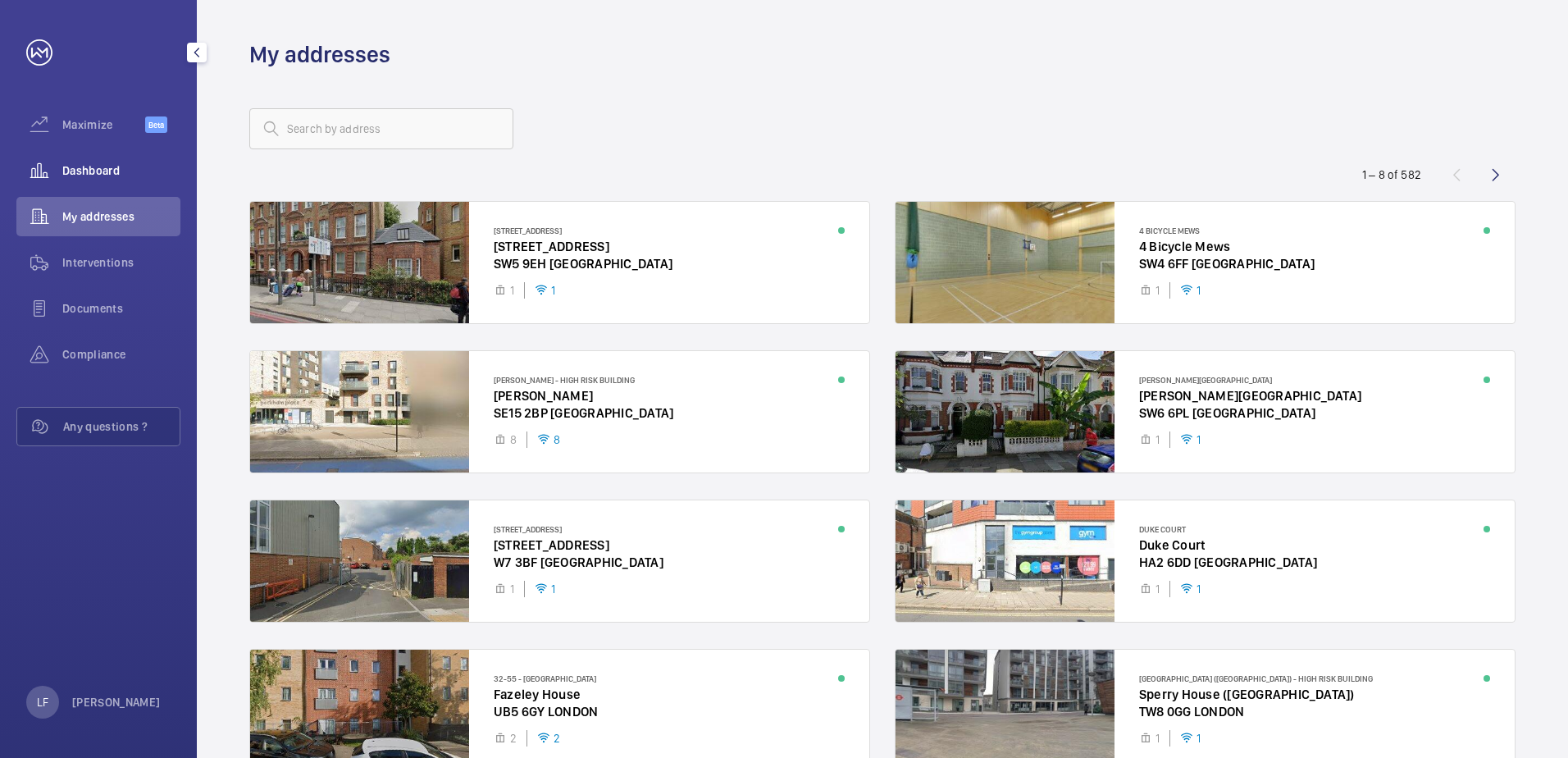
click at [96, 168] on span "Dashboard" at bounding box center [122, 171] width 118 height 17
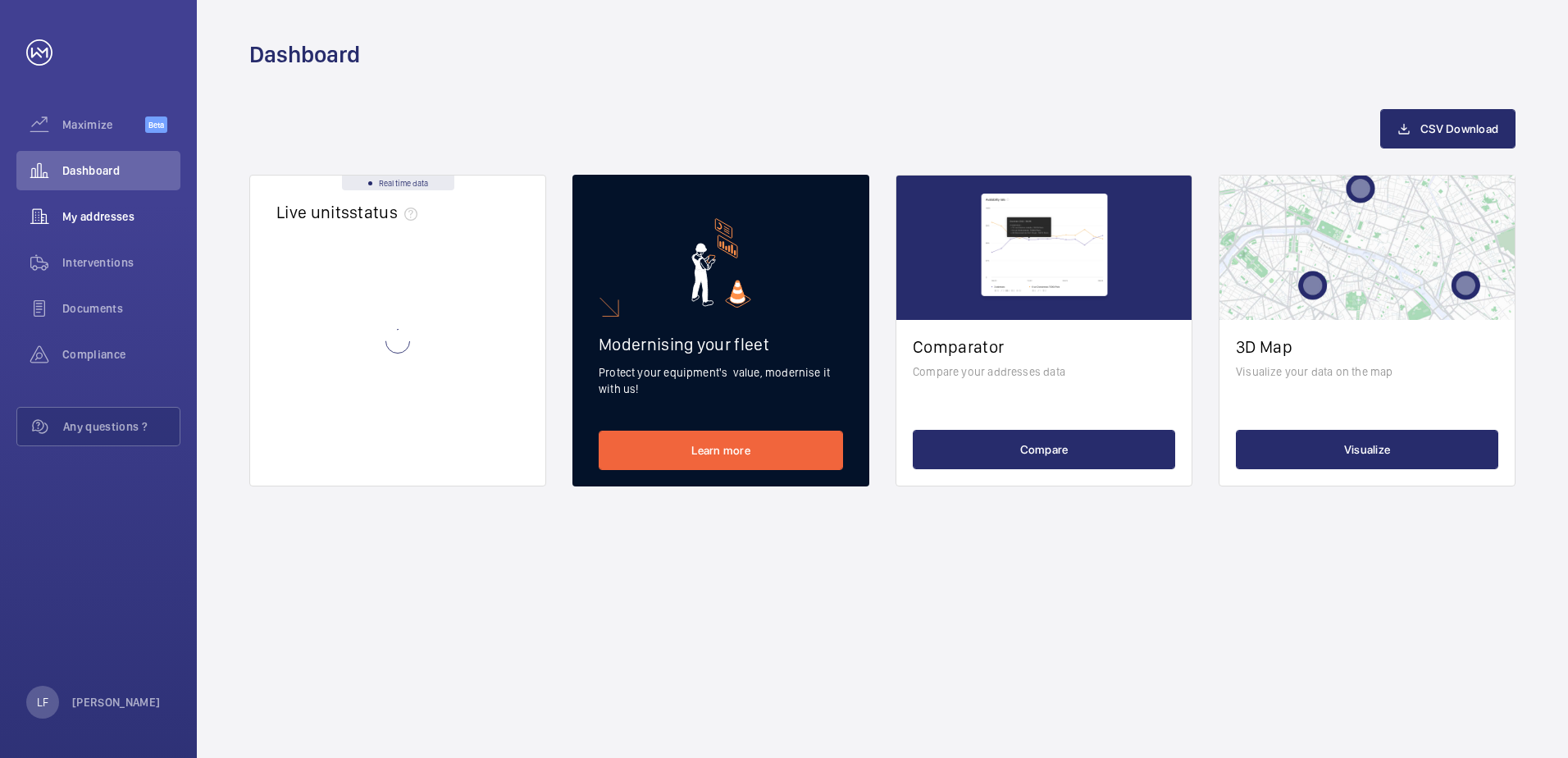
click at [164, 208] on span "My addresses" at bounding box center [122, 217] width 118 height 17
click at [132, 210] on span "My addresses" at bounding box center [122, 217] width 118 height 17
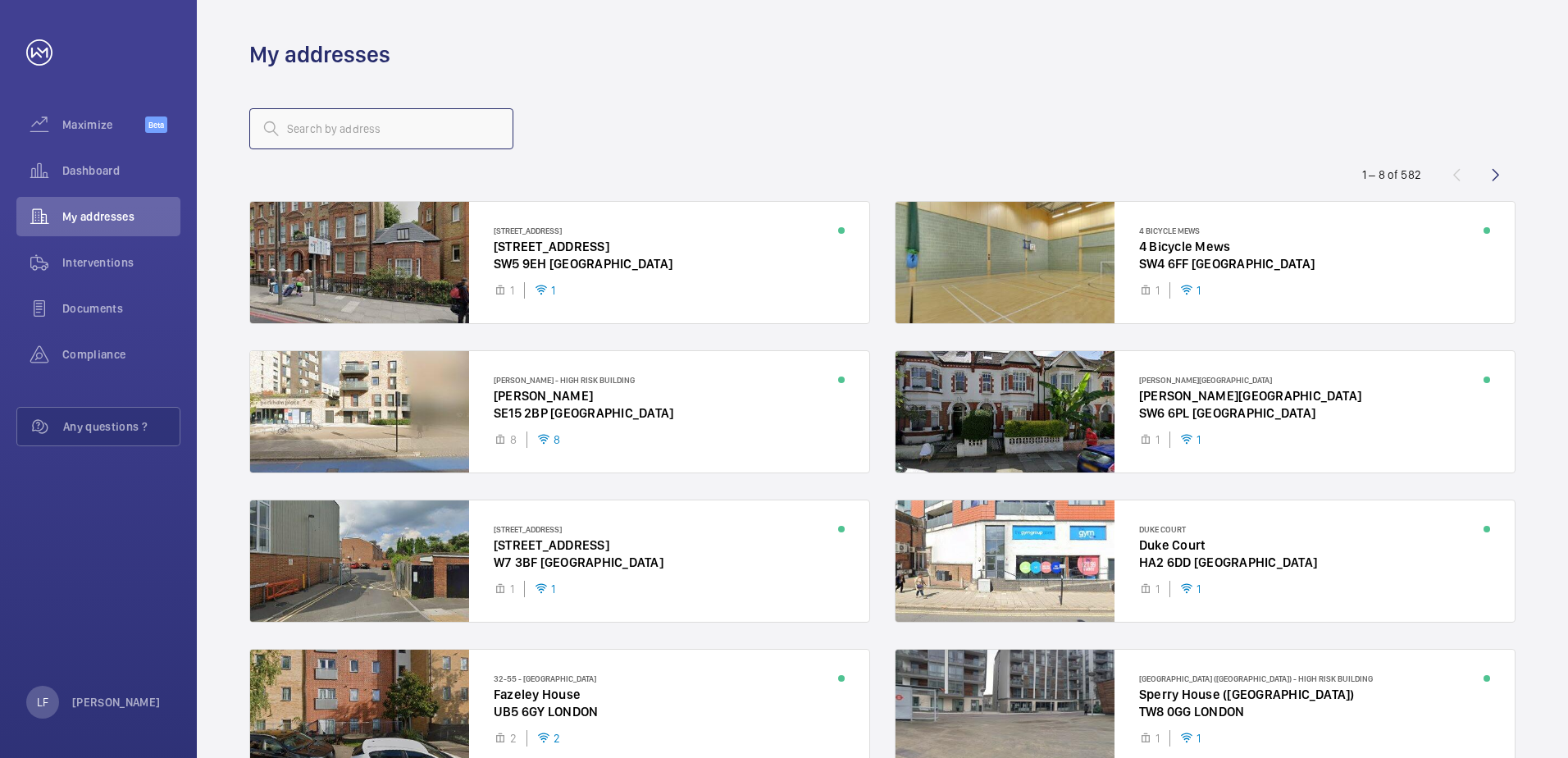
click at [295, 131] on input "text" at bounding box center [381, 129] width 264 height 41
click at [325, 133] on input "text" at bounding box center [381, 129] width 264 height 41
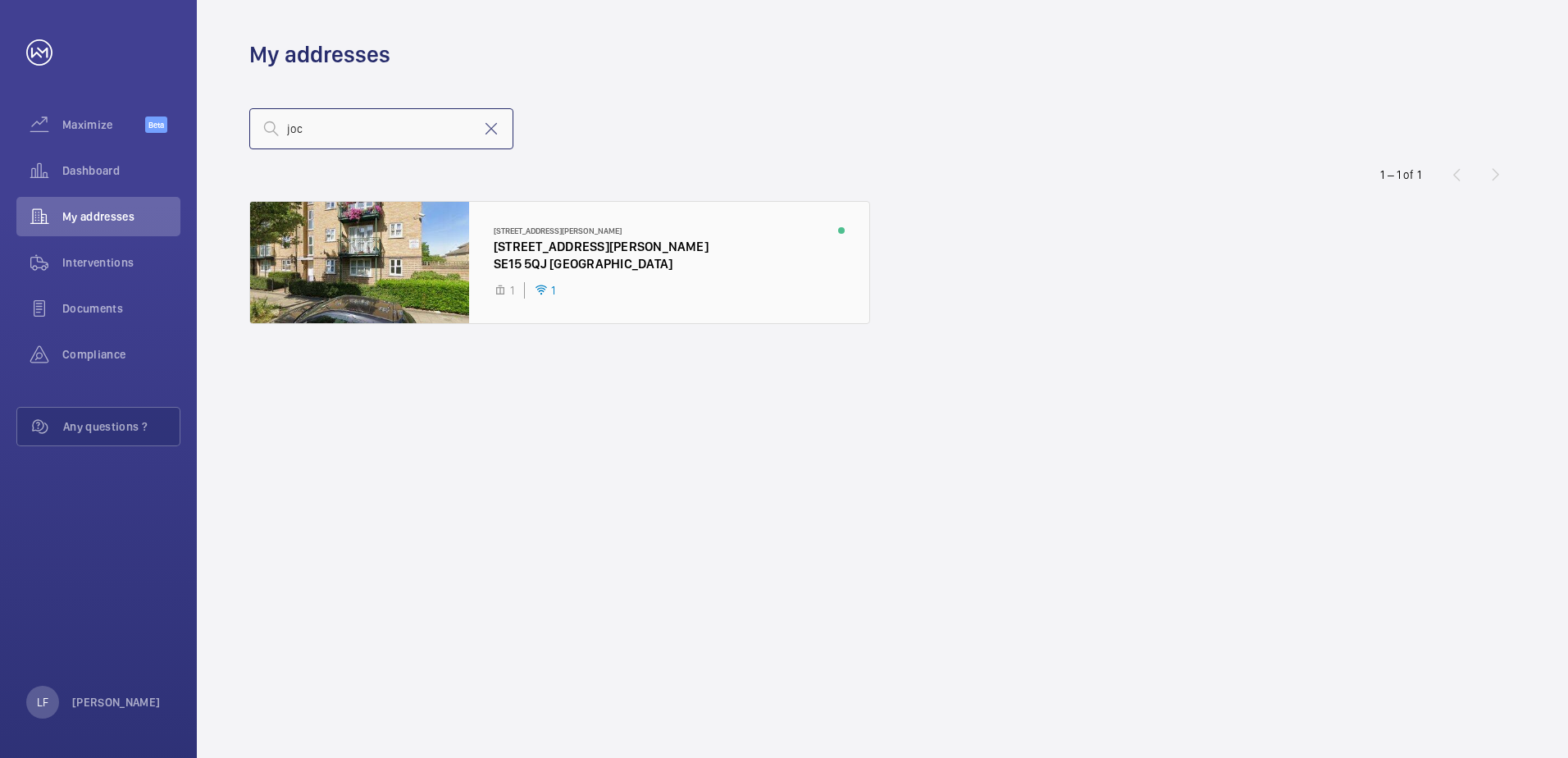
type input "joc"
click at [543, 245] on div at bounding box center [560, 263] width 619 height 122
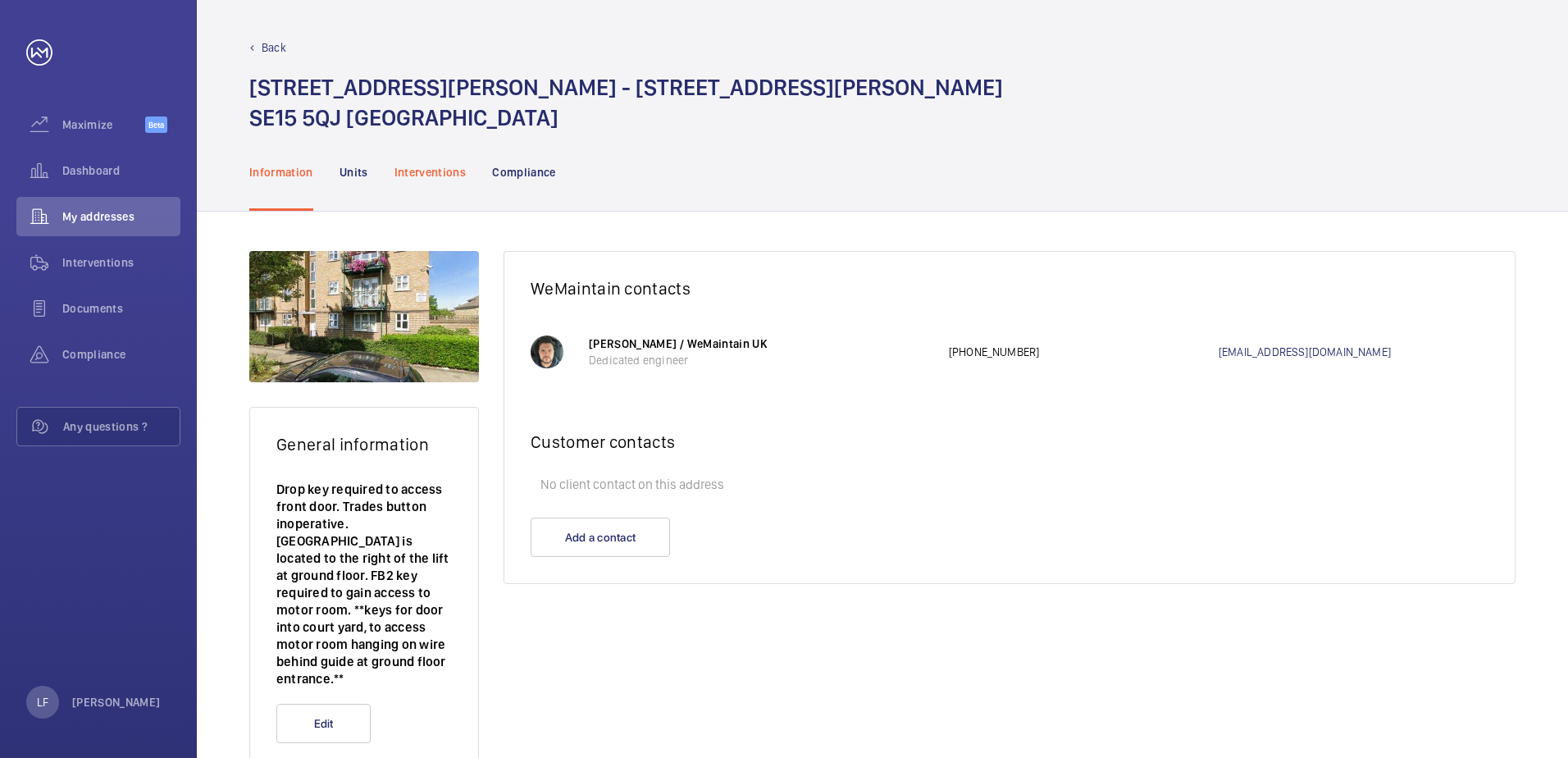
click at [424, 179] on p "Interventions" at bounding box center [430, 172] width 72 height 17
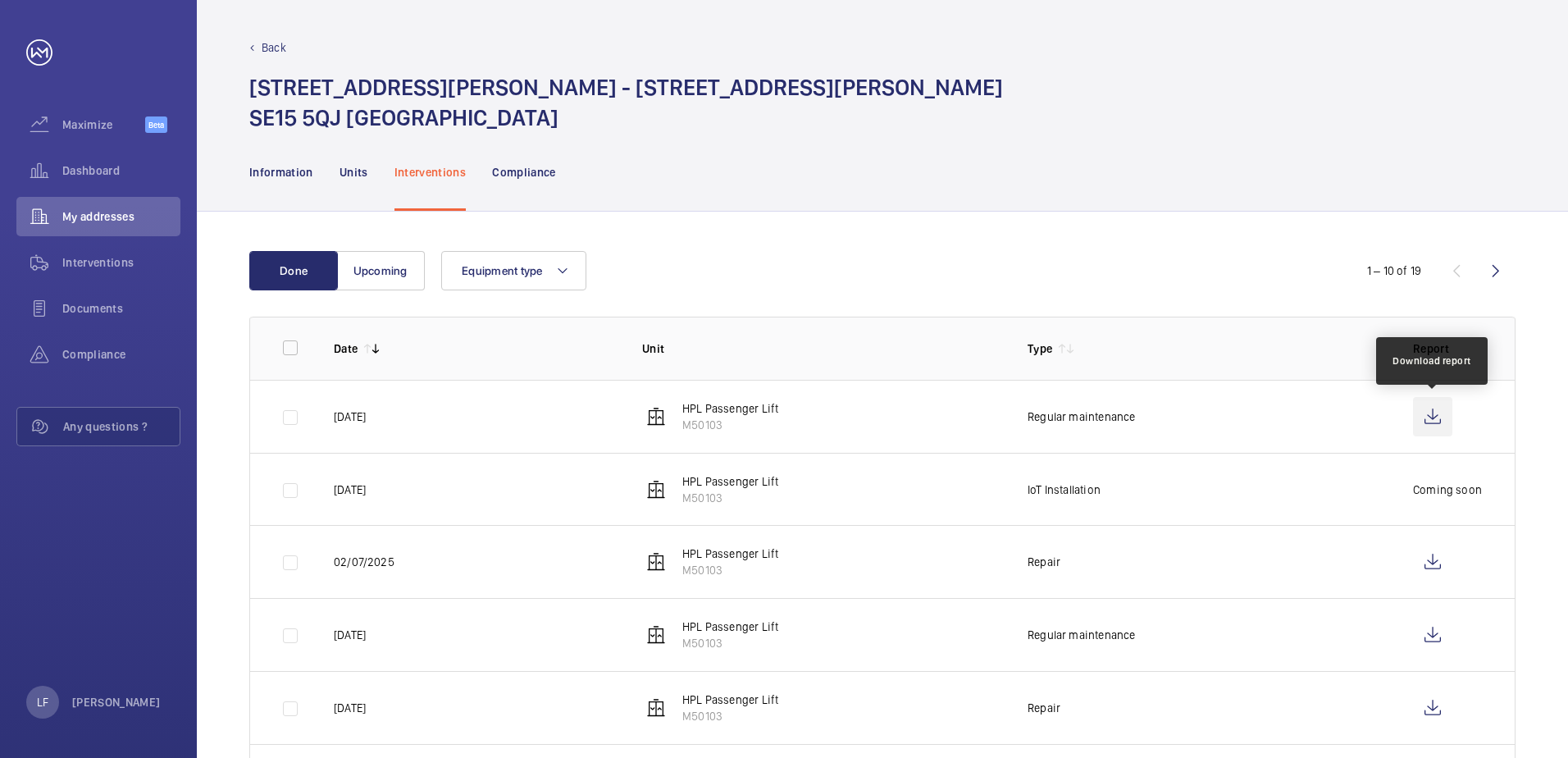
click at [1433, 420] on wm-front-icon-button at bounding box center [1433, 417] width 39 height 39
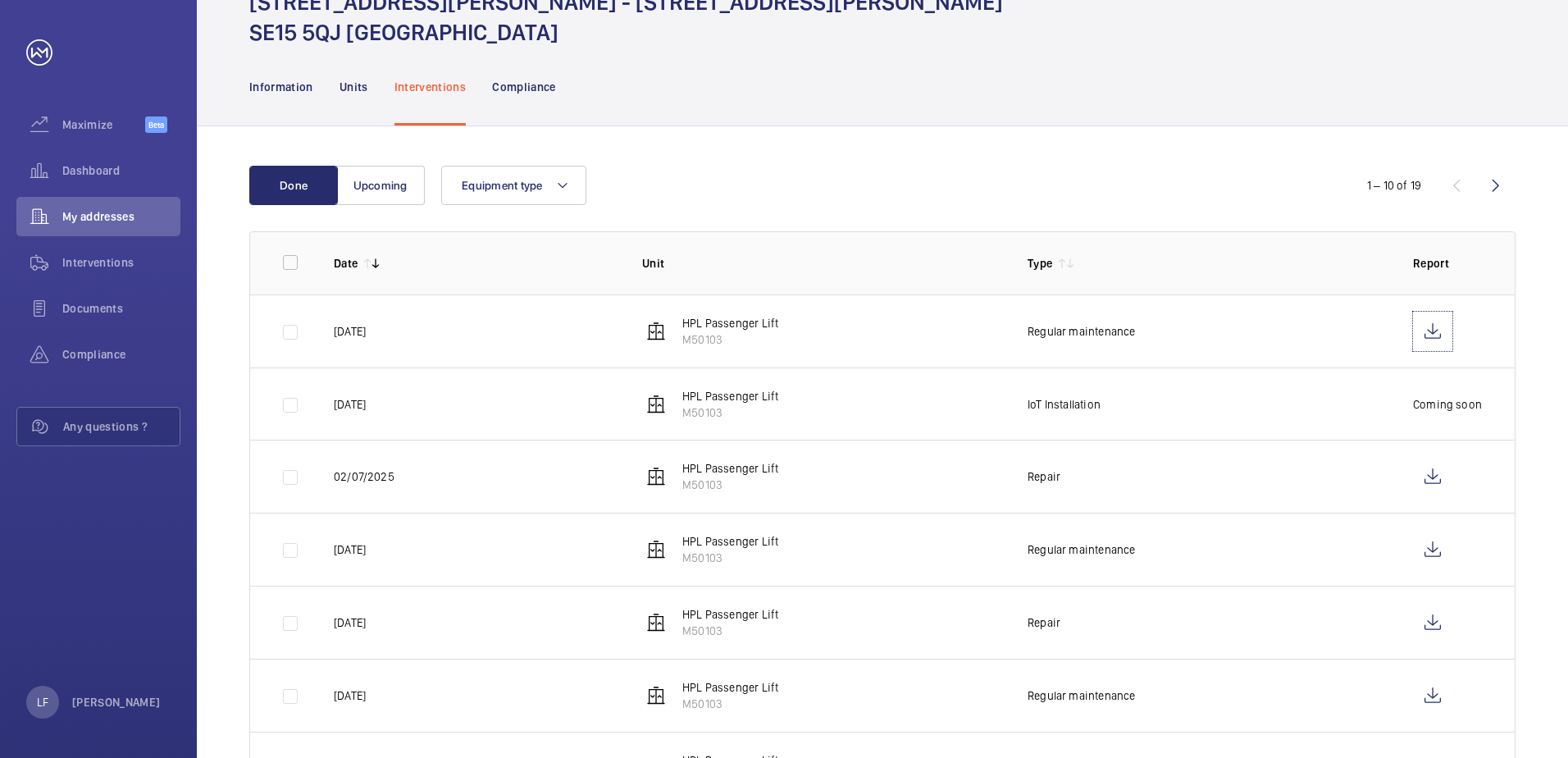
scroll to position [164, 0]
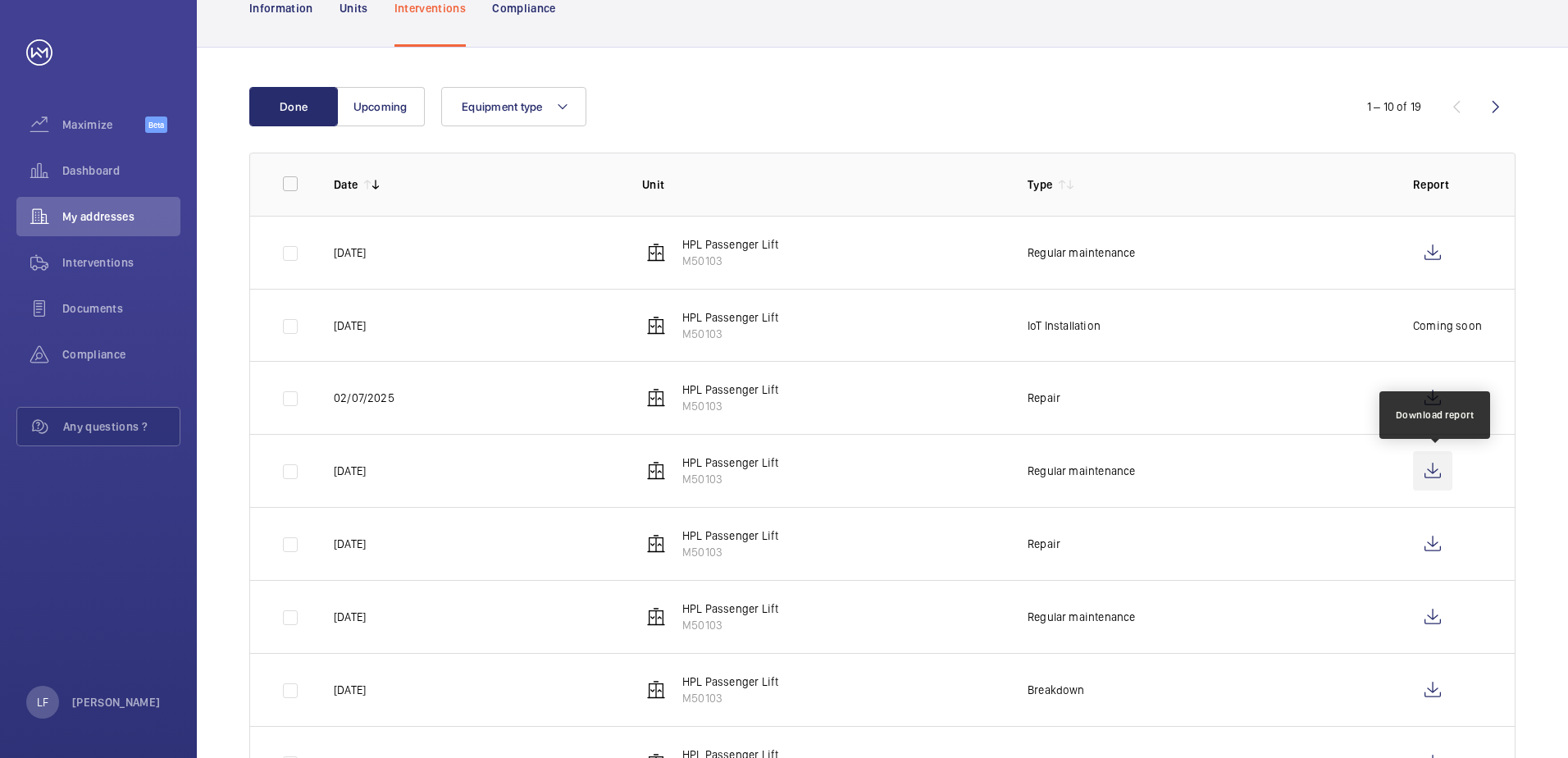
click at [1440, 467] on wm-front-icon-button at bounding box center [1433, 470] width 39 height 39
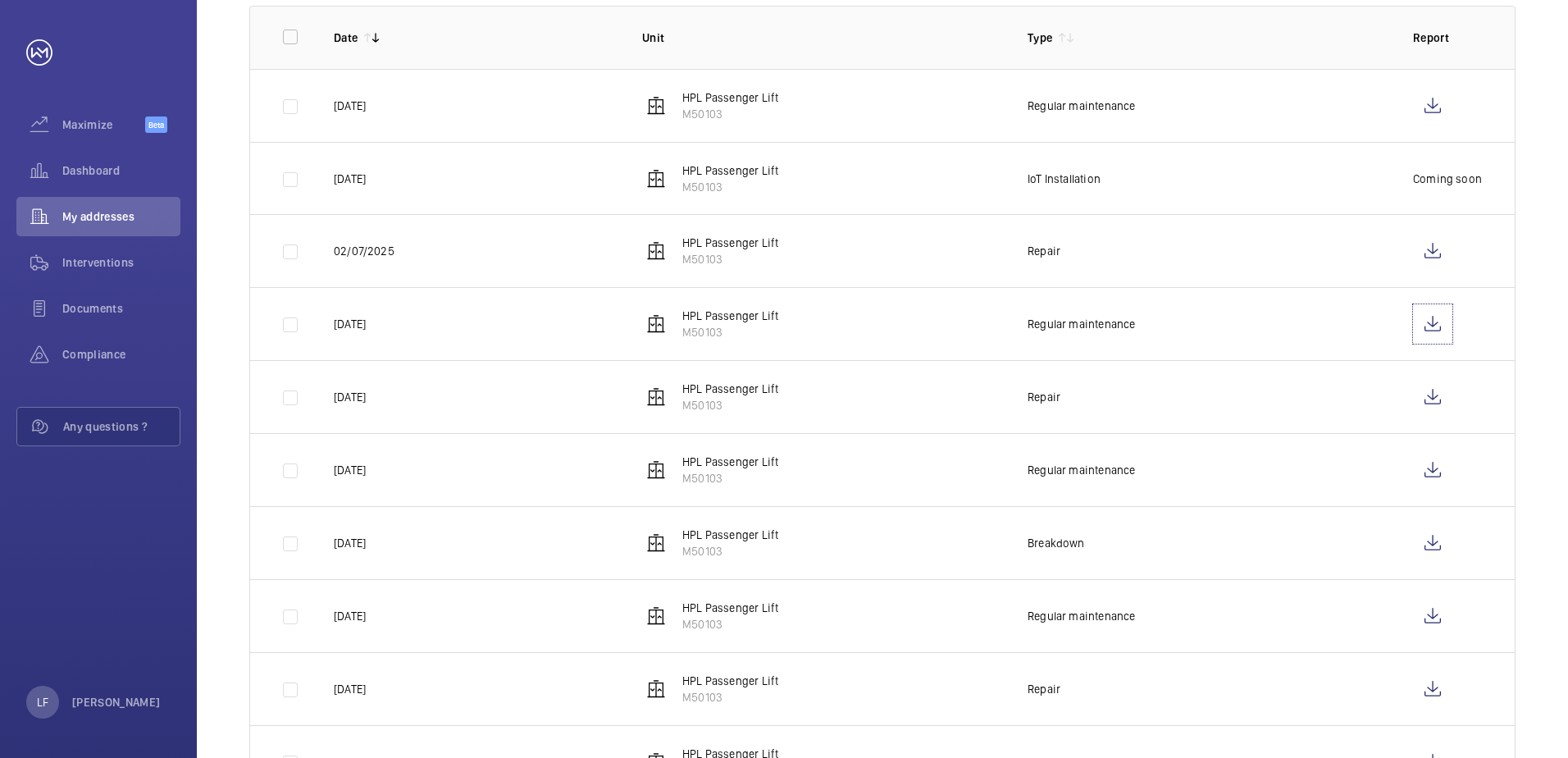
scroll to position [328, 0]
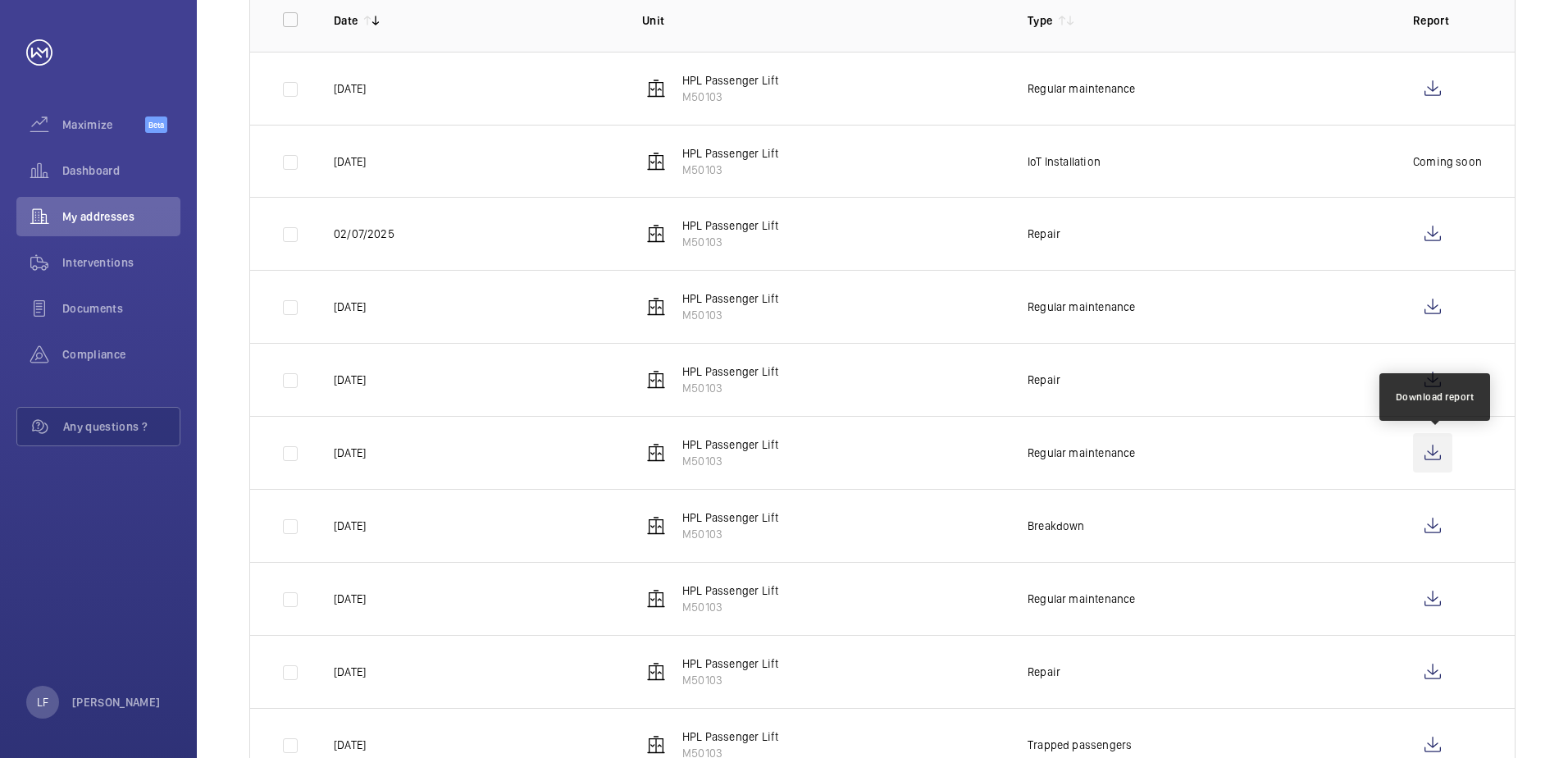
click at [1434, 451] on wm-front-icon-button at bounding box center [1433, 452] width 39 height 39
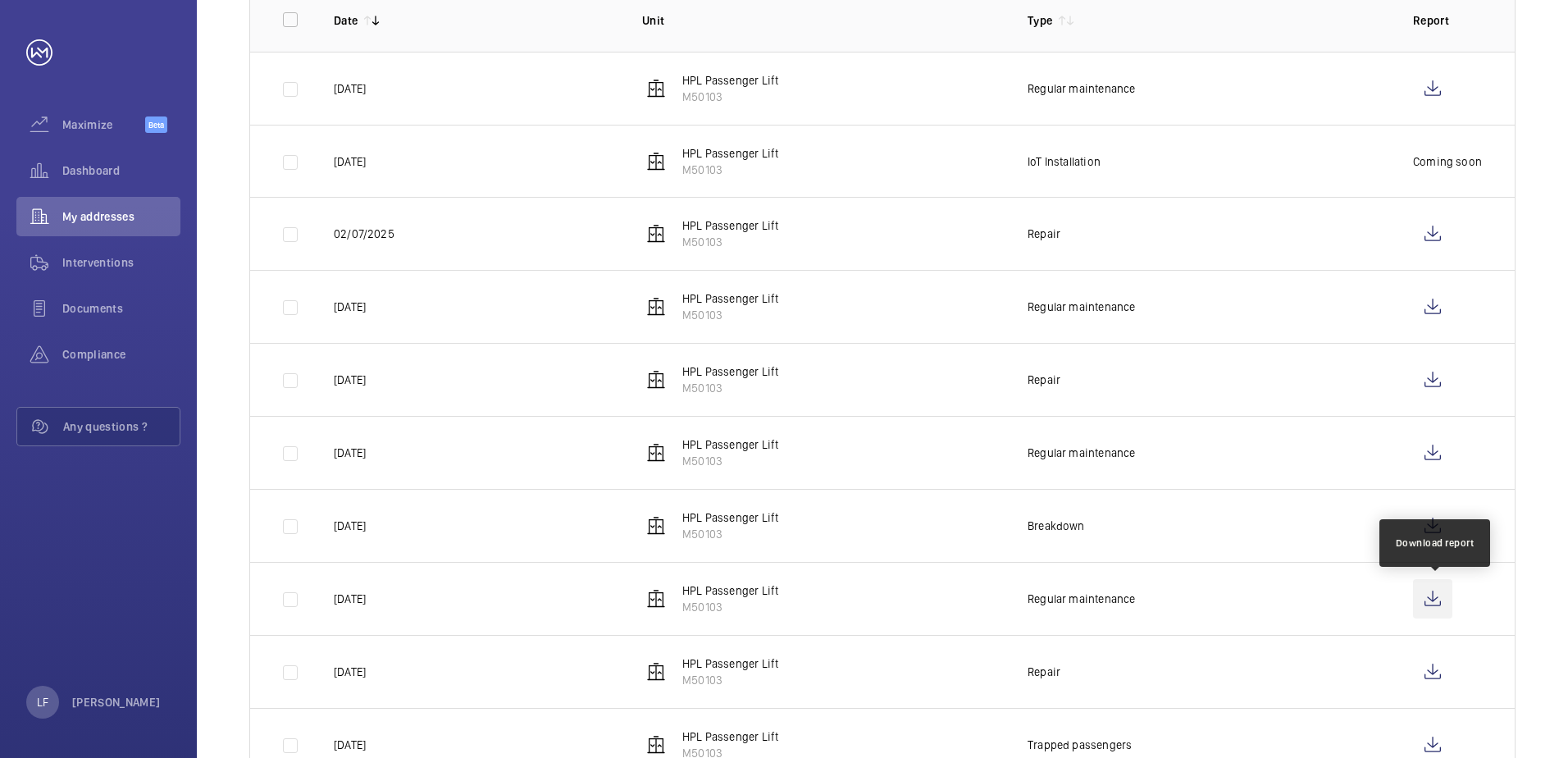
click at [1435, 592] on wm-front-icon-button at bounding box center [1433, 598] width 39 height 39
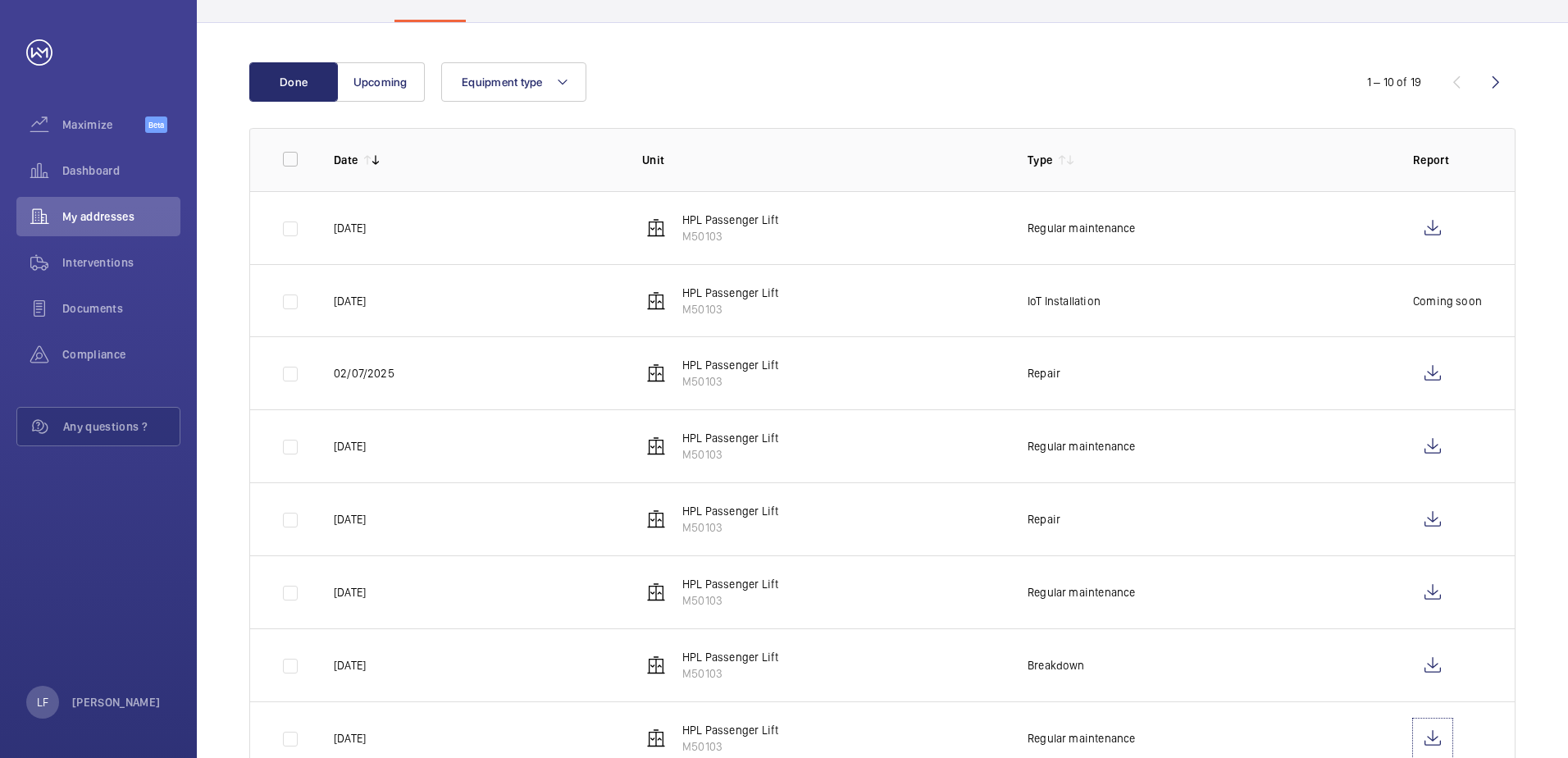
scroll to position [0, 0]
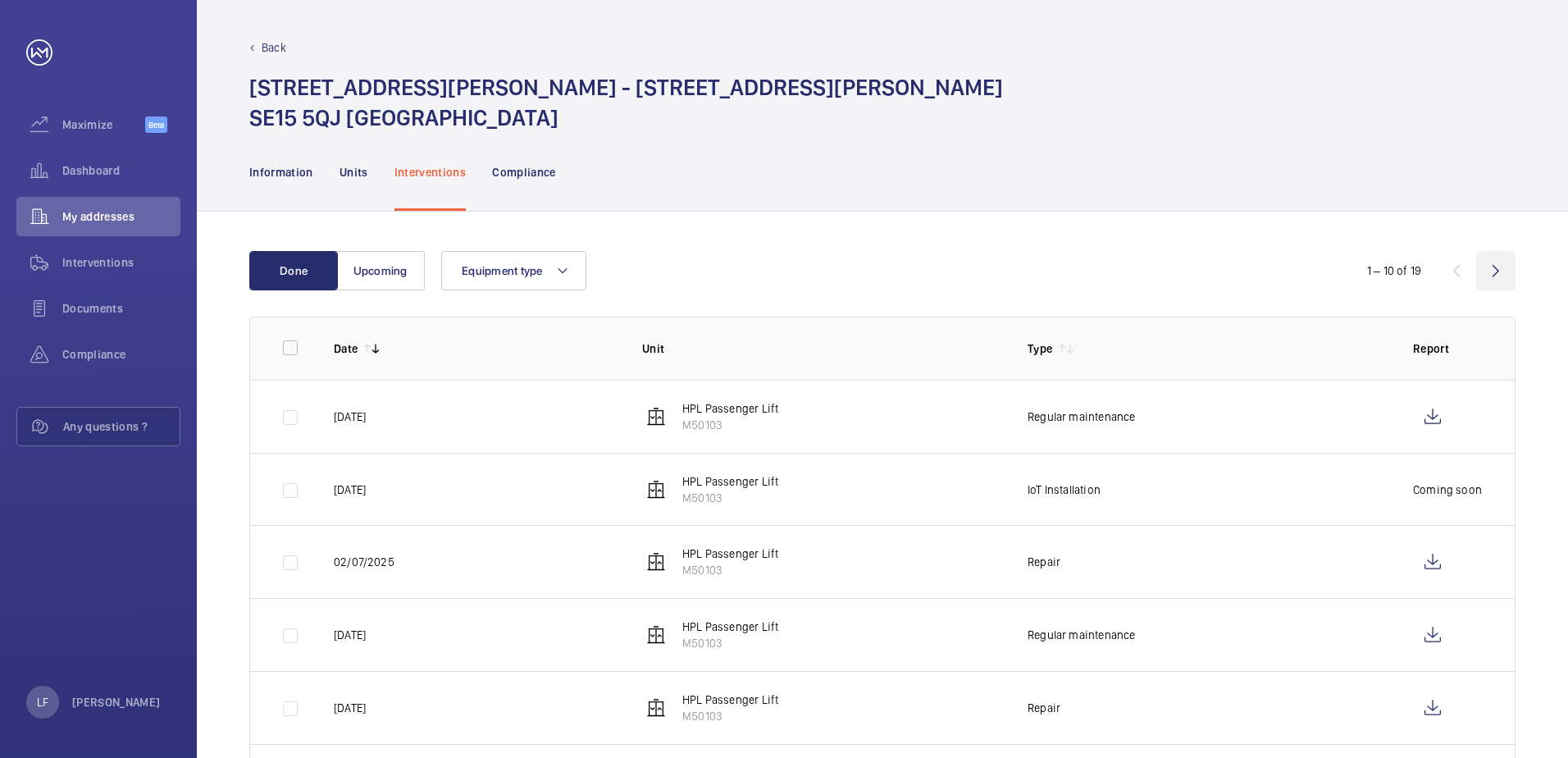
click at [1498, 271] on wm-front-icon-button at bounding box center [1496, 270] width 39 height 39
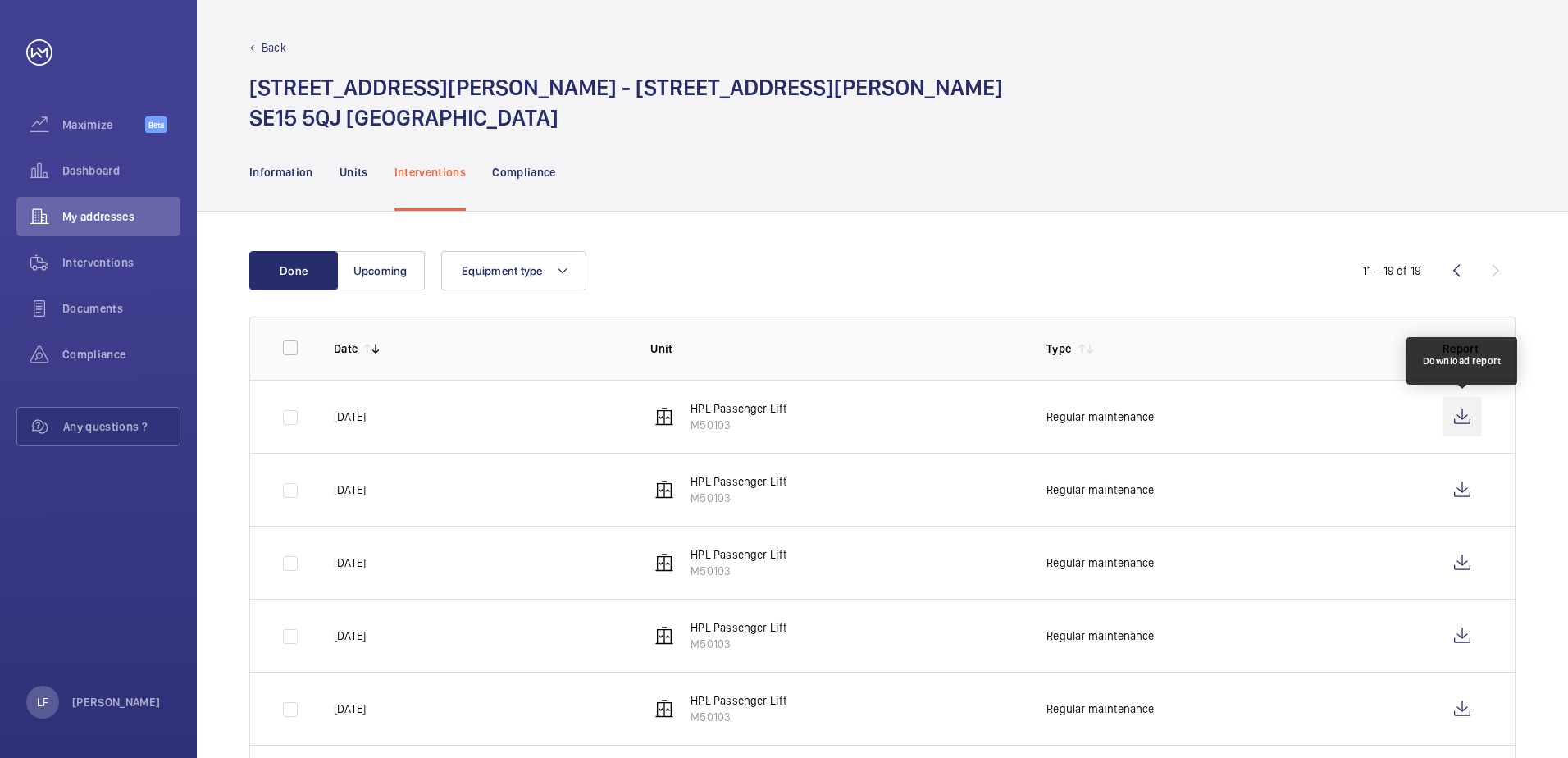
click at [1459, 417] on wm-front-icon-button at bounding box center [1462, 417] width 39 height 39
click at [277, 187] on div "Information" at bounding box center [281, 171] width 64 height 78
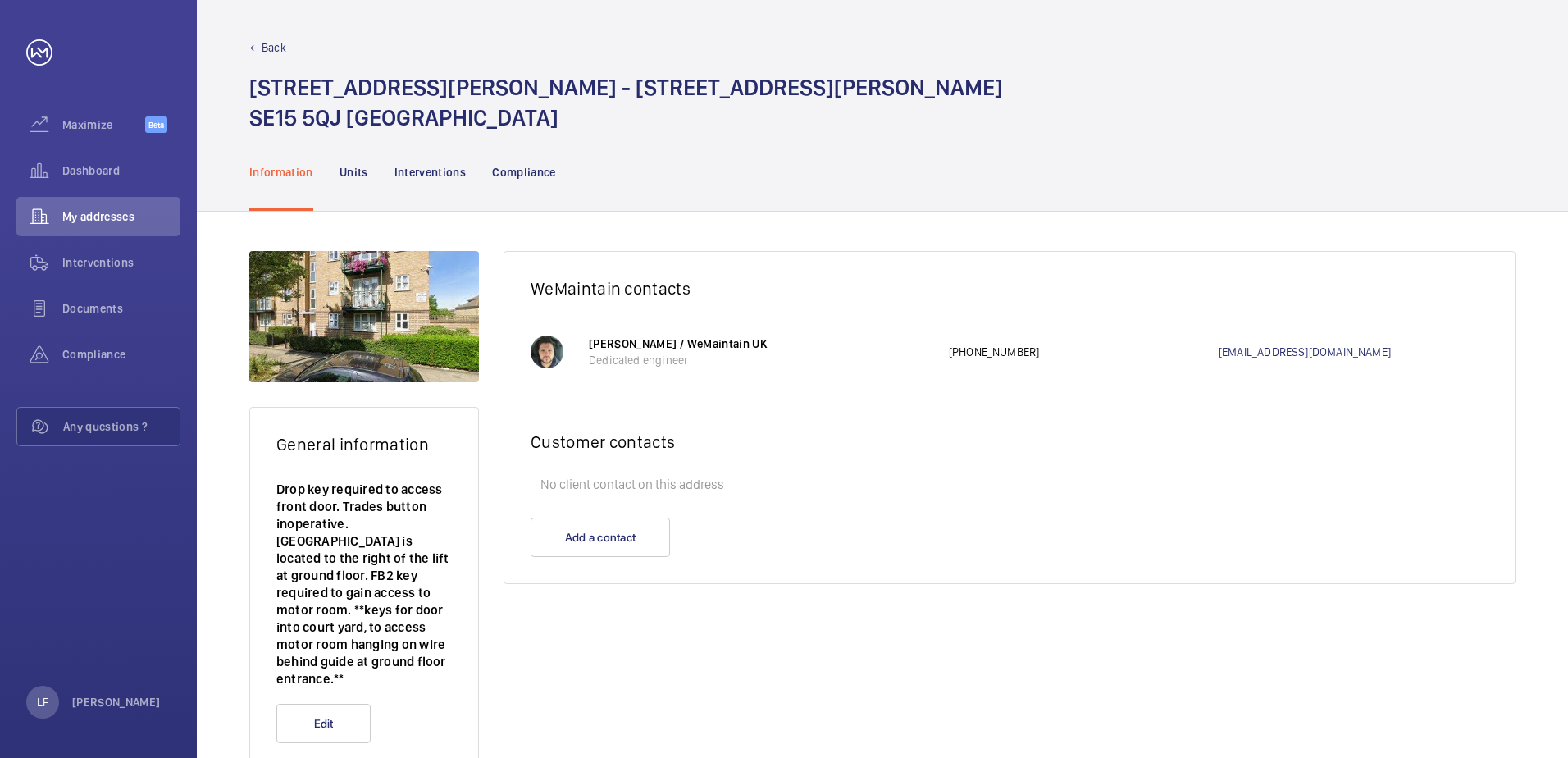
click at [352, 663] on p "Drop key required to access front door. Trades button inoperative. [GEOGRAPHIC_…" at bounding box center [365, 583] width 176 height 207
click at [470, 610] on wm-front-card-body "Drop key required to access front door. Trades button inoperative. [GEOGRAPHIC_…" at bounding box center [365, 592] width 228 height 223
click at [366, 174] on p "Units" at bounding box center [353, 172] width 29 height 17
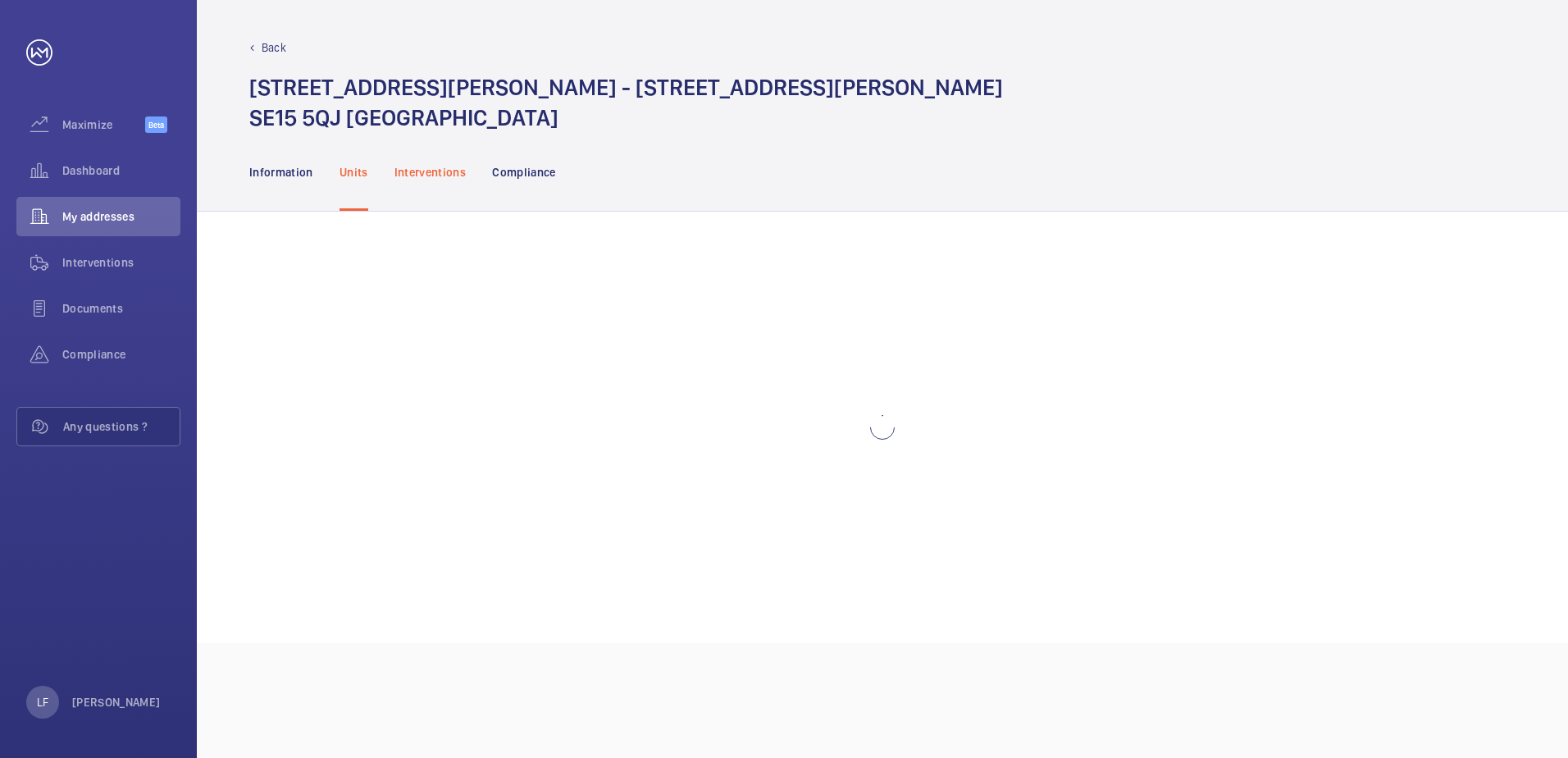
click at [419, 172] on p "Interventions" at bounding box center [430, 172] width 72 height 17
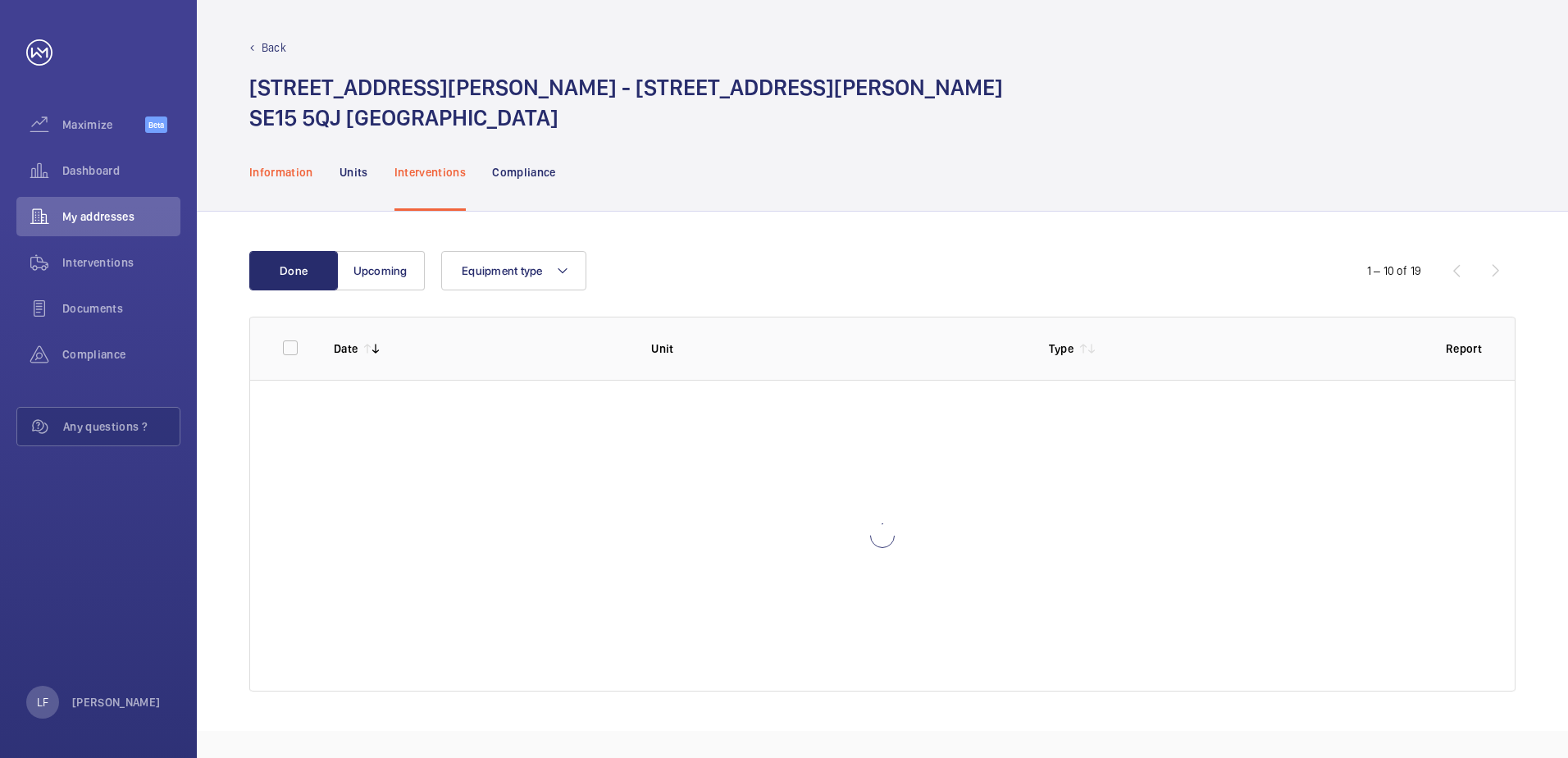
click at [285, 189] on div "Information" at bounding box center [281, 171] width 64 height 78
